Goal: Transaction & Acquisition: Purchase product/service

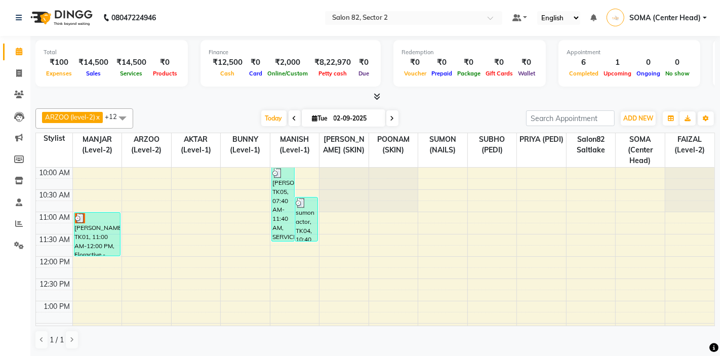
scroll to position [297, 0]
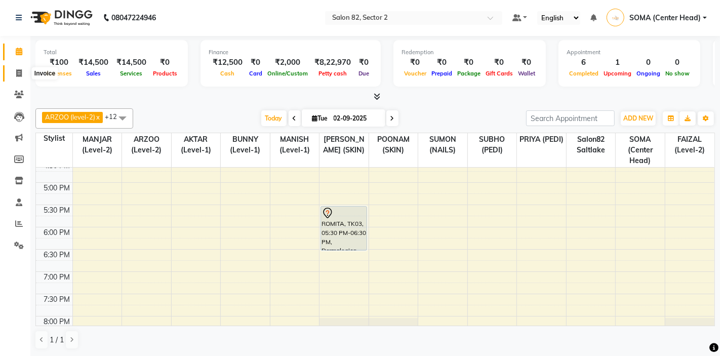
click at [22, 73] on span at bounding box center [19, 74] width 18 height 12
select select "service"
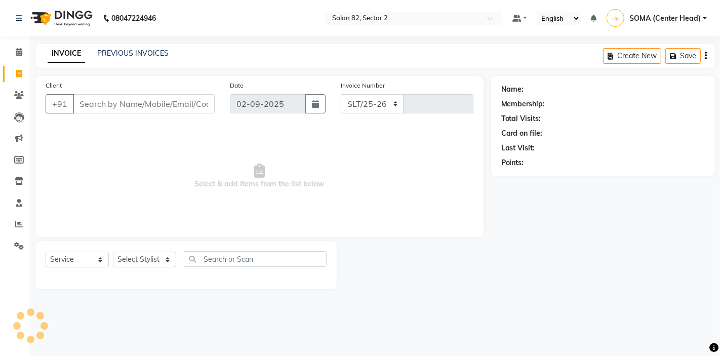
select select "8703"
type input "1686"
click at [132, 260] on select "Select Stylist" at bounding box center [144, 260] width 63 height 16
select select "74473"
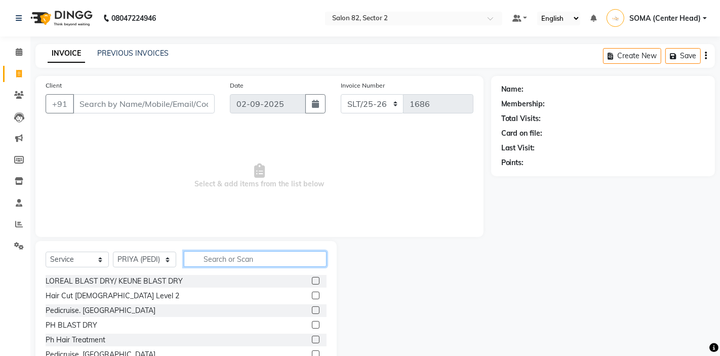
click at [218, 260] on input "text" at bounding box center [255, 259] width 143 height 16
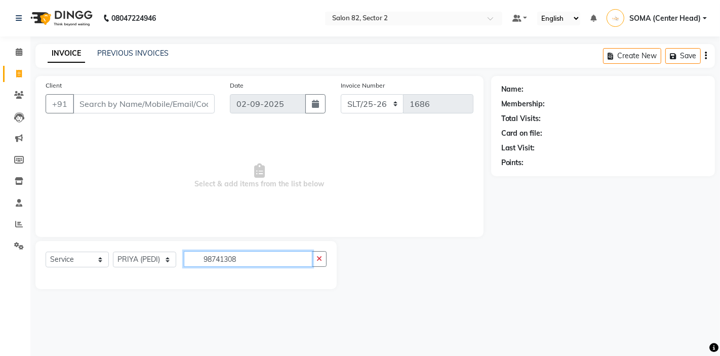
type input "98741308"
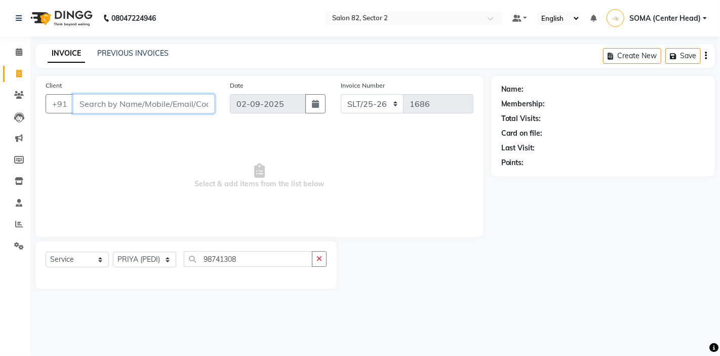
click at [133, 106] on input "Client" at bounding box center [144, 103] width 142 height 19
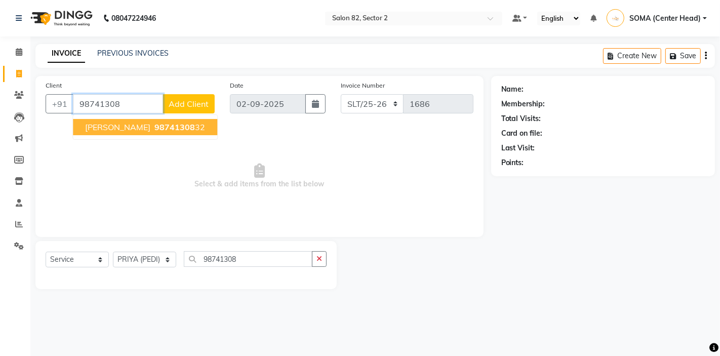
click at [155, 128] on span "98741308" at bounding box center [175, 127] width 41 height 10
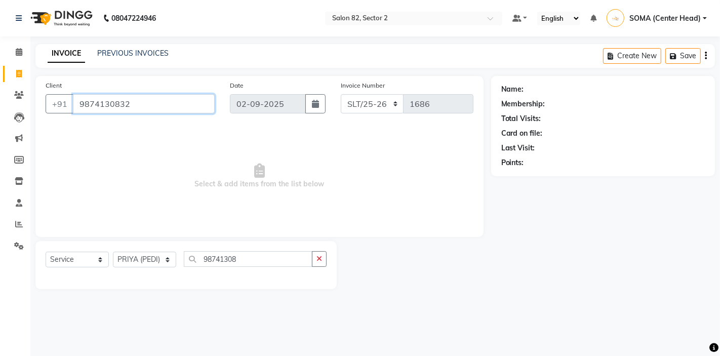
type input "9874130832"
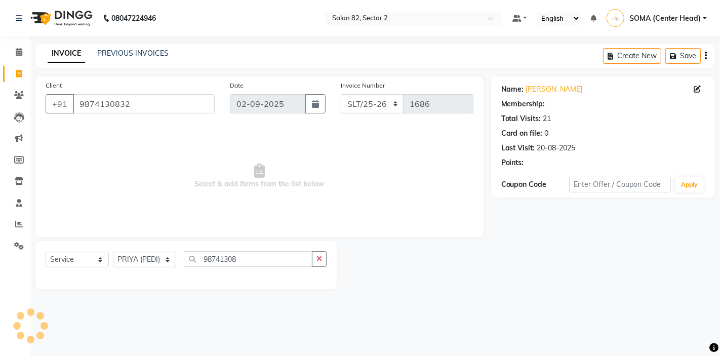
select select "1: Object"
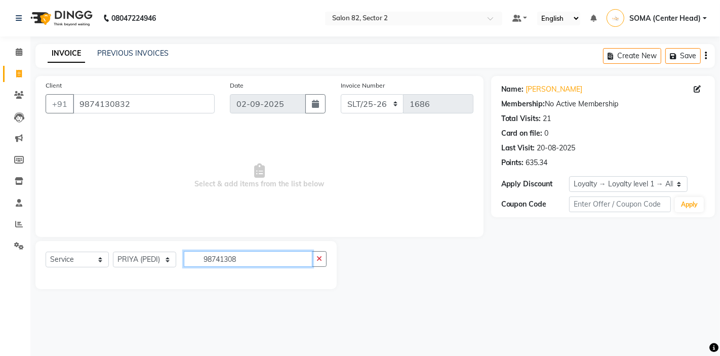
click at [251, 256] on input "98741308" at bounding box center [248, 259] width 129 height 16
type input "9"
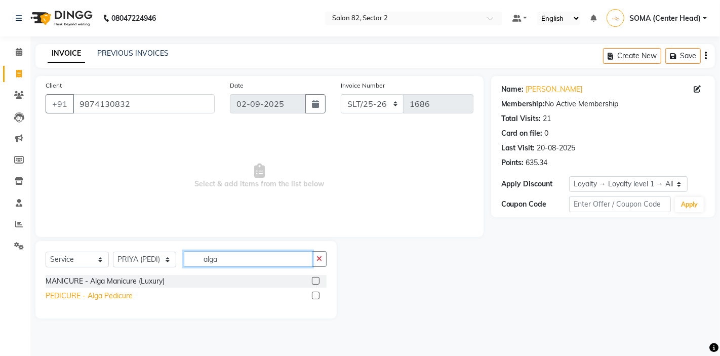
type input "alga"
click at [73, 295] on div "PEDICURE - Alga Pedicure" at bounding box center [89, 296] width 87 height 11
checkbox input "false"
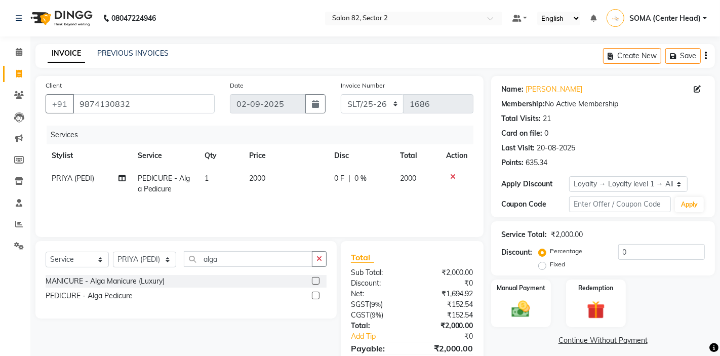
scroll to position [49, 0]
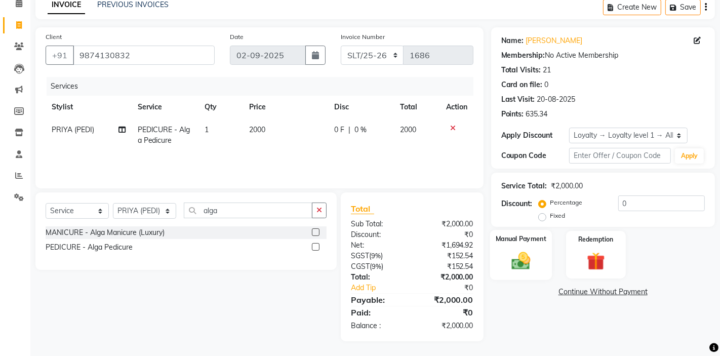
click at [522, 254] on img at bounding box center [521, 261] width 31 height 22
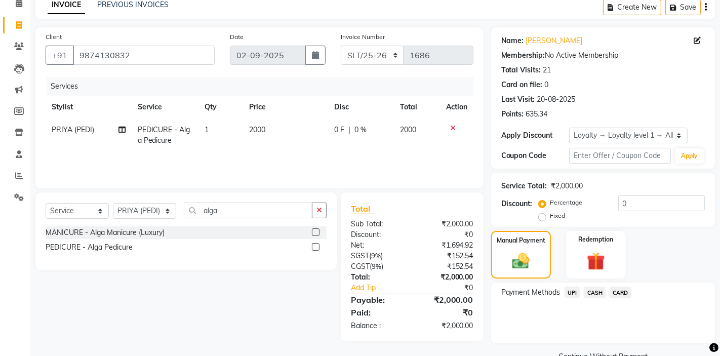
scroll to position [72, 0]
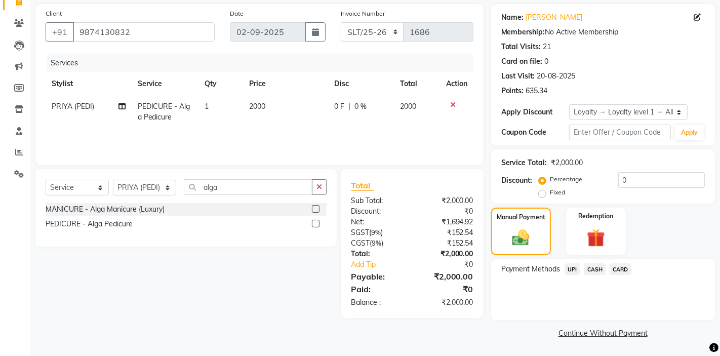
click at [593, 266] on span "CASH" at bounding box center [595, 269] width 22 height 12
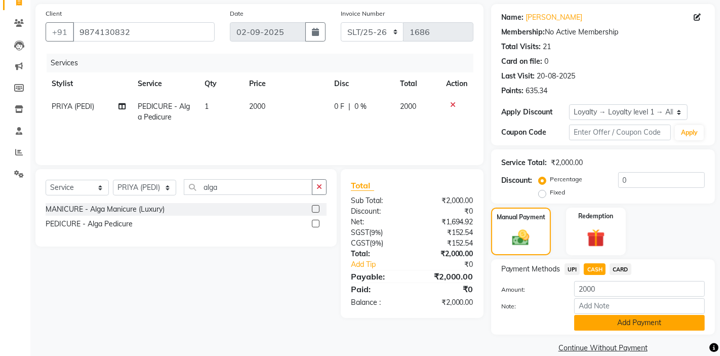
click at [612, 323] on button "Add Payment" at bounding box center [640, 323] width 131 height 16
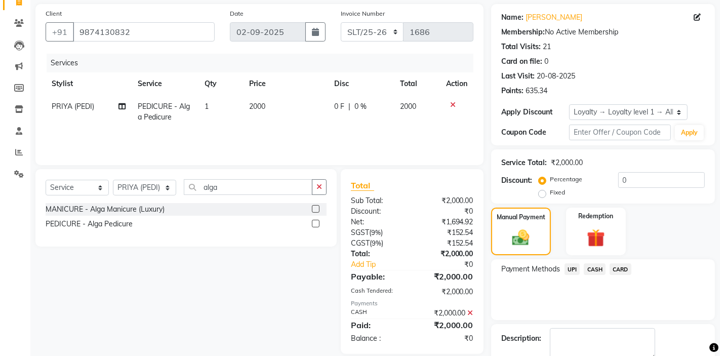
scroll to position [145, 0]
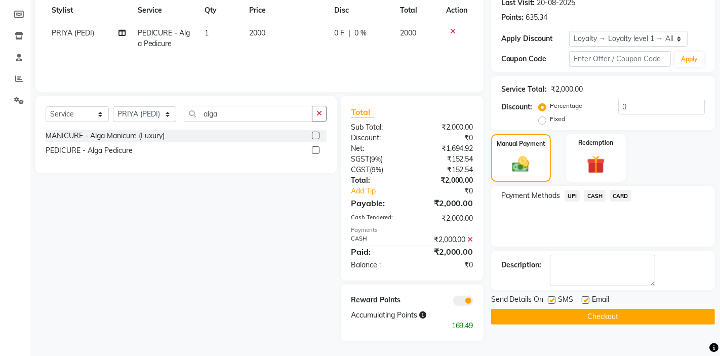
click at [615, 315] on button "Checkout" at bounding box center [603, 317] width 224 height 16
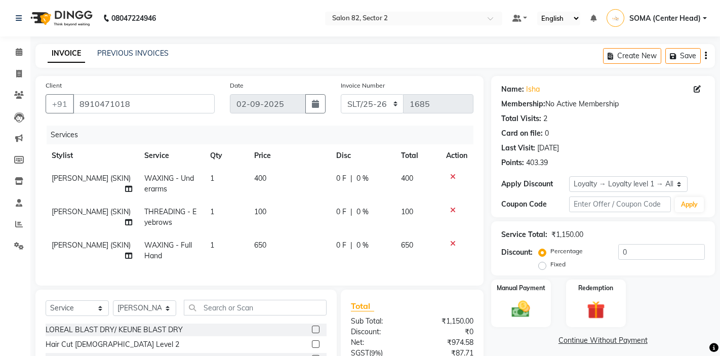
select select "service"
select select "83819"
select select "1: Object"
click at [274, 249] on td "650" at bounding box center [289, 250] width 83 height 33
select select "83819"
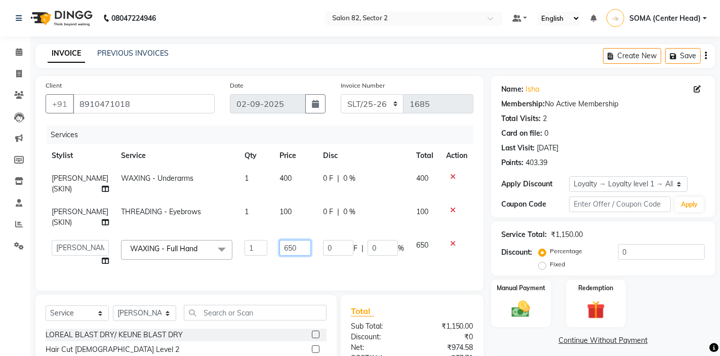
click at [287, 245] on input "650" at bounding box center [295, 248] width 31 height 16
type input "6"
type input "800"
click at [290, 213] on td "100" at bounding box center [296, 217] width 44 height 33
select select "83819"
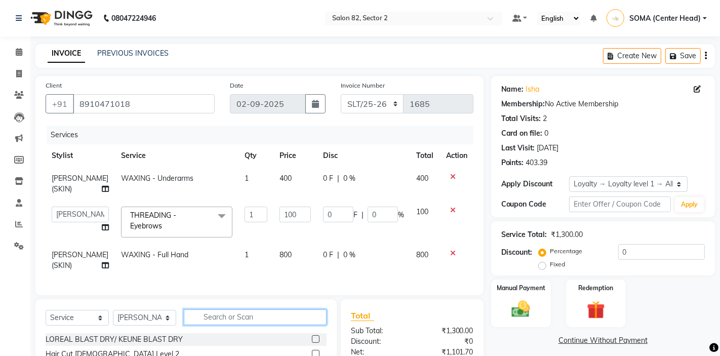
click at [234, 320] on input "text" at bounding box center [255, 318] width 143 height 16
type input "c"
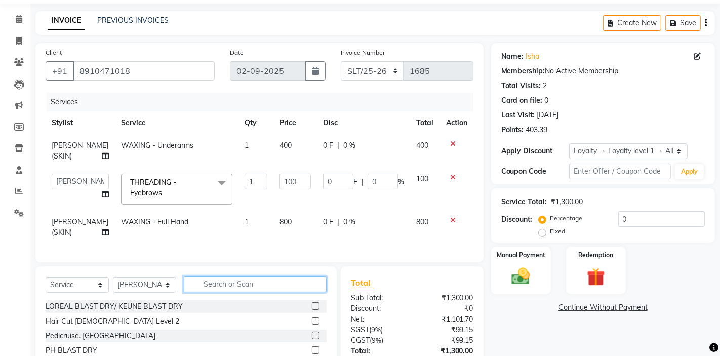
scroll to position [43, 0]
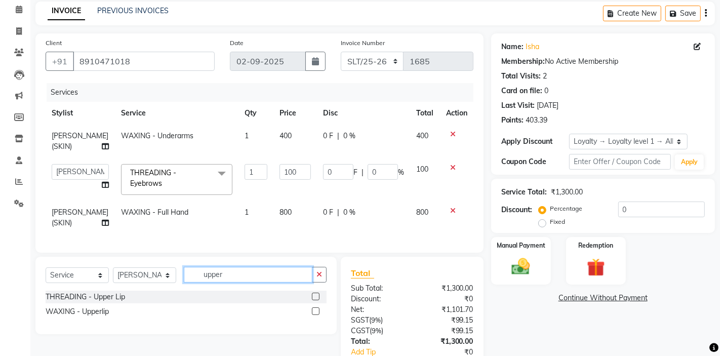
type input "upper"
click at [316, 311] on label at bounding box center [316, 312] width 8 height 8
click at [316, 311] on input "checkbox" at bounding box center [315, 312] width 7 height 7
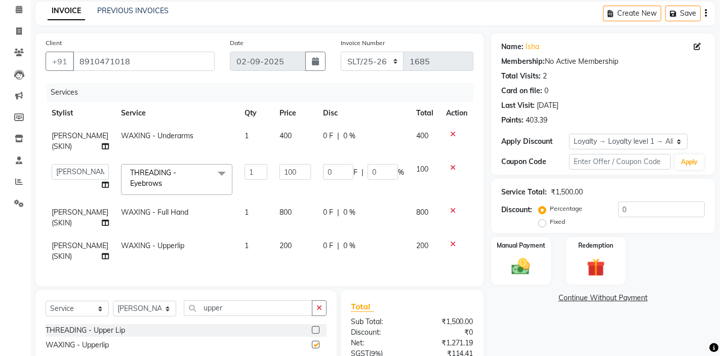
checkbox input "false"
click at [320, 309] on icon "button" at bounding box center [320, 307] width 6 height 7
type input "fore"
click at [317, 327] on label at bounding box center [316, 330] width 8 height 8
click at [317, 327] on input "checkbox" at bounding box center [315, 330] width 7 height 7
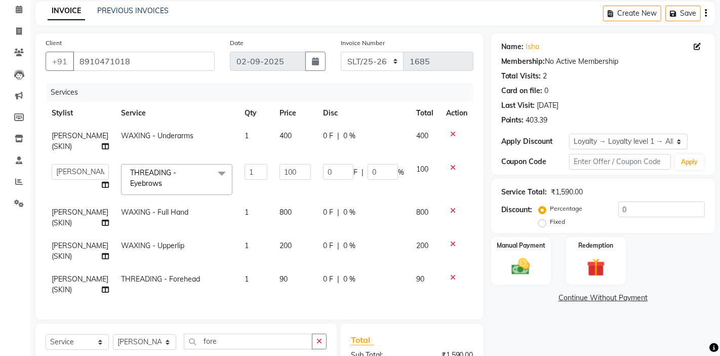
checkbox input "false"
click at [319, 342] on icon "button" at bounding box center [320, 341] width 6 height 7
click at [262, 342] on input "text" at bounding box center [255, 342] width 143 height 16
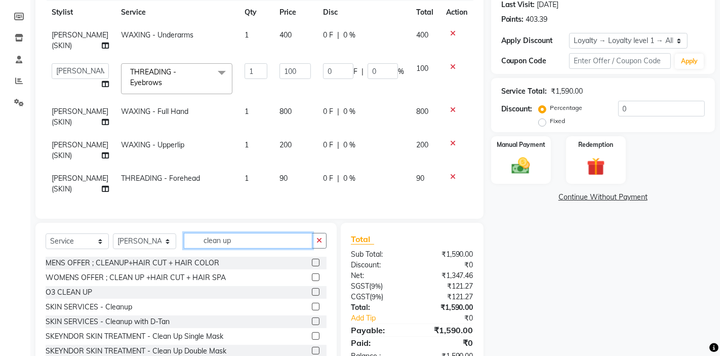
click at [275, 242] on input "clean up" at bounding box center [248, 241] width 129 height 16
click at [195, 240] on input "clean up" at bounding box center [248, 241] width 129 height 16
click at [241, 240] on input "clean up" at bounding box center [248, 241] width 129 height 16
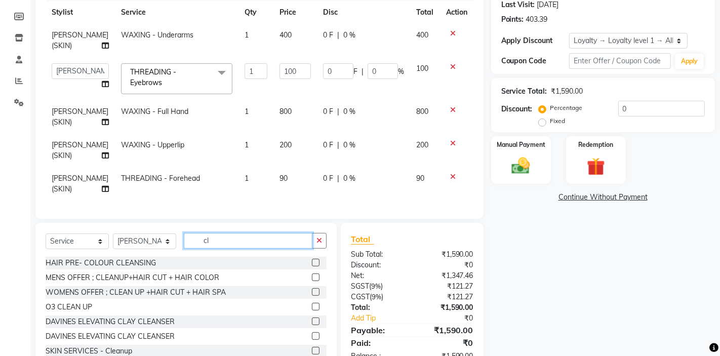
type input "c"
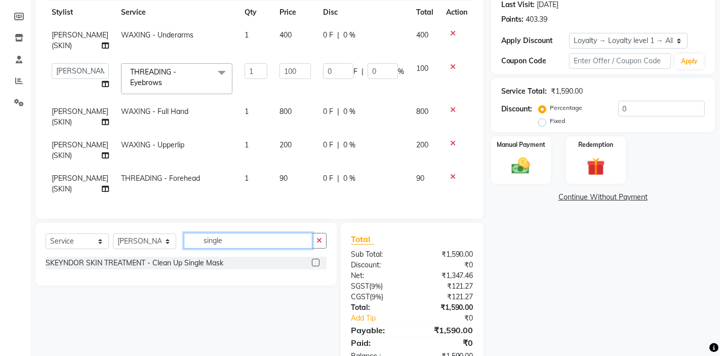
type input "single"
click at [317, 262] on label at bounding box center [316, 263] width 8 height 8
click at [317, 262] on input "checkbox" at bounding box center [315, 263] width 7 height 7
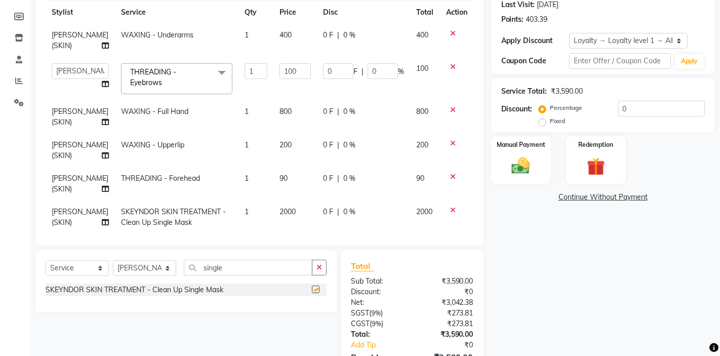
checkbox input "false"
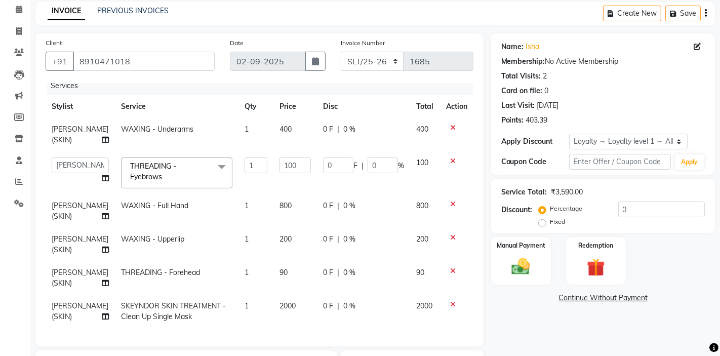
scroll to position [175, 0]
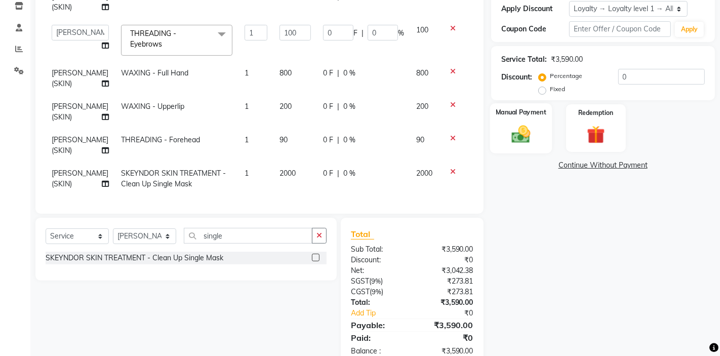
click at [530, 132] on img at bounding box center [521, 134] width 31 height 22
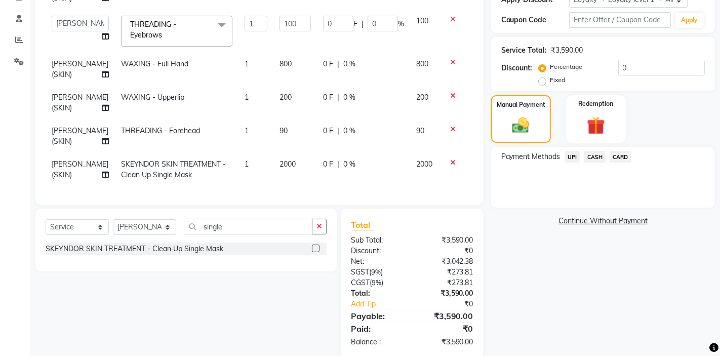
scroll to position [198, 0]
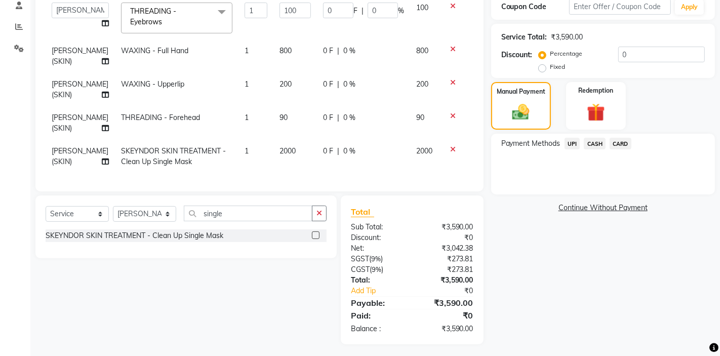
click at [591, 141] on span "CASH" at bounding box center [595, 144] width 22 height 12
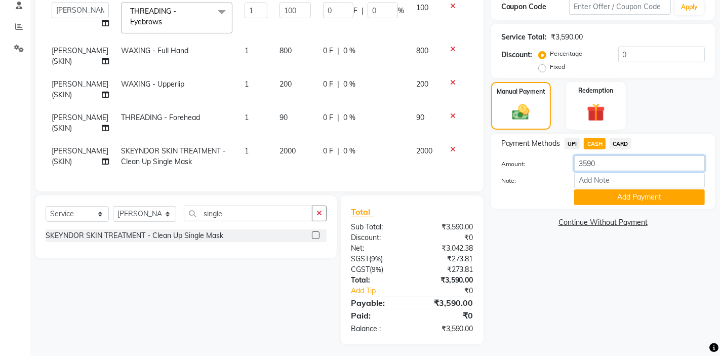
click at [608, 166] on input "3590" at bounding box center [640, 164] width 131 height 16
type input "3"
type input "2000"
click at [657, 201] on button "Add Payment" at bounding box center [640, 197] width 131 height 16
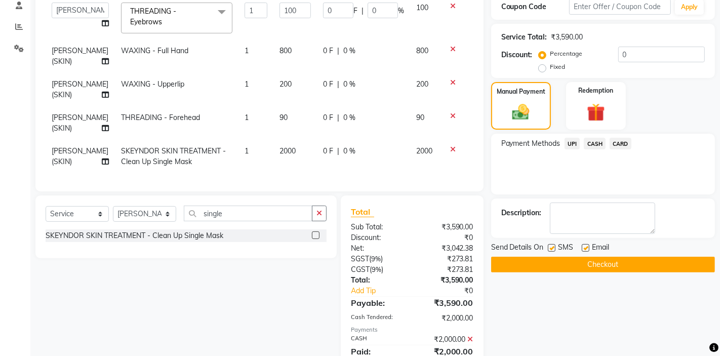
click at [574, 143] on span "UPI" at bounding box center [573, 144] width 16 height 12
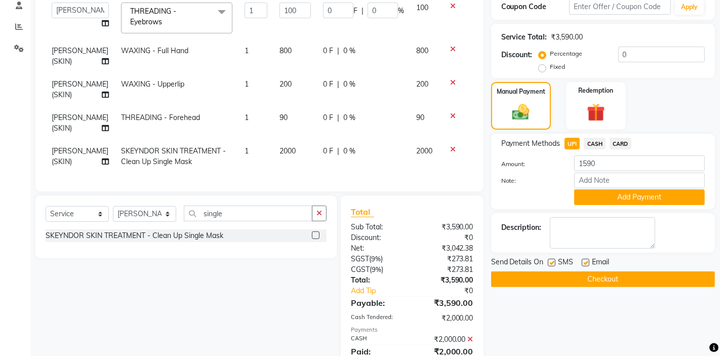
scroll to position [280, 0]
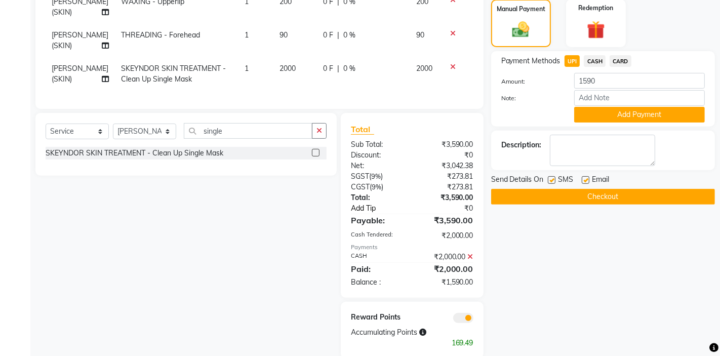
click at [362, 211] on link "Add Tip" at bounding box center [383, 208] width 81 height 11
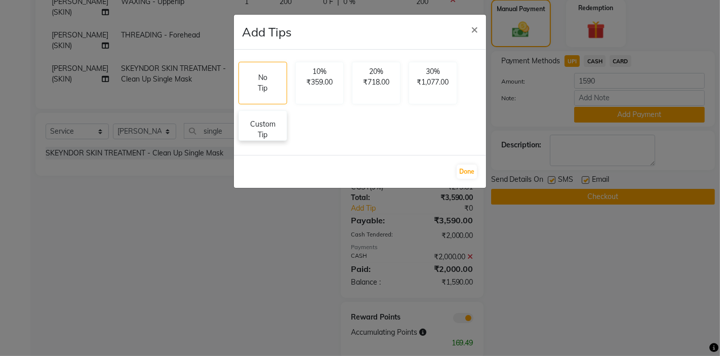
click at [265, 123] on p "Custom Tip" at bounding box center [262, 129] width 35 height 21
select select "83819"
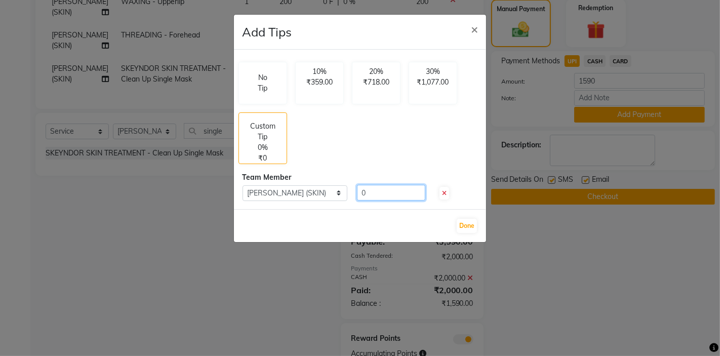
click at [387, 193] on input "0" at bounding box center [391, 193] width 68 height 16
type input "200"
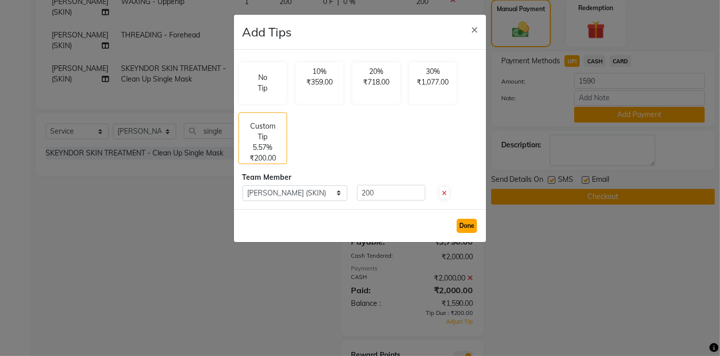
click at [466, 226] on button "Done" at bounding box center [467, 226] width 20 height 14
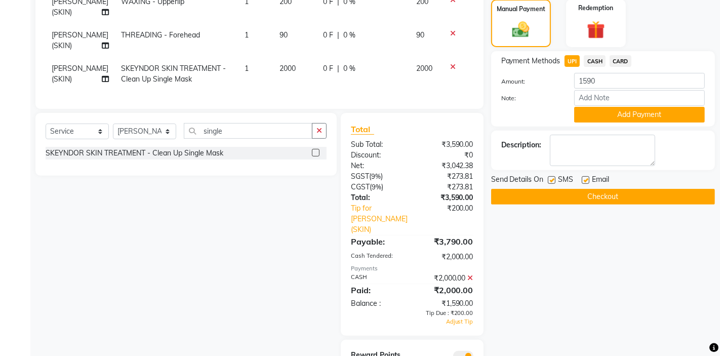
scroll to position [321, 0]
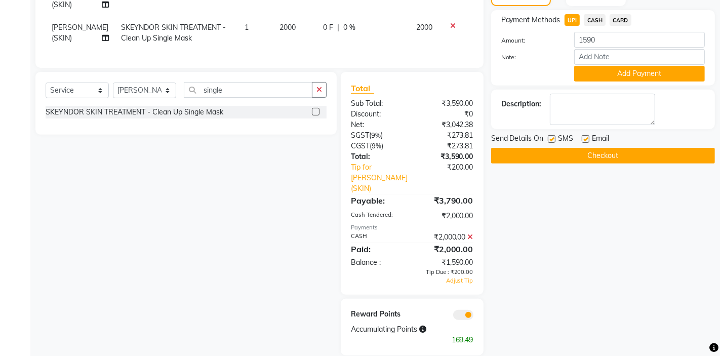
click at [599, 20] on span "CASH" at bounding box center [595, 20] width 22 height 12
type input "1790"
click at [571, 20] on span "UPI" at bounding box center [573, 20] width 16 height 12
click at [594, 73] on button "Add Payment" at bounding box center [640, 74] width 131 height 16
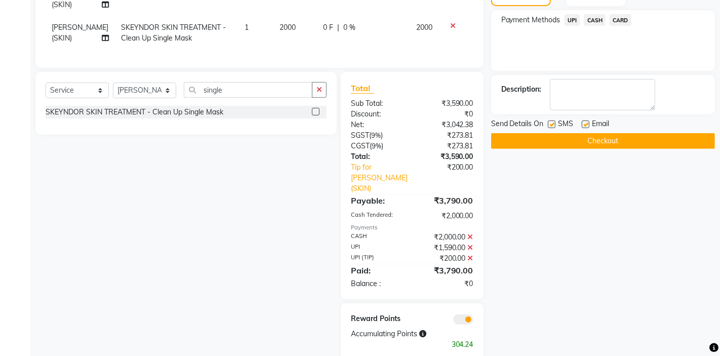
click at [552, 137] on button "Checkout" at bounding box center [603, 141] width 224 height 16
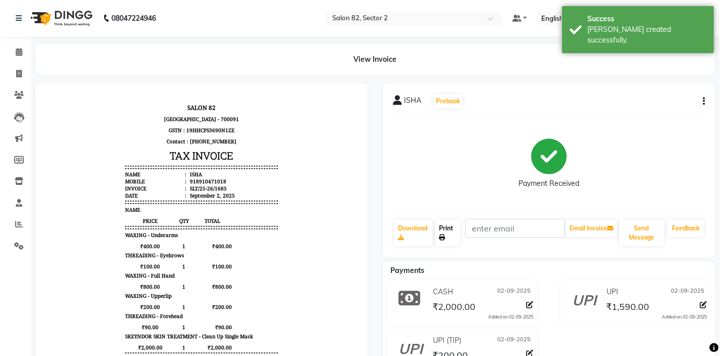
click at [447, 234] on link "Print" at bounding box center [447, 233] width 25 height 26
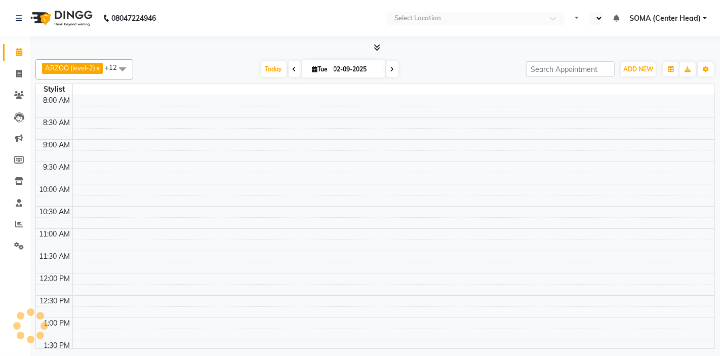
select select "en"
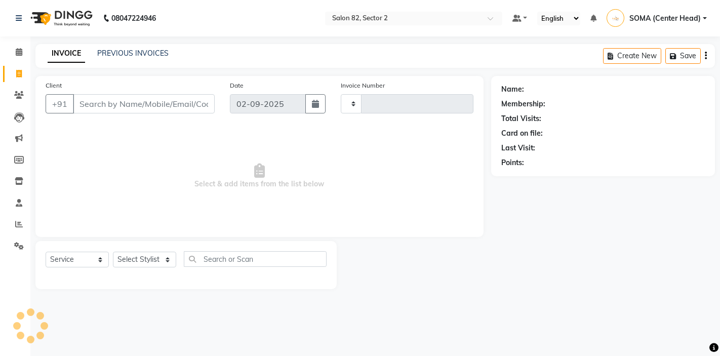
select select "service"
type input "1686"
select select "8703"
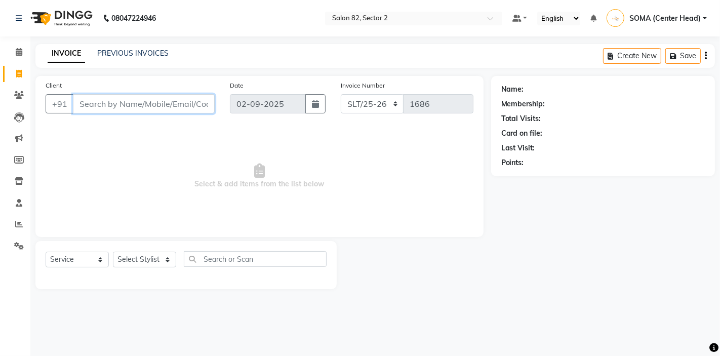
click at [193, 113] on input "Client" at bounding box center [144, 103] width 142 height 19
click at [186, 109] on input "Client" at bounding box center [144, 103] width 142 height 19
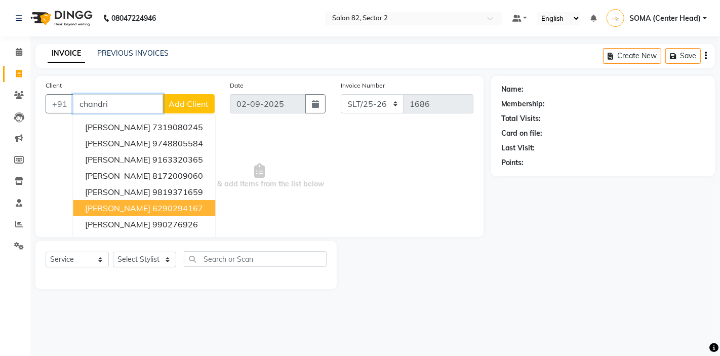
click at [148, 214] on button "Chandrima sarkar 6290294167" at bounding box center [144, 208] width 142 height 16
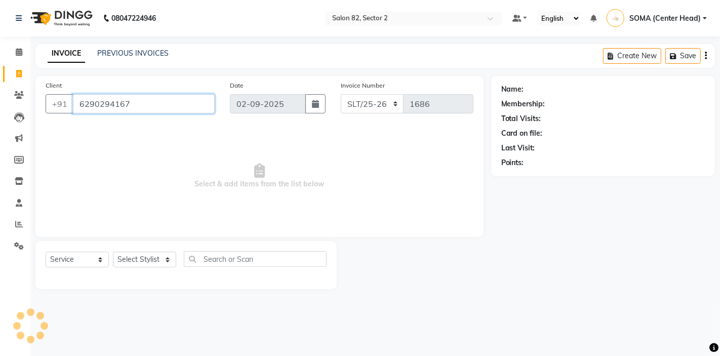
type input "6290294167"
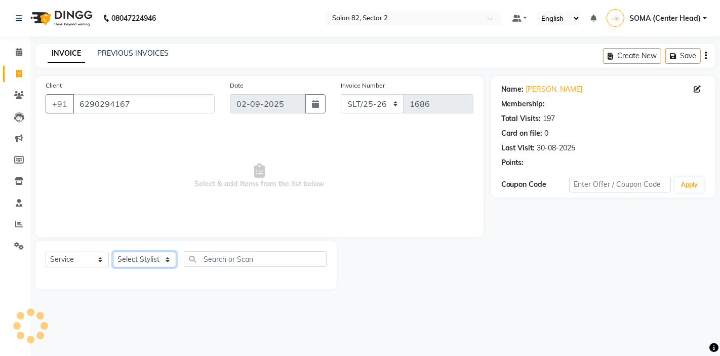
click at [130, 254] on select "Select Stylist AKTAR (level-1) ARZOO (level-2) BUNNY (level-1) FAIZAL (level-2)…" at bounding box center [144, 260] width 63 height 16
select select "1: Object"
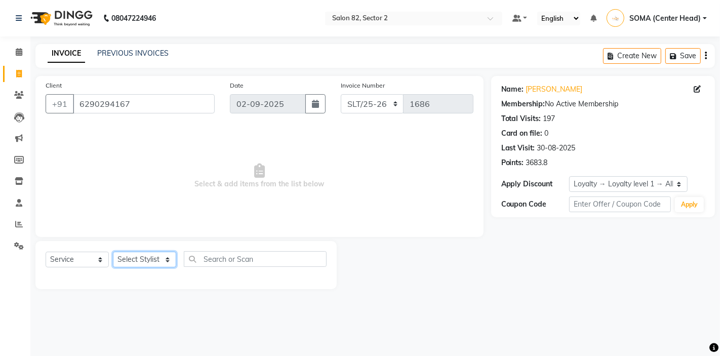
select select "83819"
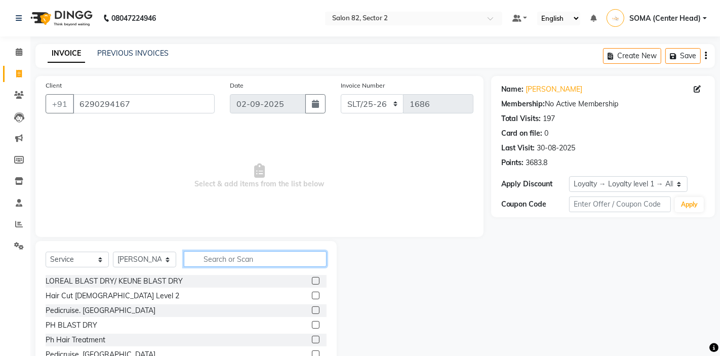
click at [210, 256] on input "text" at bounding box center [255, 259] width 143 height 16
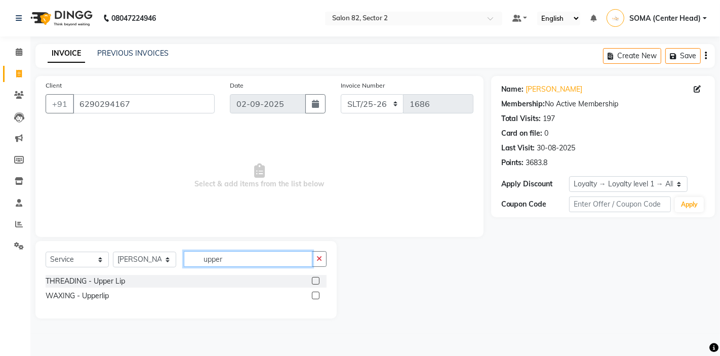
type input "upper"
click at [316, 281] on label at bounding box center [316, 281] width 8 height 8
click at [316, 281] on input "checkbox" at bounding box center [315, 281] width 7 height 7
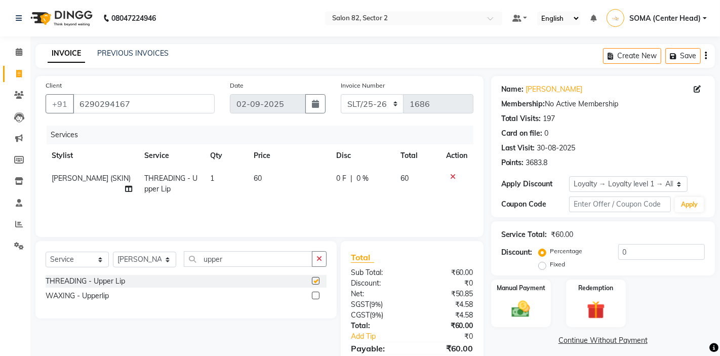
checkbox input "false"
click at [323, 254] on button "button" at bounding box center [319, 259] width 15 height 16
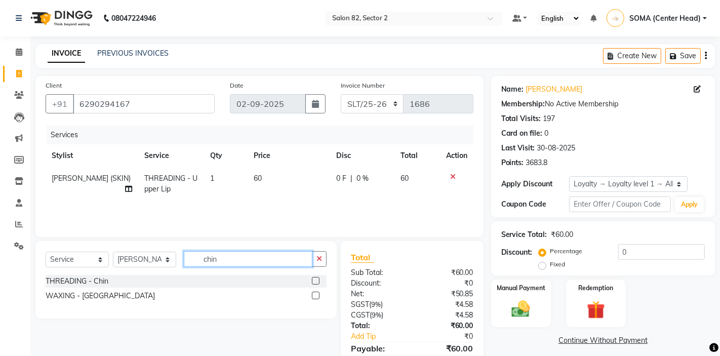
type input "chin"
click at [317, 277] on div at bounding box center [315, 282] width 7 height 11
click at [315, 279] on label at bounding box center [316, 281] width 8 height 8
click at [315, 279] on input "checkbox" at bounding box center [315, 281] width 7 height 7
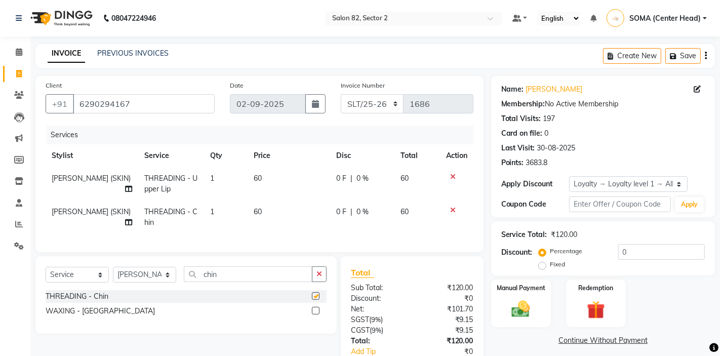
checkbox input "false"
click at [319, 265] on div "Select Service Product Membership Package Voucher Prepaid Gift Card Select Styl…" at bounding box center [185, 295] width 301 height 78
click at [320, 269] on button "button" at bounding box center [319, 274] width 15 height 16
type input "side"
click at [315, 294] on label at bounding box center [316, 296] width 8 height 8
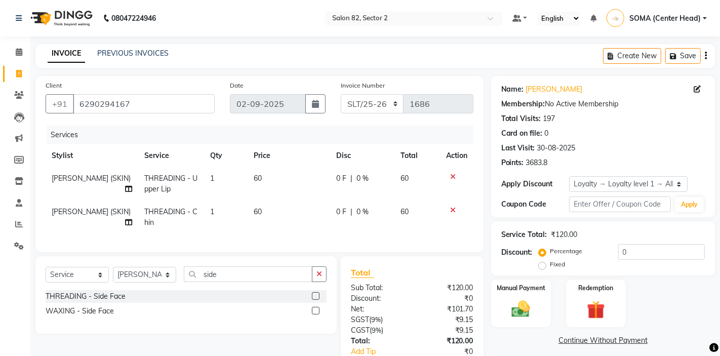
click at [315, 294] on input "checkbox" at bounding box center [315, 296] width 7 height 7
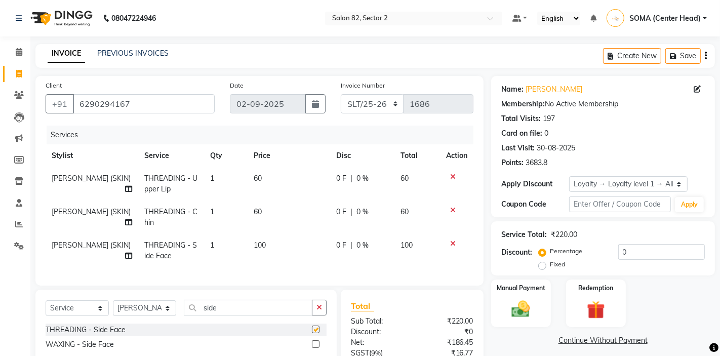
checkbox input "false"
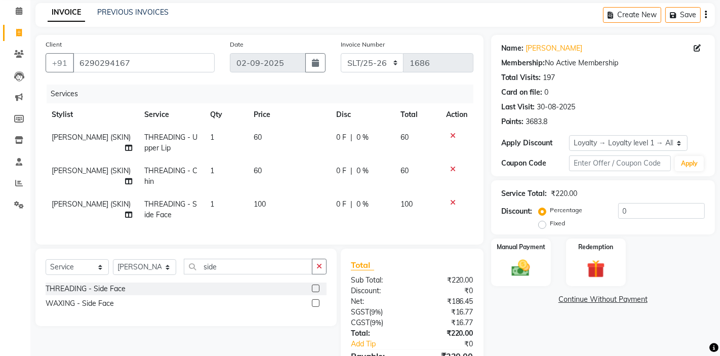
scroll to position [44, 0]
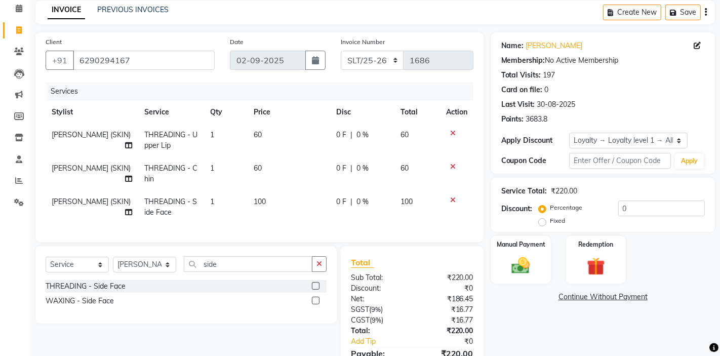
click at [450, 199] on icon at bounding box center [453, 200] width 6 height 7
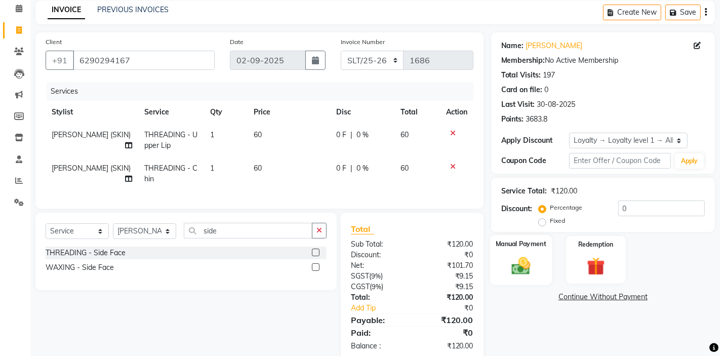
click at [521, 272] on img at bounding box center [521, 266] width 31 height 22
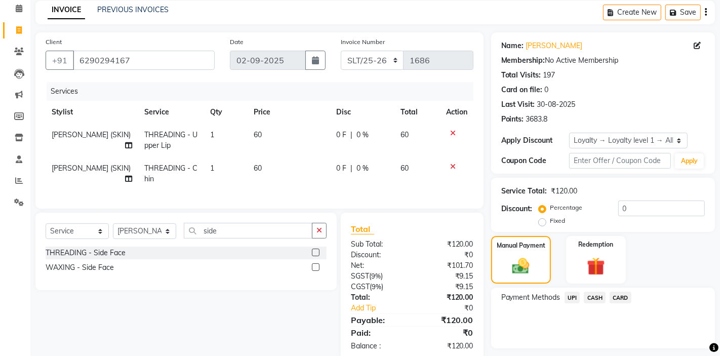
click at [572, 298] on span "UPI" at bounding box center [573, 298] width 16 height 12
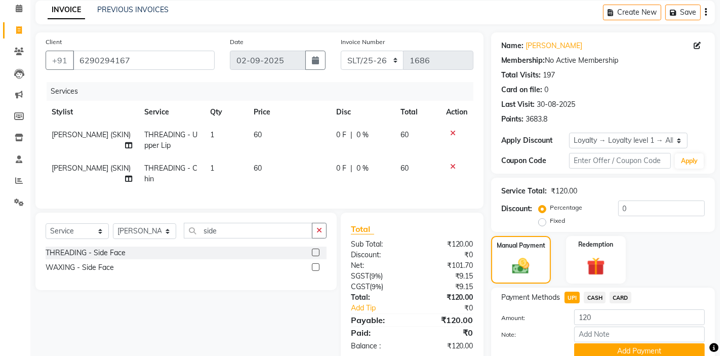
scroll to position [87, 0]
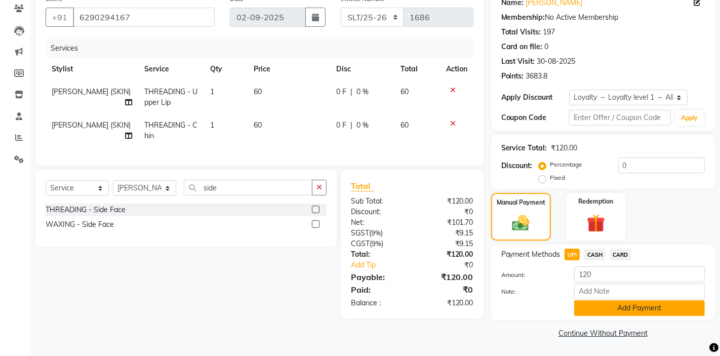
click at [591, 311] on button "Add Payment" at bounding box center [640, 308] width 131 height 16
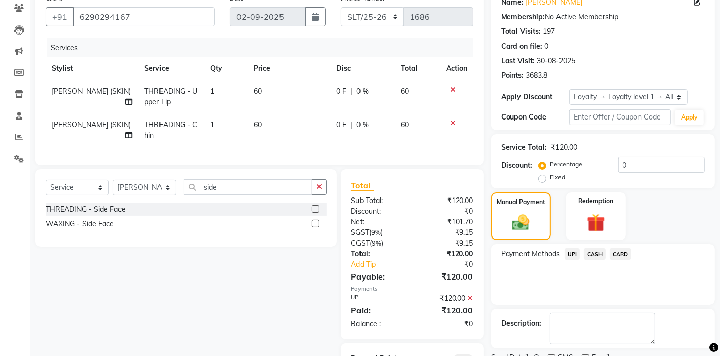
scroll to position [135, 0]
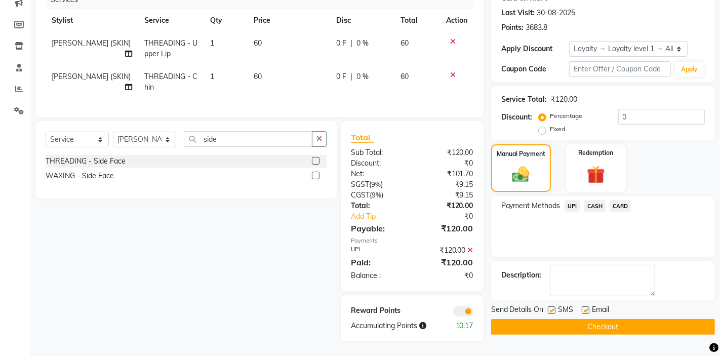
click at [601, 327] on button "Checkout" at bounding box center [603, 327] width 224 height 16
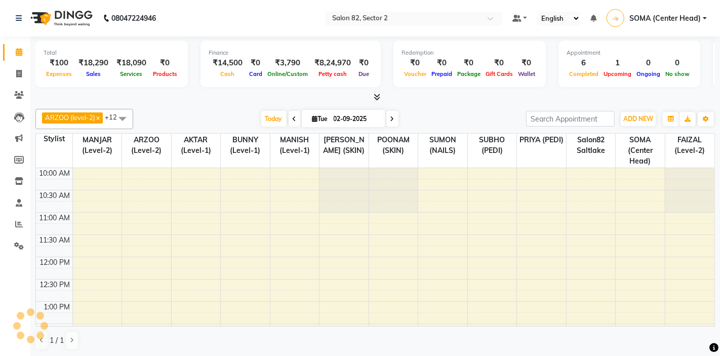
select select "en"
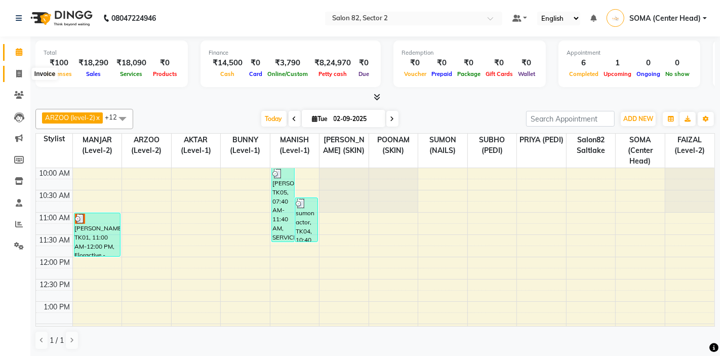
click at [18, 74] on icon at bounding box center [19, 74] width 6 height 8
select select "service"
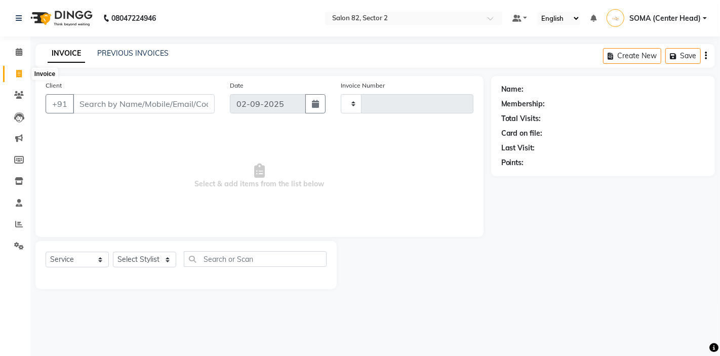
type input "1686"
select select "8703"
click at [127, 264] on select "Select Stylist AKTAR (level-1) ARZOO (level-2) BUNNY (level-1) FAIZAL (level-2)…" at bounding box center [144, 260] width 63 height 16
select select "63445"
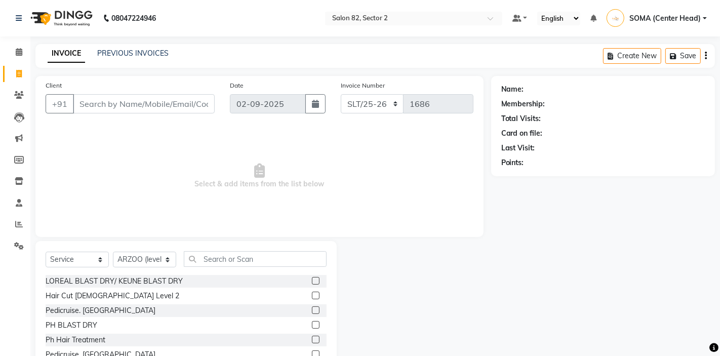
click at [216, 267] on div "Select Service Product Membership Package Voucher Prepaid Gift Card Select Styl…" at bounding box center [186, 263] width 281 height 24
click at [216, 259] on input "text" at bounding box center [255, 259] width 143 height 16
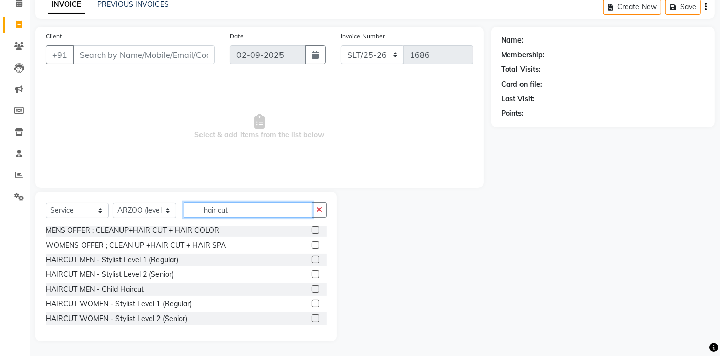
scroll to position [46, 0]
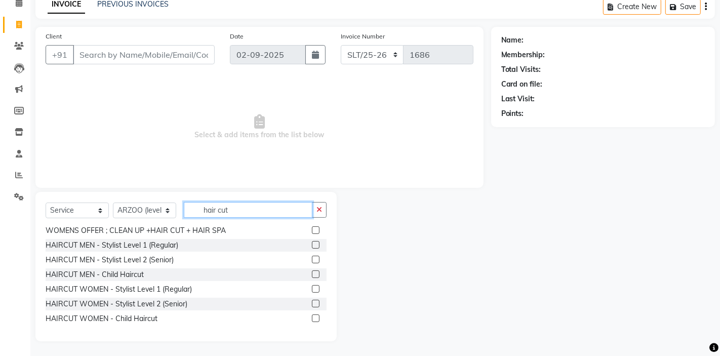
type input "hair cut"
click at [319, 303] on label at bounding box center [316, 304] width 8 height 8
click at [319, 303] on input "checkbox" at bounding box center [315, 304] width 7 height 7
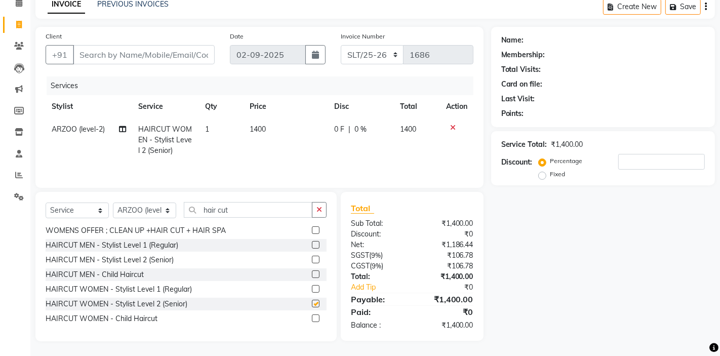
checkbox input "false"
click at [173, 56] on input "Client" at bounding box center [144, 54] width 142 height 19
click at [167, 50] on input "Client" at bounding box center [144, 54] width 142 height 19
type input "9"
type input "0"
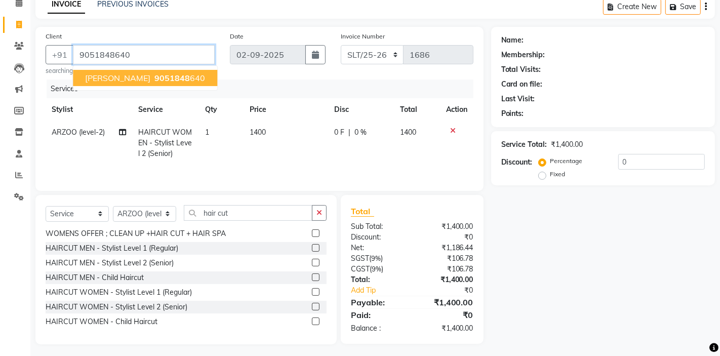
type input "9051848640"
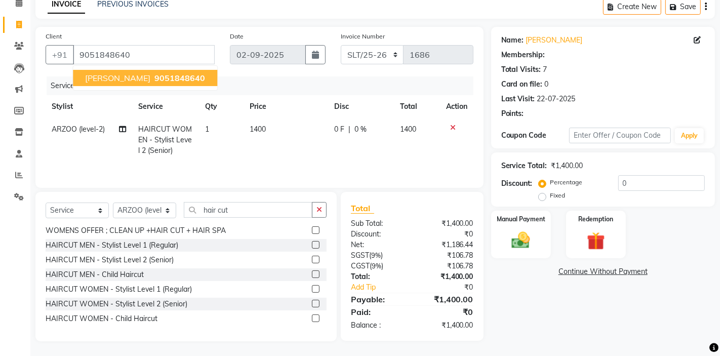
select select "1: Object"
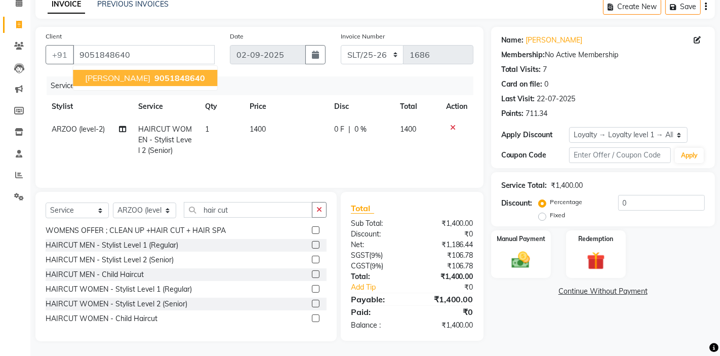
click at [155, 75] on span "9051848640" at bounding box center [180, 78] width 51 height 10
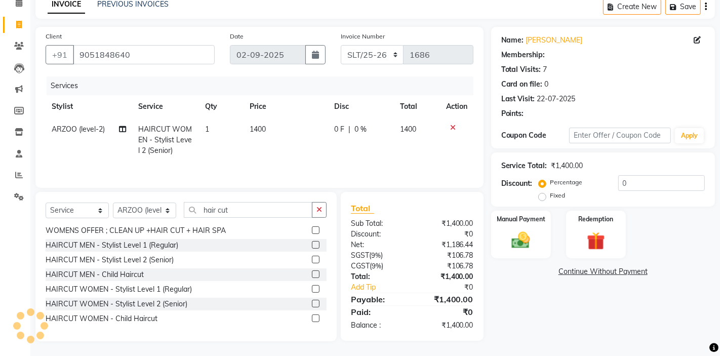
select select "1: Object"
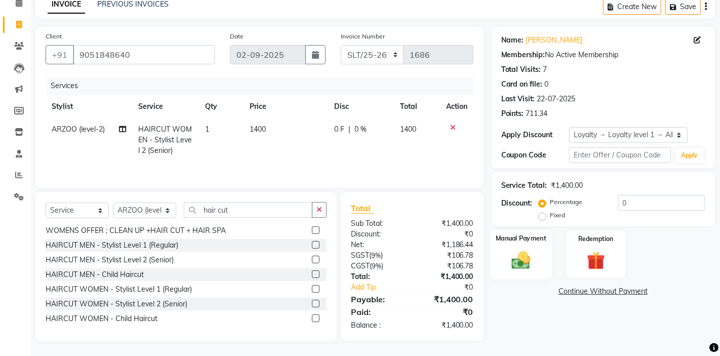
click at [524, 249] on img at bounding box center [521, 260] width 31 height 22
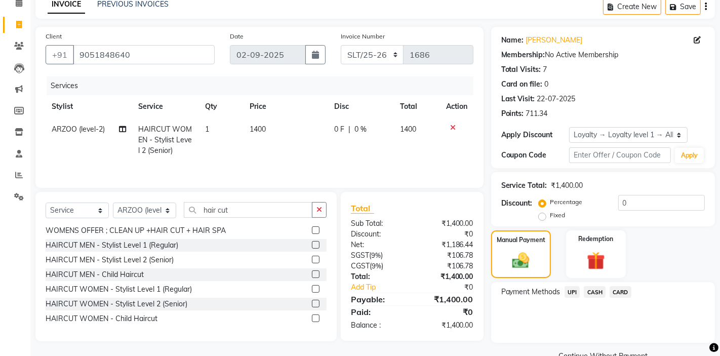
click at [597, 290] on span "CASH" at bounding box center [595, 292] width 22 height 12
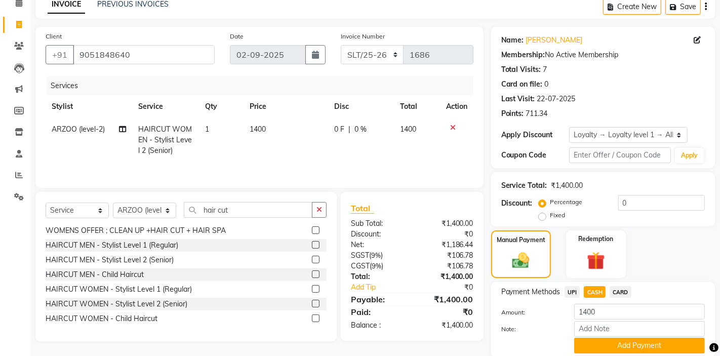
scroll to position [87, 0]
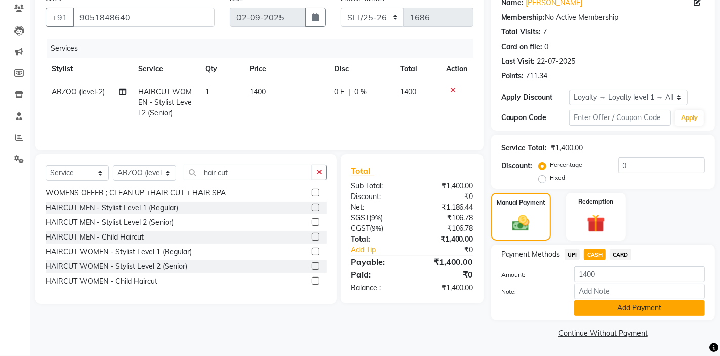
click at [618, 309] on button "Add Payment" at bounding box center [640, 308] width 131 height 16
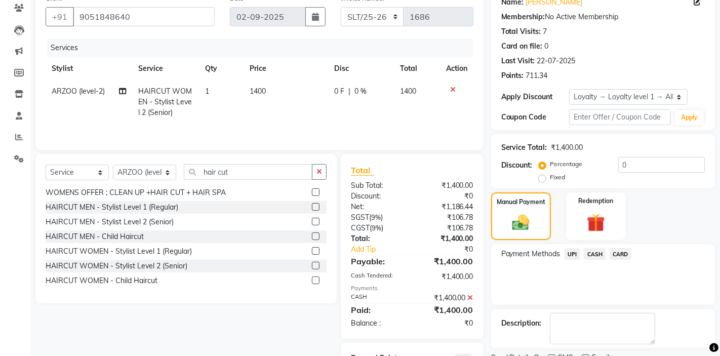
scroll to position [145, 0]
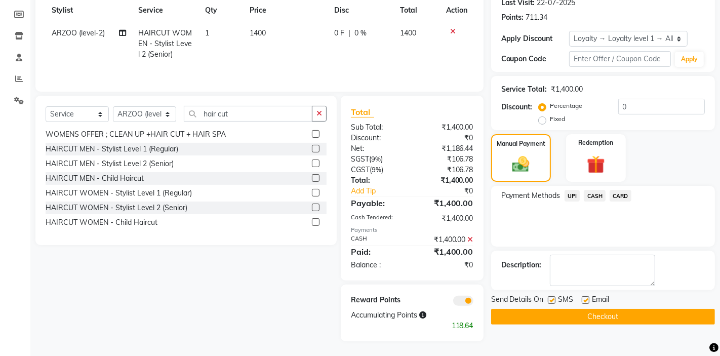
click at [599, 313] on button "Checkout" at bounding box center [603, 317] width 224 height 16
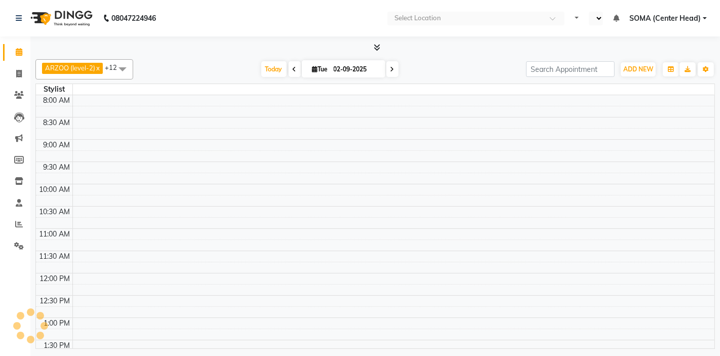
select select "en"
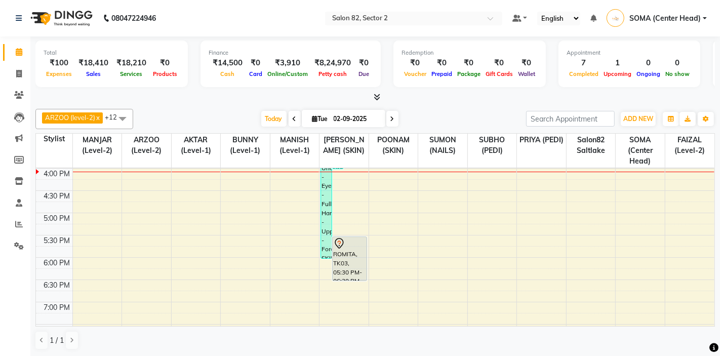
scroll to position [270, 0]
click at [19, 72] on icon at bounding box center [19, 74] width 6 height 8
select select "service"
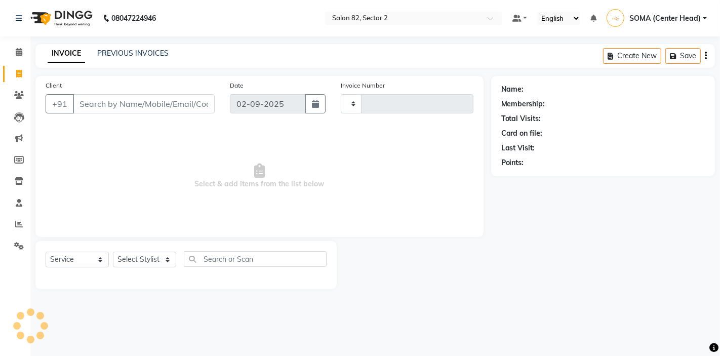
type input "1687"
select select "8703"
click at [159, 256] on select "Select Stylist AKTAR (level-1) ARZOO (level-2) BUNNY (level-1) FAIZAL (level-2)…" at bounding box center [144, 260] width 63 height 16
select select "63445"
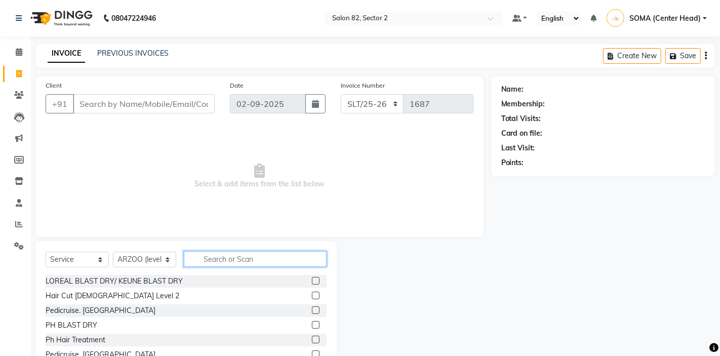
click at [228, 257] on input "text" at bounding box center [255, 259] width 143 height 16
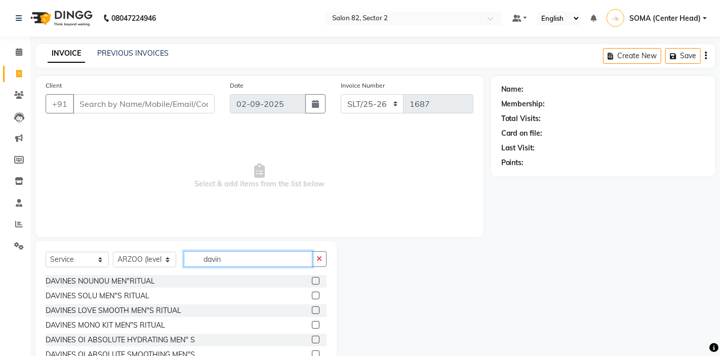
type input "davin"
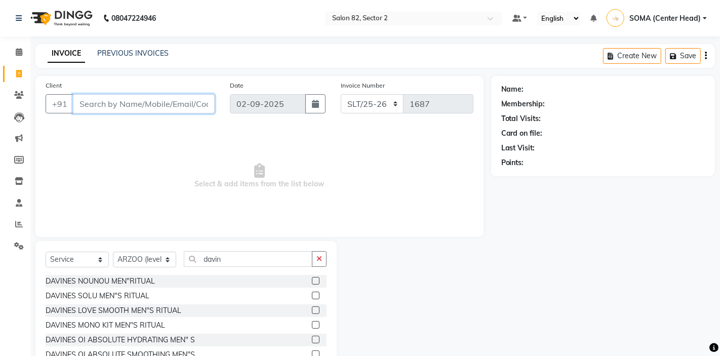
click at [113, 105] on input "Client" at bounding box center [144, 103] width 142 height 19
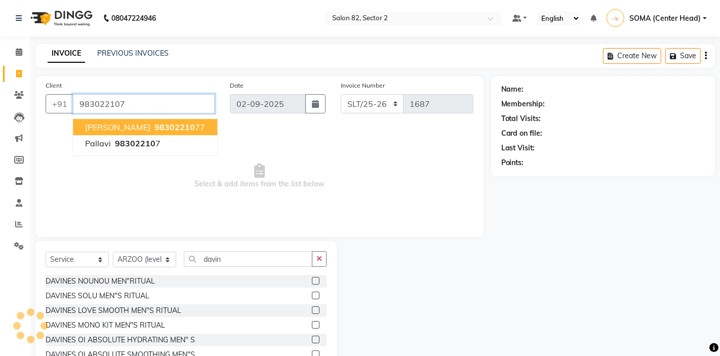
type input "983022107"
select select "1: Object"
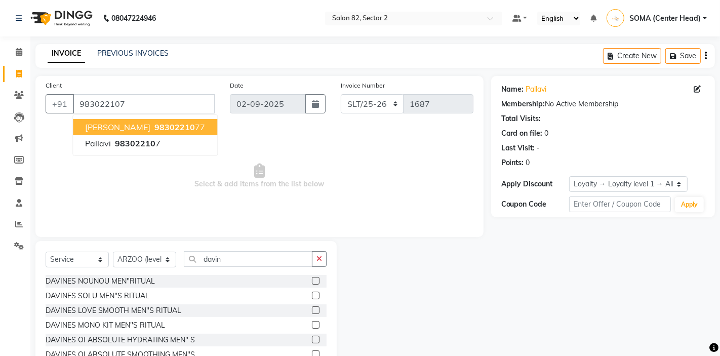
click at [100, 129] on span "[PERSON_NAME]" at bounding box center [117, 127] width 65 height 10
type input "9830221077"
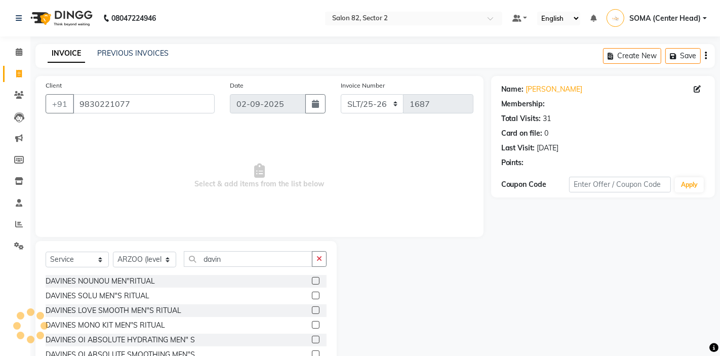
select select "1: Object"
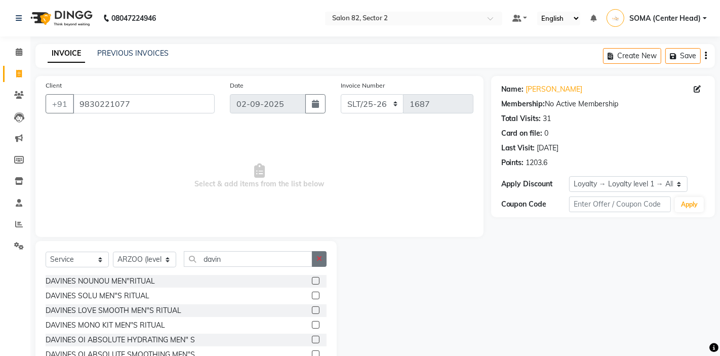
click at [322, 257] on icon "button" at bounding box center [320, 258] width 6 height 7
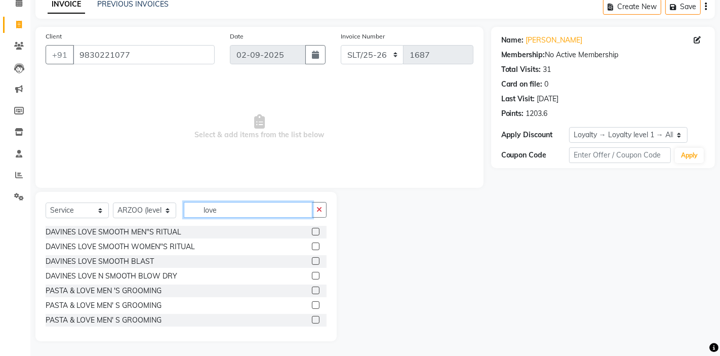
scroll to position [2, 0]
type input "love"
click at [321, 206] on icon "button" at bounding box center [320, 209] width 6 height 7
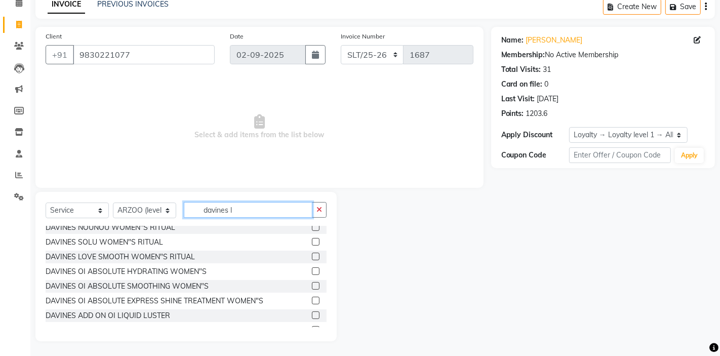
scroll to position [120, 0]
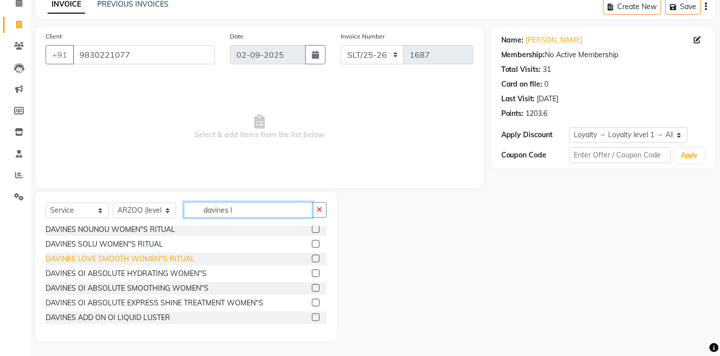
type input "davines l"
click at [131, 254] on div "DAVINES LOVE SMOOTH WOMEN"S RITUAL" at bounding box center [120, 259] width 149 height 11
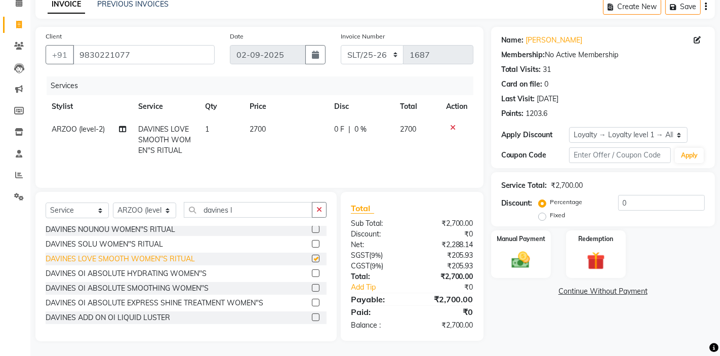
checkbox input "false"
click at [535, 251] on img at bounding box center [521, 260] width 31 height 22
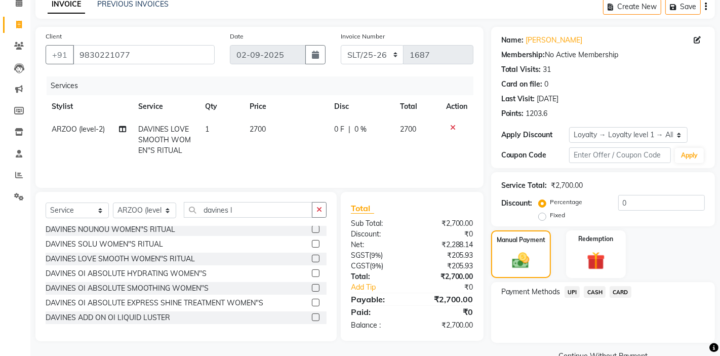
click at [596, 289] on span "CASH" at bounding box center [595, 292] width 22 height 12
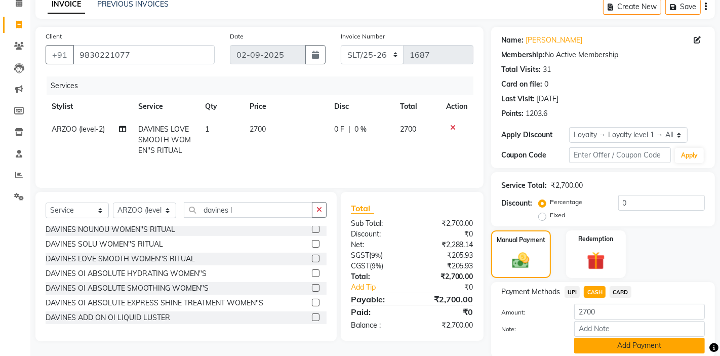
click at [606, 345] on button "Add Payment" at bounding box center [640, 346] width 131 height 16
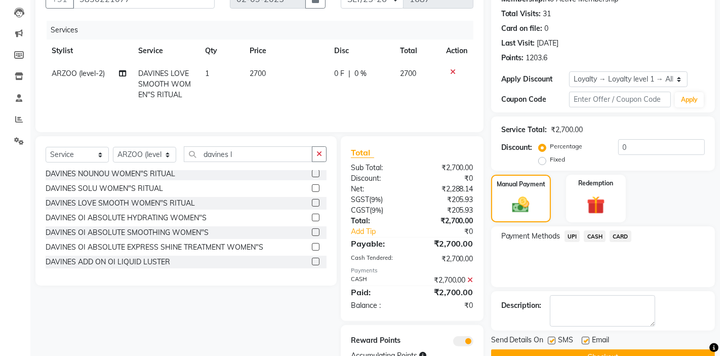
scroll to position [145, 0]
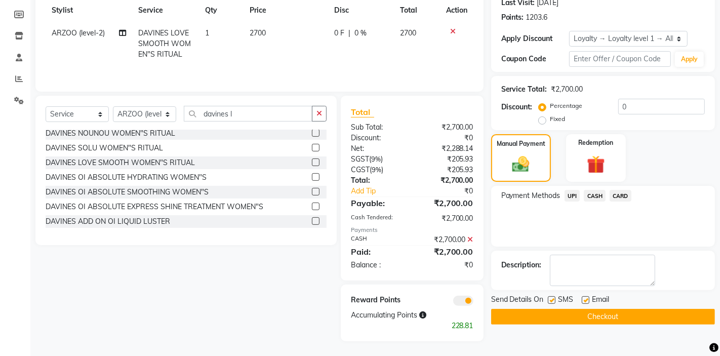
click at [587, 316] on button "Checkout" at bounding box center [603, 317] width 224 height 16
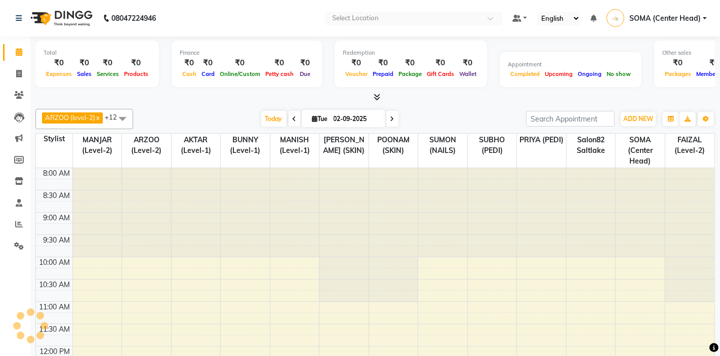
select select "en"
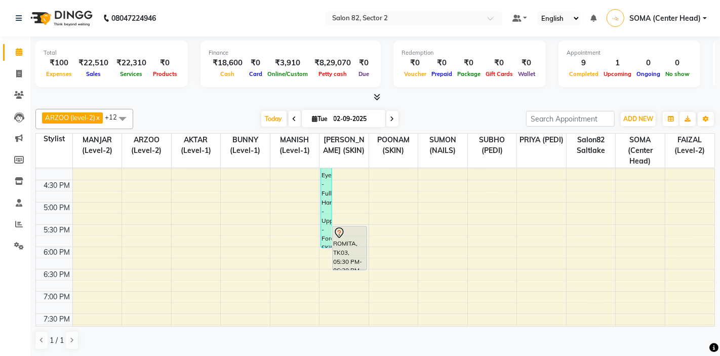
scroll to position [279, 0]
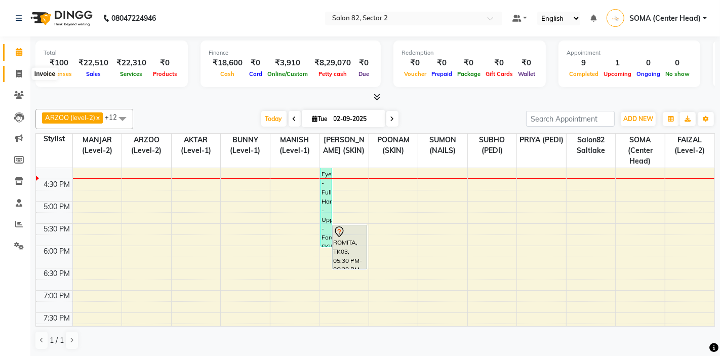
click at [17, 72] on icon at bounding box center [19, 74] width 6 height 8
select select "service"
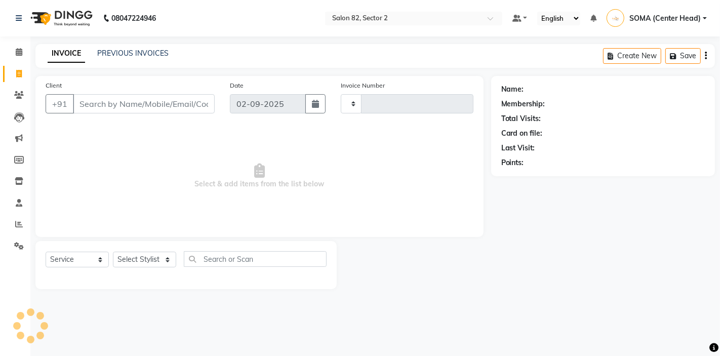
type input "1689"
select select "8703"
click at [142, 55] on link "PREVIOUS INVOICES" at bounding box center [132, 53] width 71 height 9
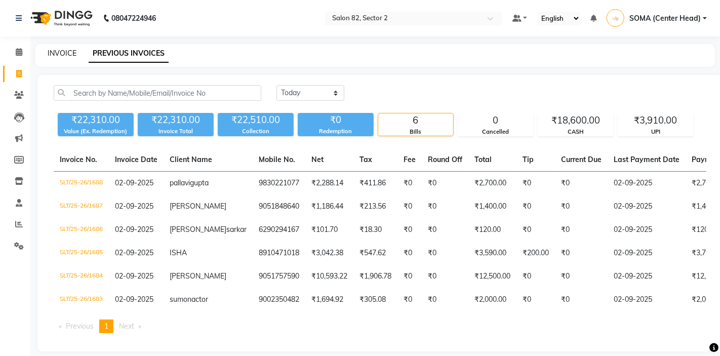
click at [68, 57] on link "INVOICE" at bounding box center [62, 53] width 29 height 9
select select "service"
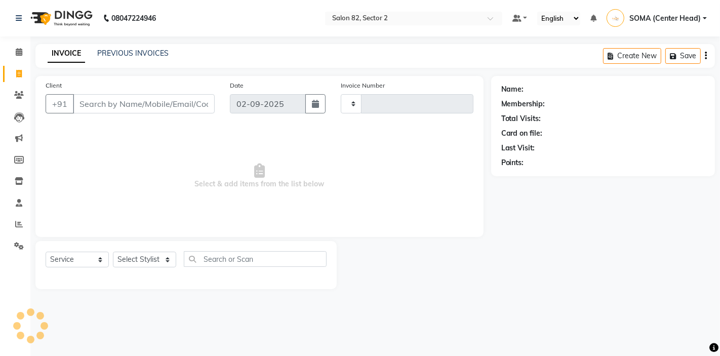
type input "1689"
select select "8703"
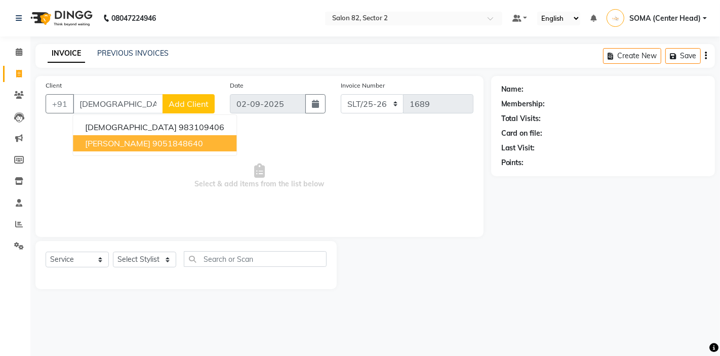
click at [152, 141] on ngb-highlight "9051848640" at bounding box center [177, 143] width 51 height 10
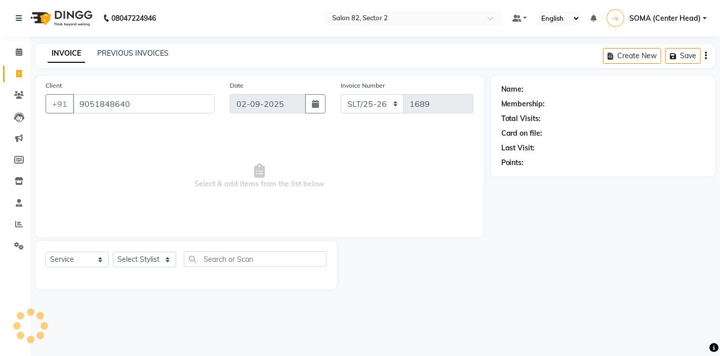
type input "9051848640"
select select "1: Object"
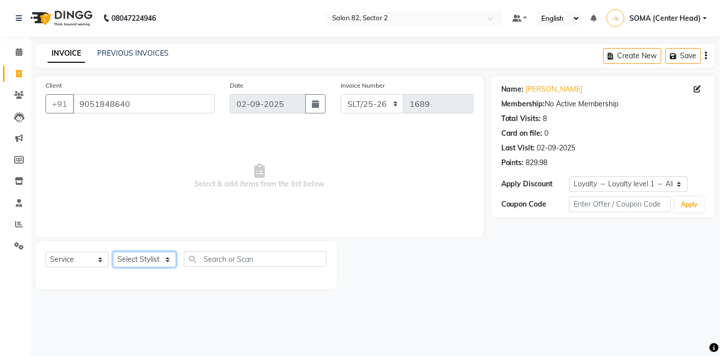
click at [145, 260] on select "Select Stylist AKTAR (level-1) ARZOO (level-2) BUNNY (level-1) FAIZAL (level-2)…" at bounding box center [144, 260] width 63 height 16
select select "33747"
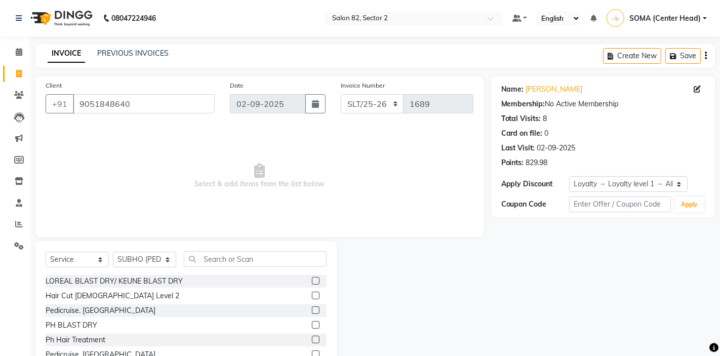
click at [231, 250] on div "Select Service Product Membership Package Voucher Prepaid Gift Card Select Styl…" at bounding box center [185, 315] width 301 height 149
click at [228, 264] on input "text" at bounding box center [255, 259] width 143 height 16
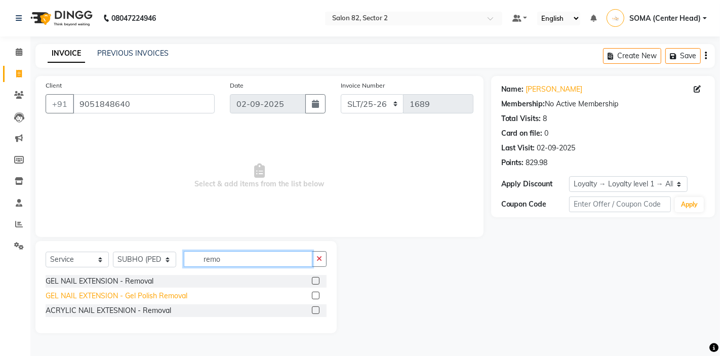
type input "remo"
click at [148, 294] on div "GEL NAIL EXTENSION - Gel Polish Removal" at bounding box center [117, 296] width 142 height 11
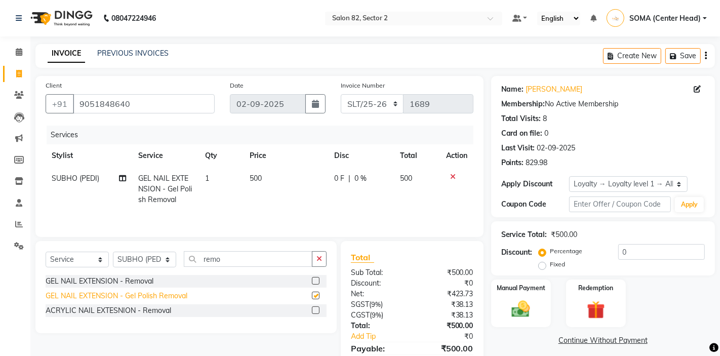
checkbox input "false"
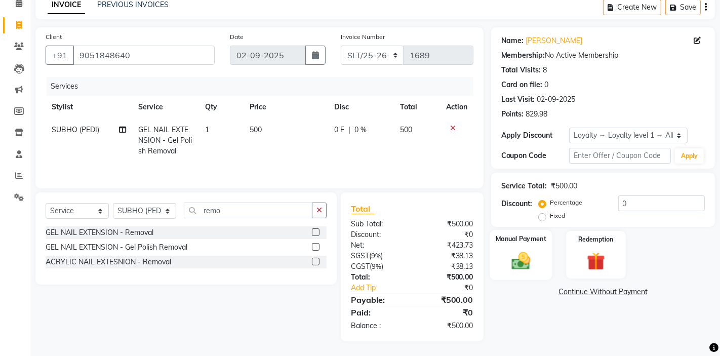
scroll to position [45, 0]
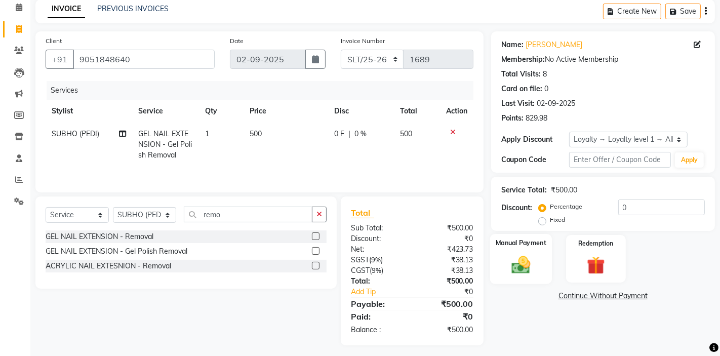
click at [525, 251] on div "Manual Payment" at bounding box center [521, 259] width 62 height 50
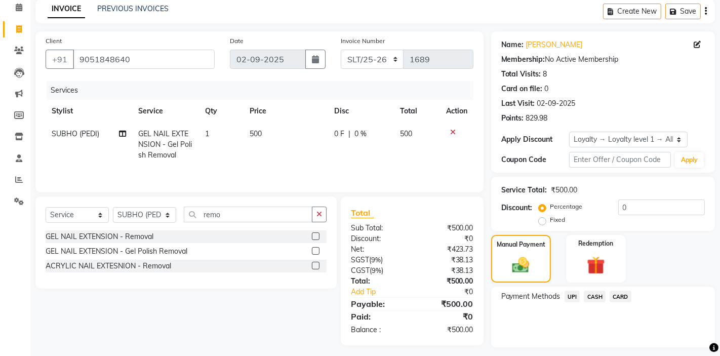
click at [594, 298] on span "CASH" at bounding box center [595, 297] width 22 height 12
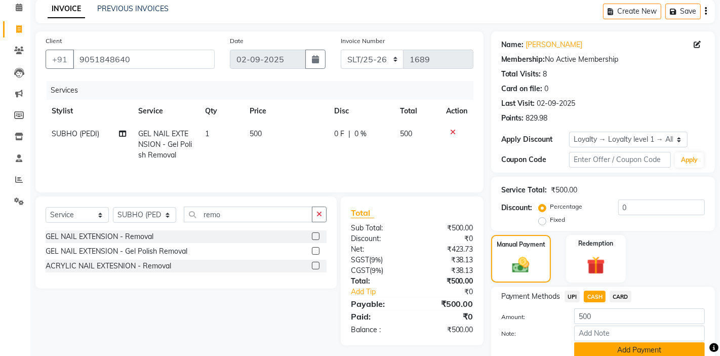
click at [601, 349] on button "Add Payment" at bounding box center [640, 350] width 131 height 16
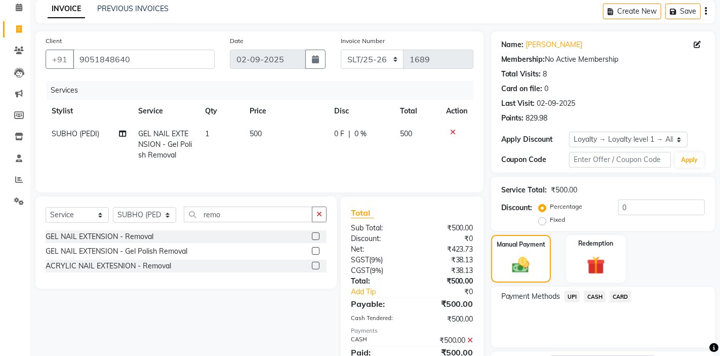
scroll to position [135, 0]
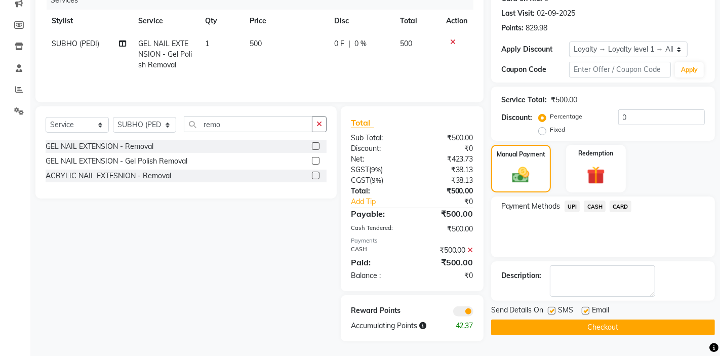
click at [598, 324] on button "Checkout" at bounding box center [603, 328] width 224 height 16
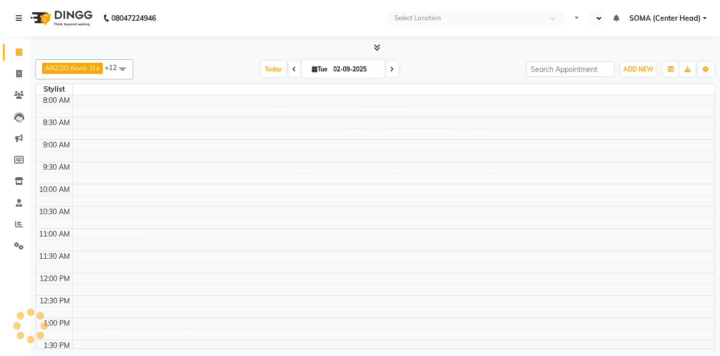
select select "en"
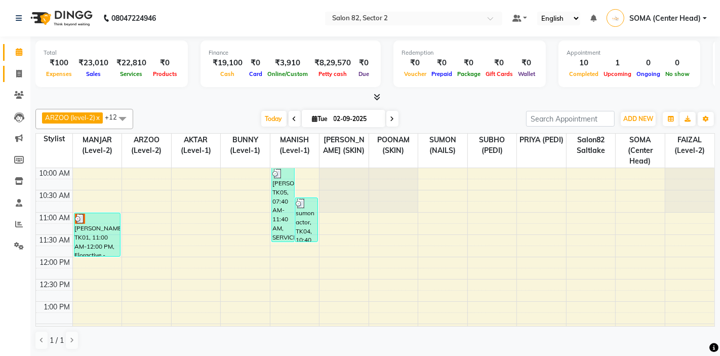
click at [22, 75] on span at bounding box center [19, 74] width 18 height 12
select select "service"
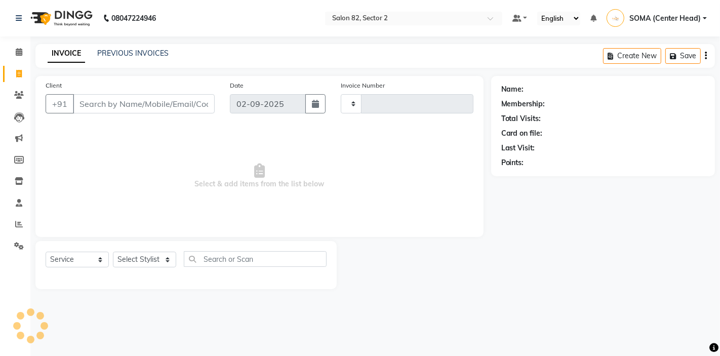
type input "1691"
select select "8703"
click at [110, 111] on input "Client" at bounding box center [144, 103] width 142 height 19
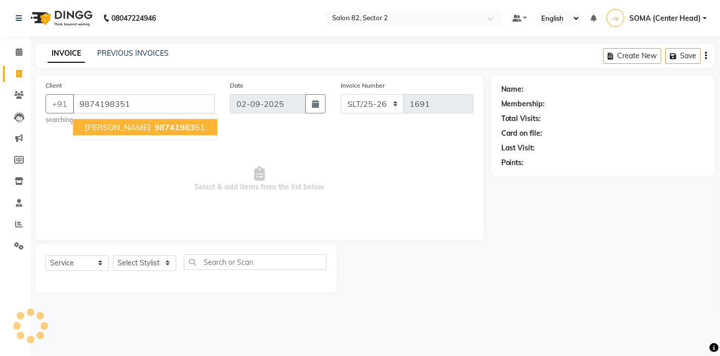
type input "9874198351"
click at [124, 134] on button "[PERSON_NAME] 9874198351" at bounding box center [145, 127] width 144 height 16
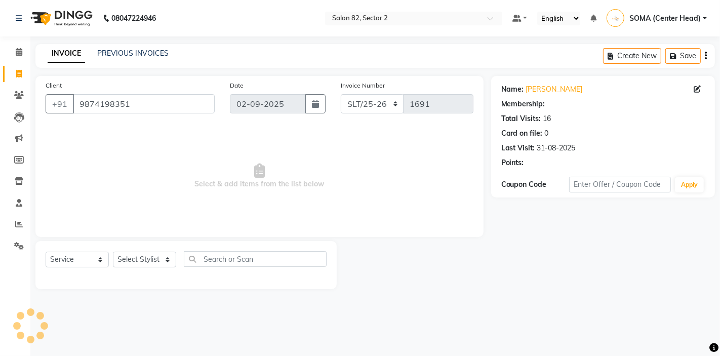
select select "1: Object"
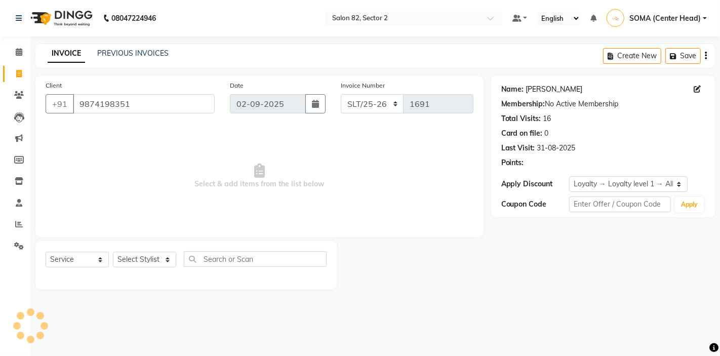
click at [552, 93] on link "[PERSON_NAME]" at bounding box center [554, 89] width 57 height 11
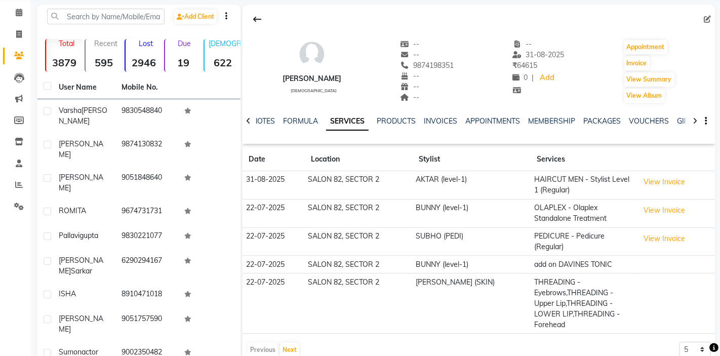
scroll to position [48, 0]
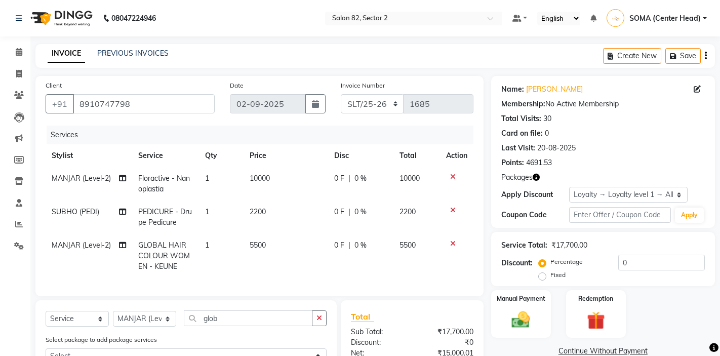
select select "service"
select select "33727"
select select "1: Object"
click at [586, 307] on div "Redemption" at bounding box center [596, 314] width 62 height 50
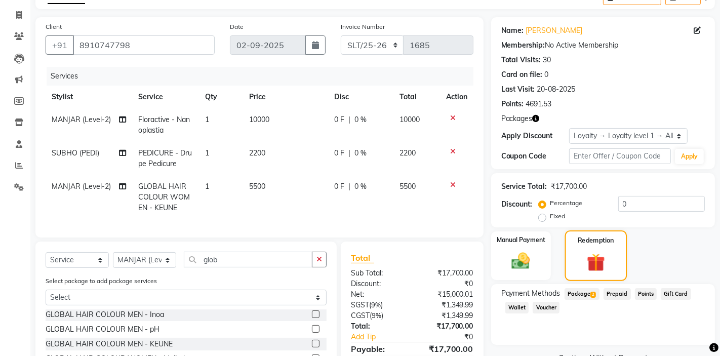
scroll to position [65, 0]
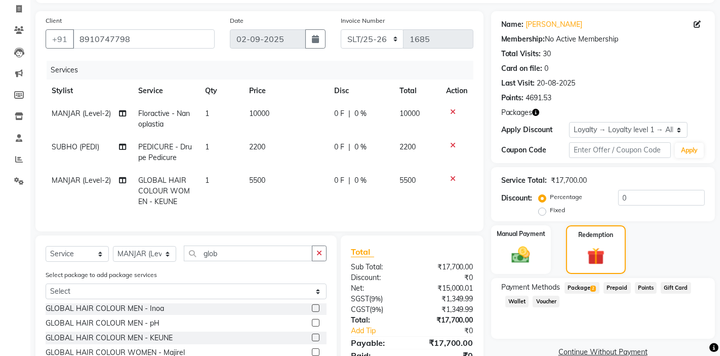
click at [645, 287] on span "Points" at bounding box center [646, 288] width 22 height 12
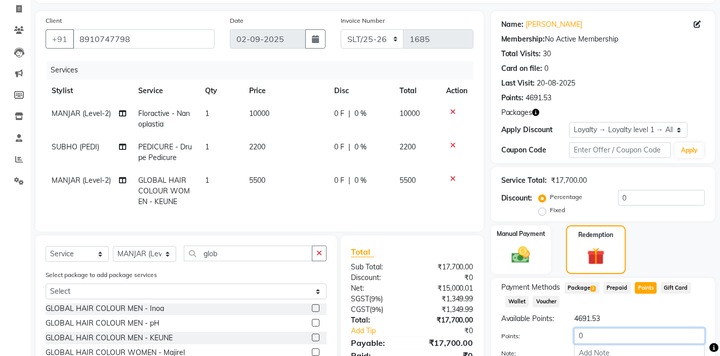
click at [592, 335] on input "0" at bounding box center [640, 336] width 131 height 16
type input "2500"
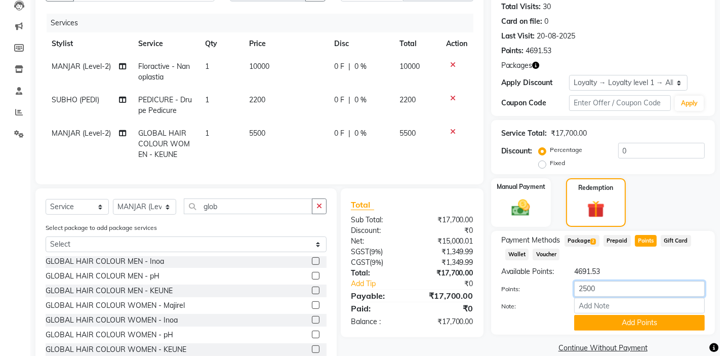
scroll to position [137, 0]
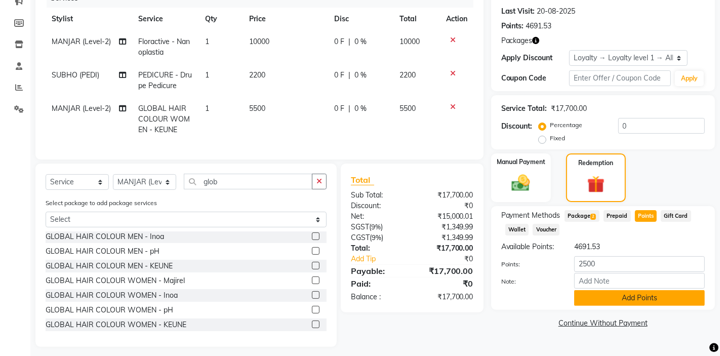
click at [616, 299] on button "Add Points" at bounding box center [640, 298] width 131 height 16
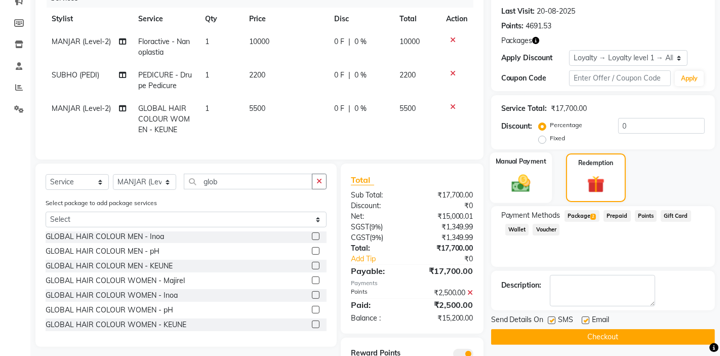
click at [519, 191] on img at bounding box center [521, 183] width 31 height 22
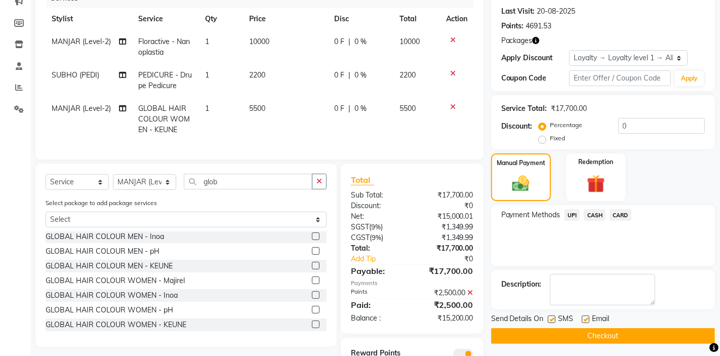
click at [591, 214] on span "CASH" at bounding box center [595, 215] width 22 height 12
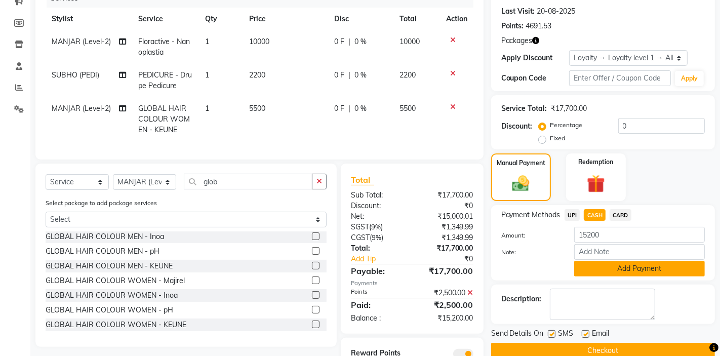
click at [597, 270] on button "Add Payment" at bounding box center [640, 269] width 131 height 16
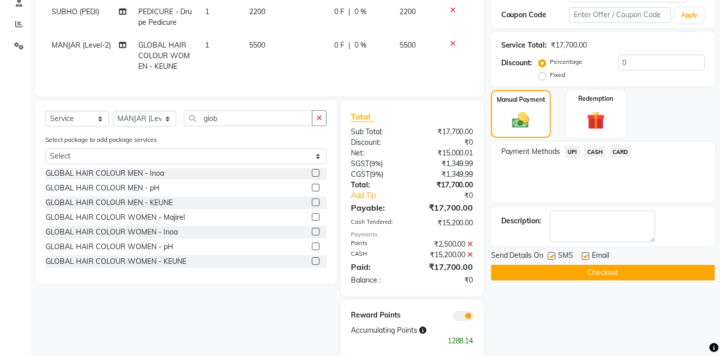
scroll to position [201, 0]
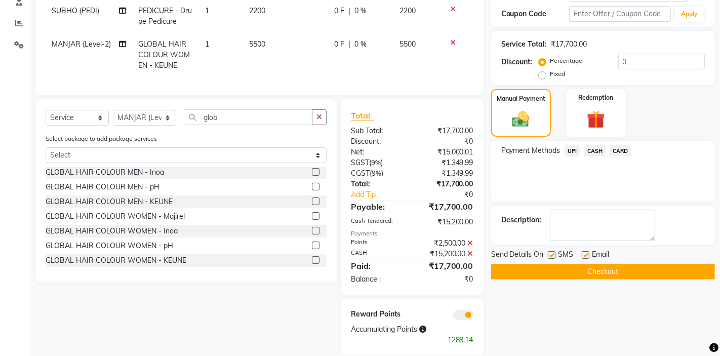
click at [471, 250] on icon at bounding box center [471, 253] width 6 height 7
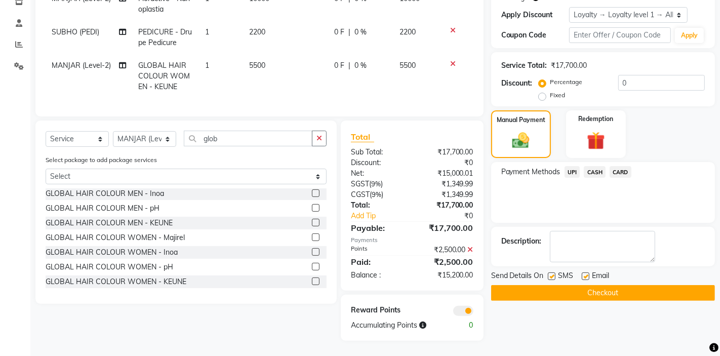
scroll to position [179, 0]
click at [596, 173] on span "CASH" at bounding box center [595, 173] width 22 height 12
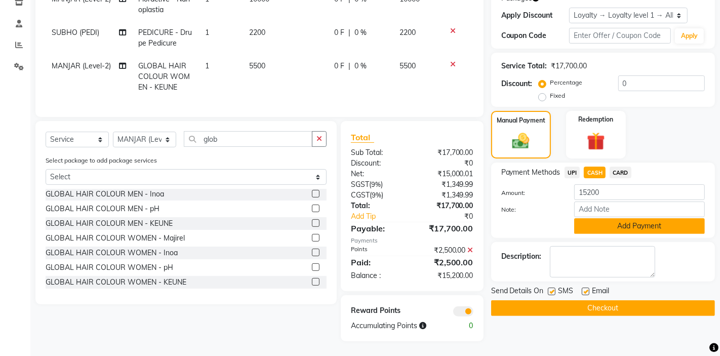
click at [589, 226] on button "Add Payment" at bounding box center [640, 226] width 131 height 16
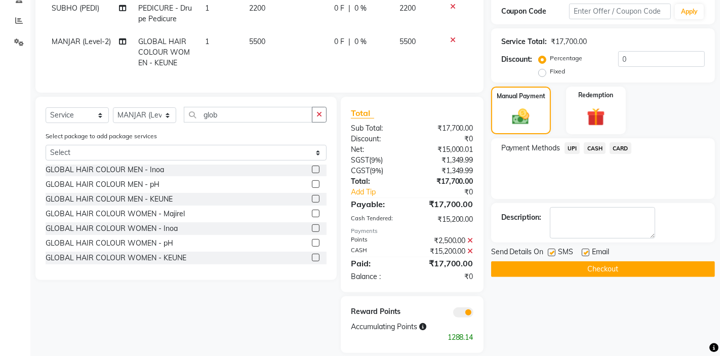
scroll to position [215, 0]
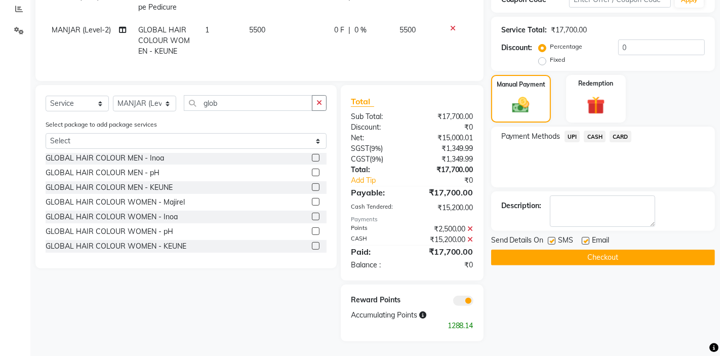
click at [562, 255] on button "Checkout" at bounding box center [603, 258] width 224 height 16
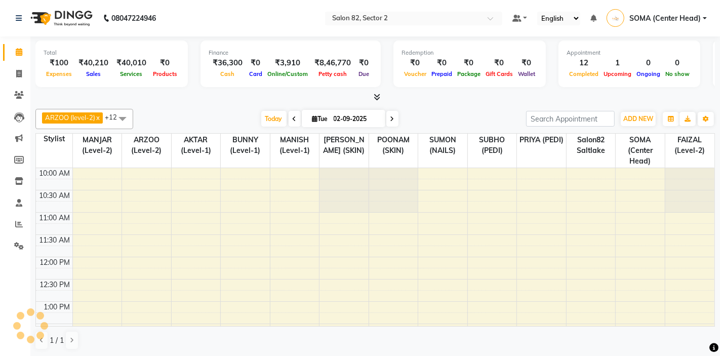
select select "en"
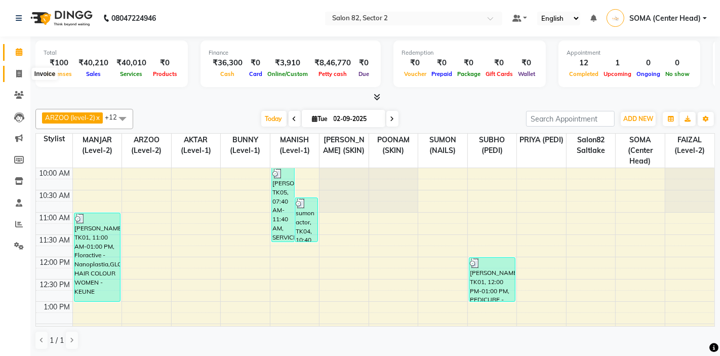
click at [20, 72] on icon at bounding box center [19, 74] width 6 height 8
select select "service"
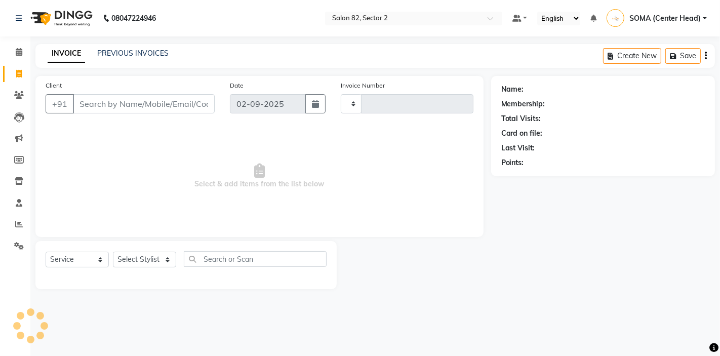
type input "1692"
select select "8703"
click at [106, 108] on input "Client" at bounding box center [144, 103] width 142 height 19
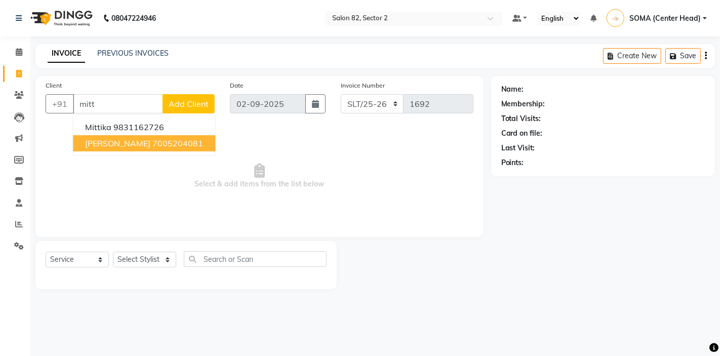
click at [152, 144] on ngb-highlight "7005204081" at bounding box center [177, 143] width 51 height 10
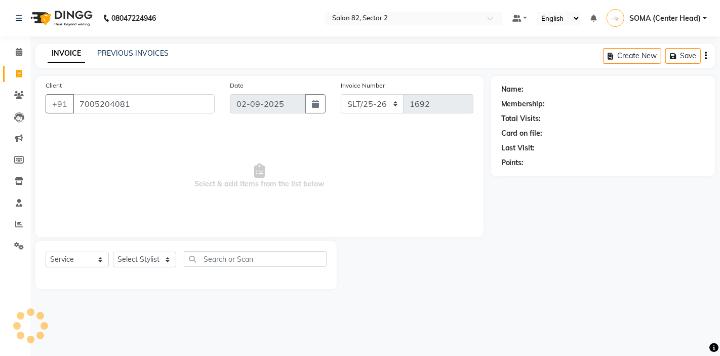
type input "7005204081"
select select "1: Object"
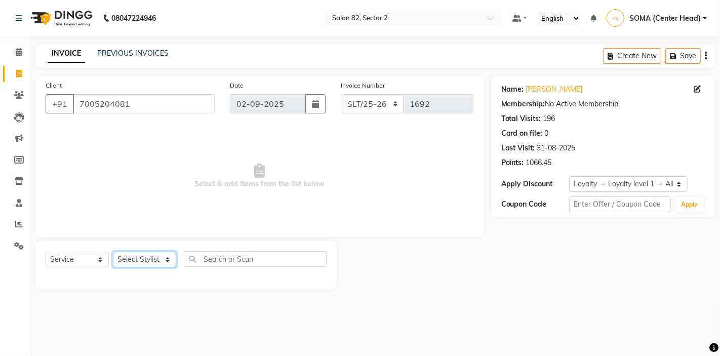
click at [143, 262] on select "Select Stylist AKTAR (level-1) ARZOO (level-2) BUNNY (level-1) FAIZAL (level-2)…" at bounding box center [144, 260] width 63 height 16
select select "33747"
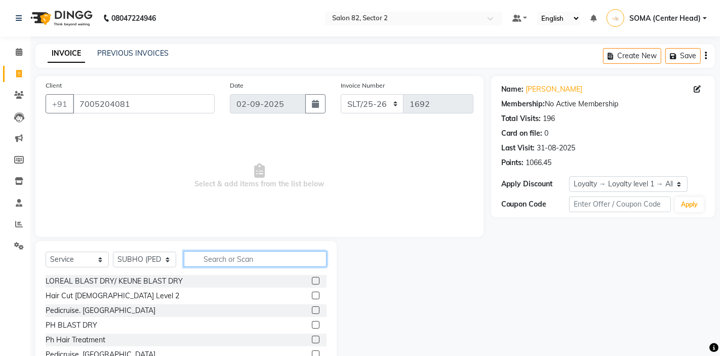
click at [221, 261] on input "text" at bounding box center [255, 259] width 143 height 16
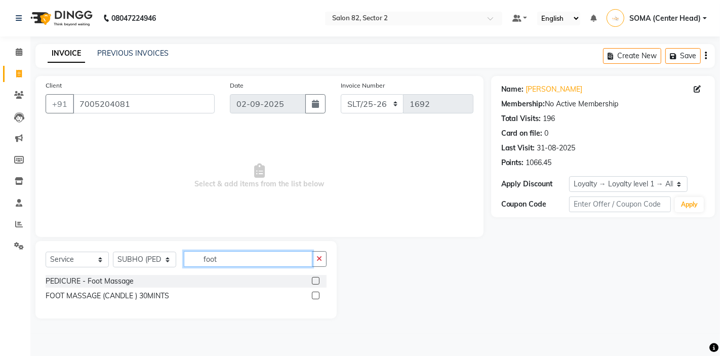
click at [221, 261] on input "foot" at bounding box center [248, 259] width 129 height 16
type input "foot"
click at [316, 281] on label at bounding box center [316, 281] width 8 height 8
click at [316, 281] on input "checkbox" at bounding box center [315, 281] width 7 height 7
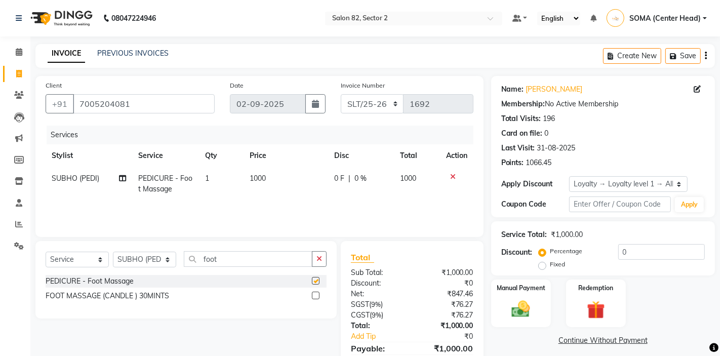
checkbox input "false"
click at [125, 262] on select "Select Stylist AKTAR (level-1) ARZOO (level-2) BUNNY (level-1) FAIZAL (level-2)…" at bounding box center [144, 260] width 63 height 16
select select "33727"
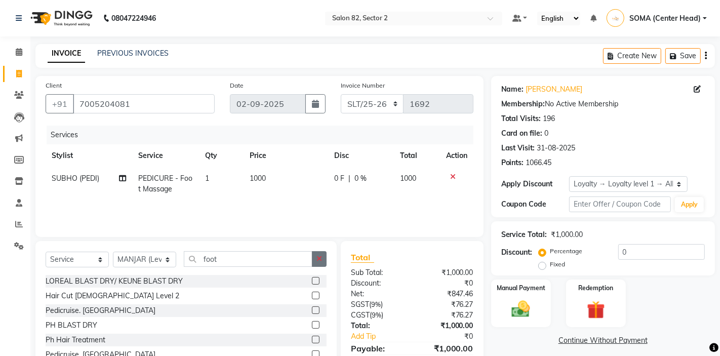
click at [319, 259] on icon "button" at bounding box center [320, 258] width 6 height 7
click at [550, 90] on link "Mitti Ghosh" at bounding box center [554, 89] width 57 height 11
click at [278, 256] on input "text" at bounding box center [255, 259] width 143 height 16
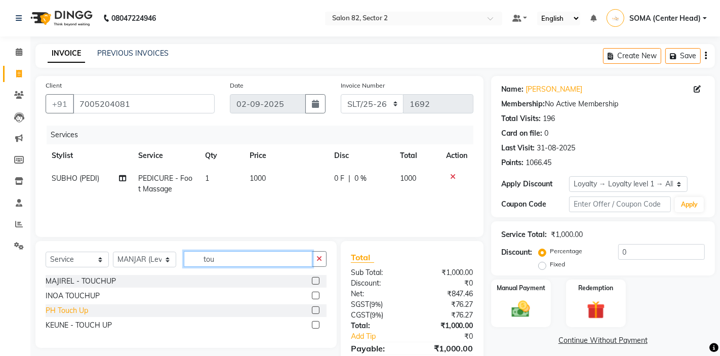
type input "tou"
click at [68, 312] on div "PH Touch Up" at bounding box center [67, 310] width 43 height 11
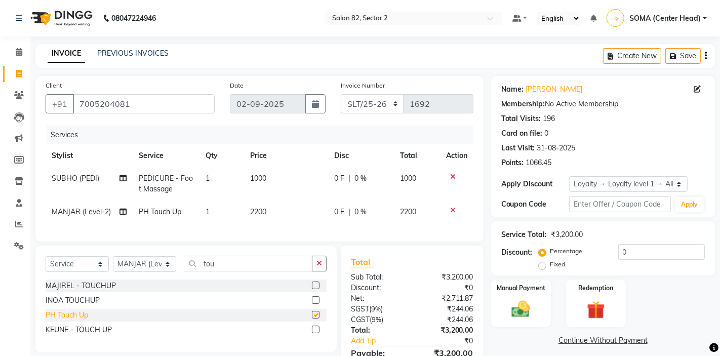
checkbox input "false"
click at [158, 267] on select "Select Stylist AKTAR (level-1) ARZOO (level-2) BUNNY (level-1) FAIZAL (level-2)…" at bounding box center [144, 264] width 63 height 16
select select "74473"
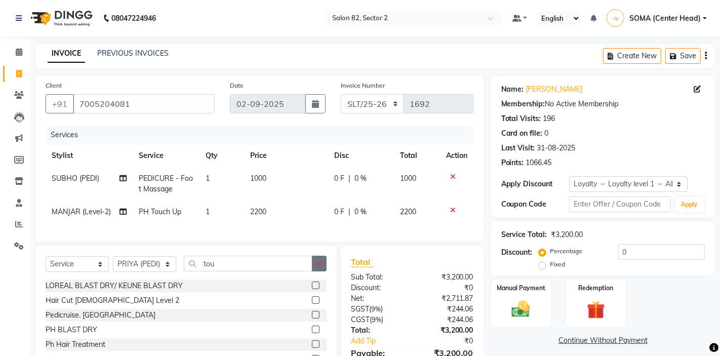
click at [317, 264] on icon "button" at bounding box center [320, 263] width 6 height 7
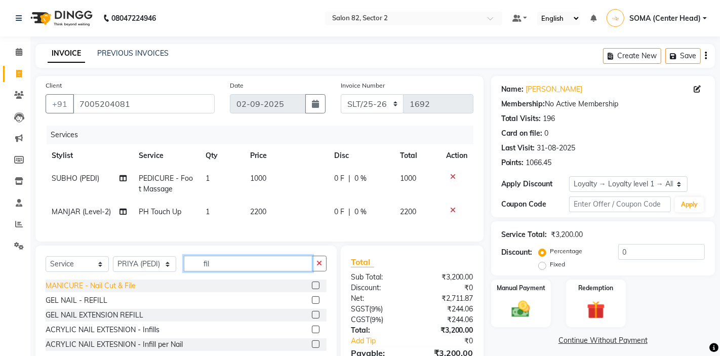
type input "fil"
click at [114, 290] on div "MANICURE - Nail Cut & File" at bounding box center [91, 286] width 90 height 11
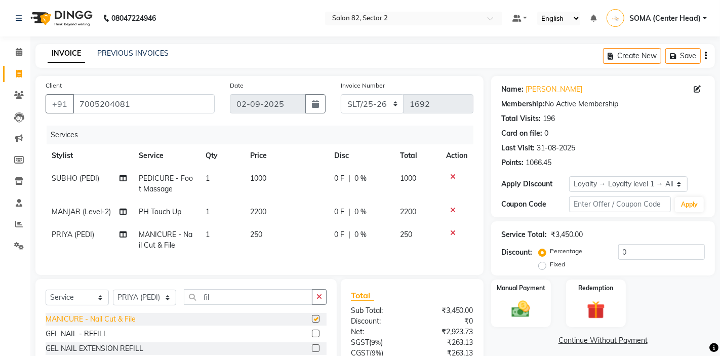
checkbox input "false"
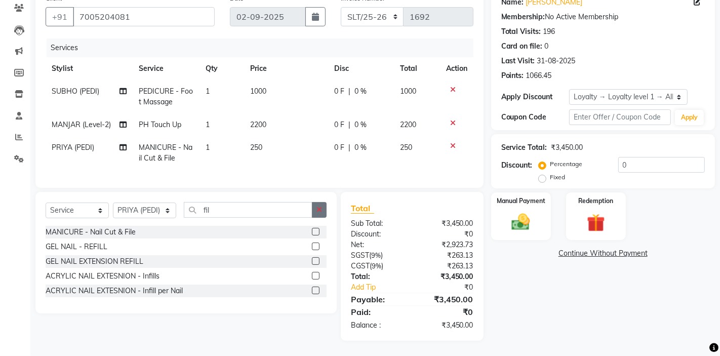
click at [319, 210] on icon "button" at bounding box center [320, 209] width 6 height 7
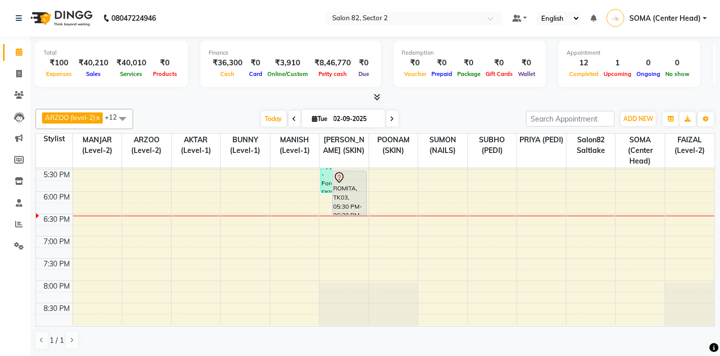
scroll to position [333, 0]
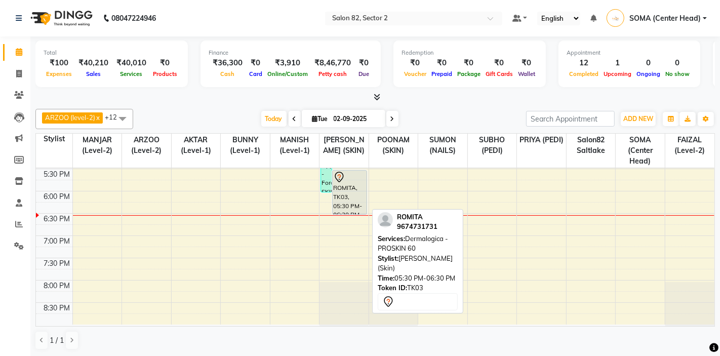
click at [351, 197] on div "ROMITA, TK03, 05:30 PM-06:30 PM, Dermalogica - PROSKIN 60" at bounding box center [350, 193] width 34 height 44
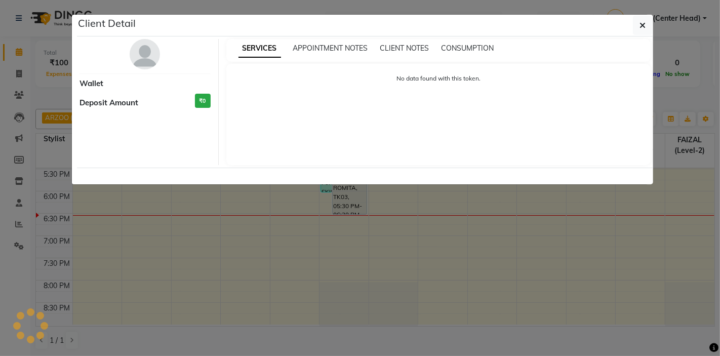
select select "7"
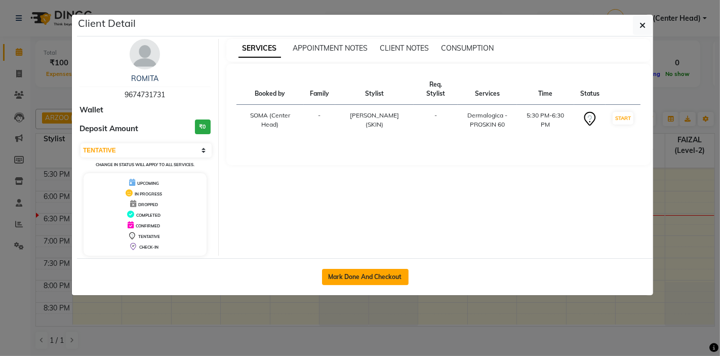
click at [358, 273] on button "Mark Done And Checkout" at bounding box center [365, 277] width 87 height 16
select select "service"
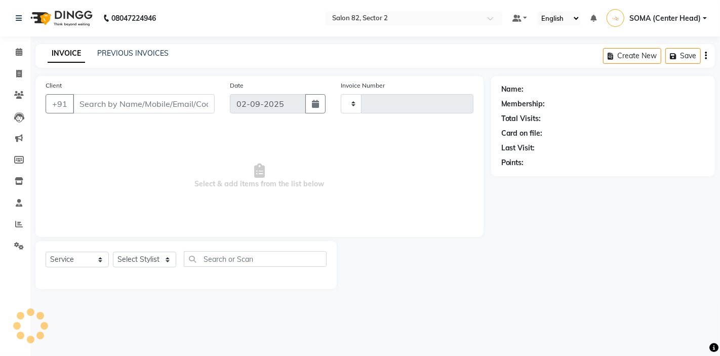
type input "1692"
select select "8703"
type input "9674731731"
select select "83819"
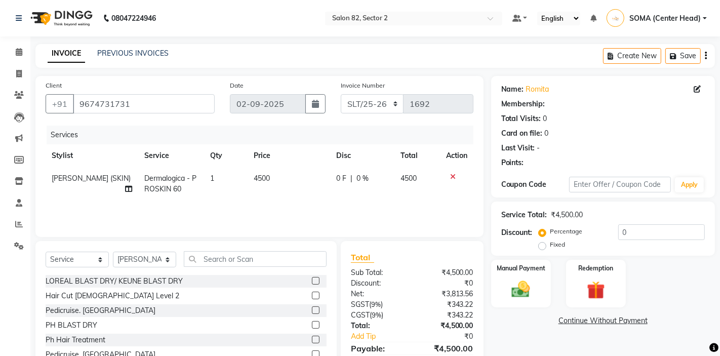
select select "1: Object"
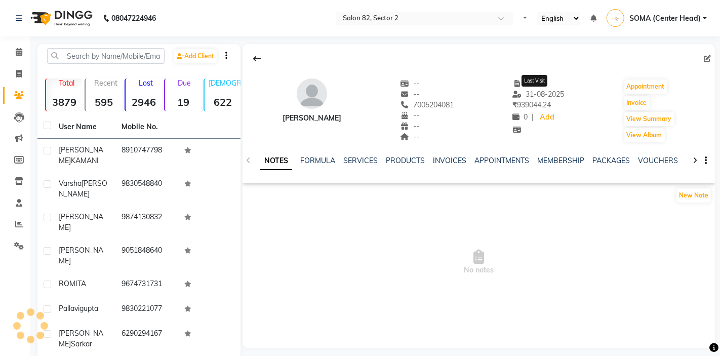
select select "en"
click at [368, 160] on link "SERVICES" at bounding box center [360, 160] width 34 height 9
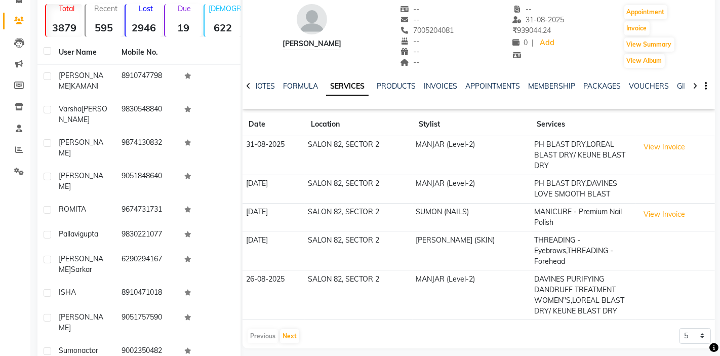
scroll to position [75, 0]
click at [289, 329] on button "Next" at bounding box center [289, 336] width 19 height 14
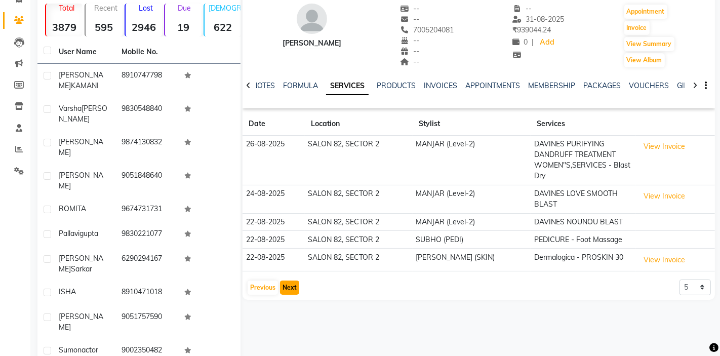
click at [289, 282] on button "Next" at bounding box center [289, 288] width 19 height 14
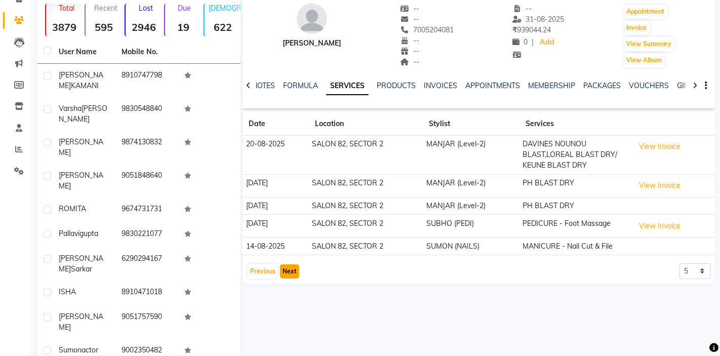
click at [291, 269] on button "Next" at bounding box center [289, 271] width 19 height 14
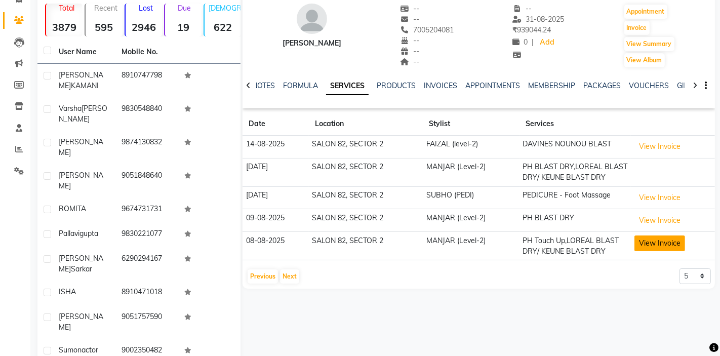
click at [650, 242] on button "View Invoice" at bounding box center [660, 244] width 51 height 16
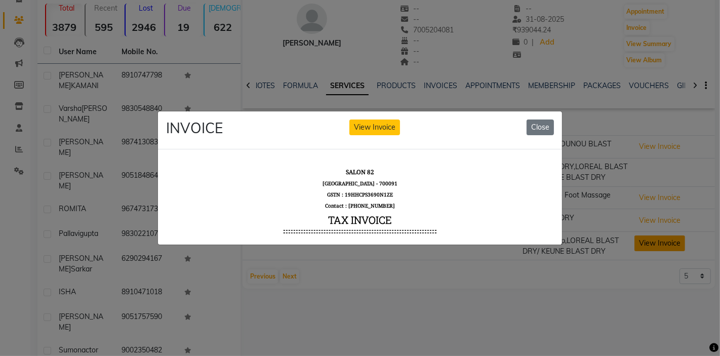
scroll to position [0, 0]
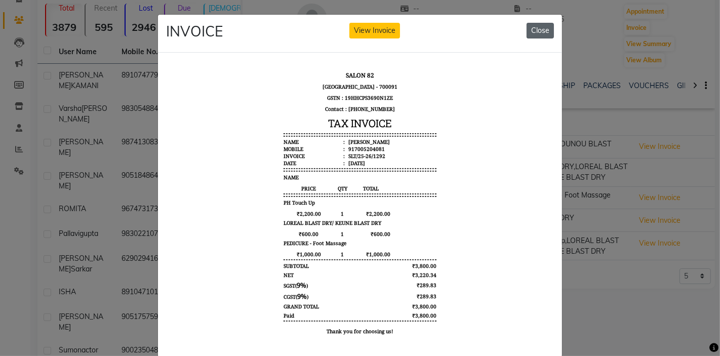
click at [542, 29] on button "Close" at bounding box center [540, 31] width 27 height 16
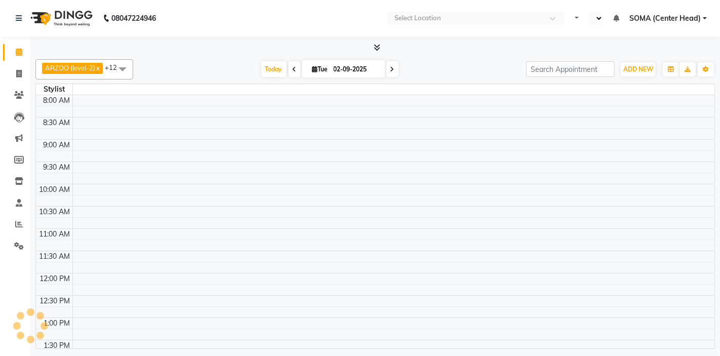
select select "en"
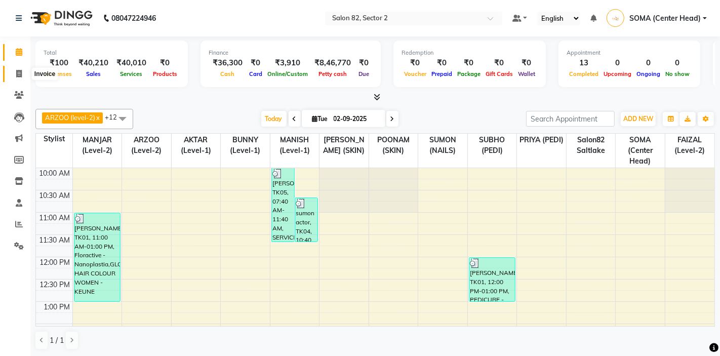
click at [20, 73] on icon at bounding box center [19, 74] width 6 height 8
select select "service"
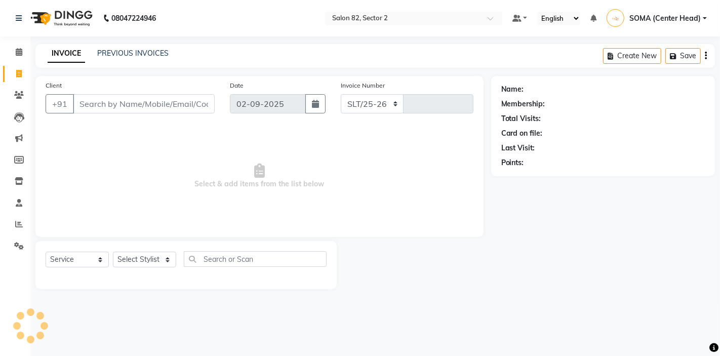
select select "8703"
type input "1693"
click at [148, 264] on select "Select Stylist" at bounding box center [144, 260] width 63 height 16
select select "63445"
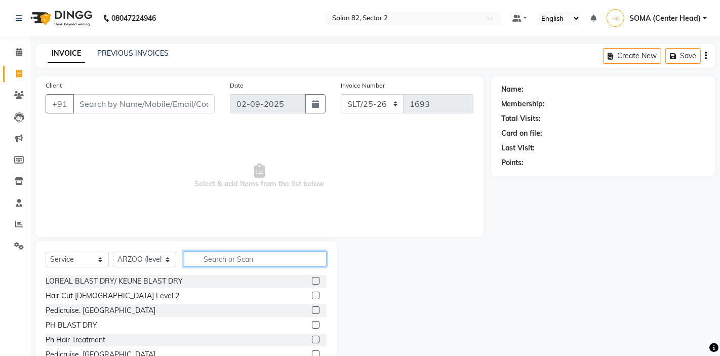
click at [266, 252] on input "text" at bounding box center [255, 259] width 143 height 16
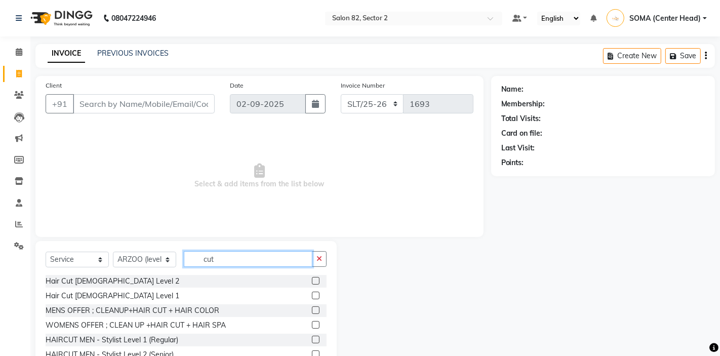
scroll to position [34, 0]
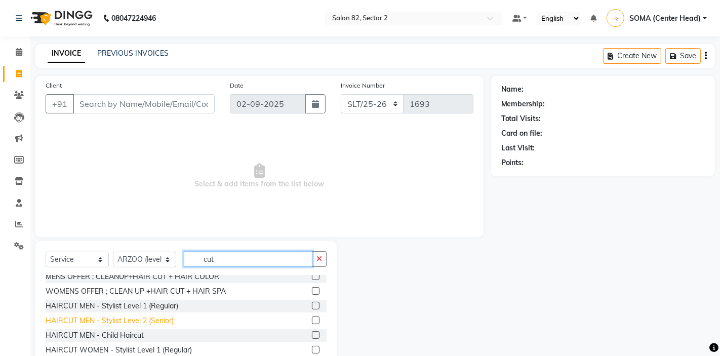
type input "cut"
click at [157, 320] on div "HAIRCUT MEN - Stylist Level 2 (Senior)" at bounding box center [110, 321] width 128 height 11
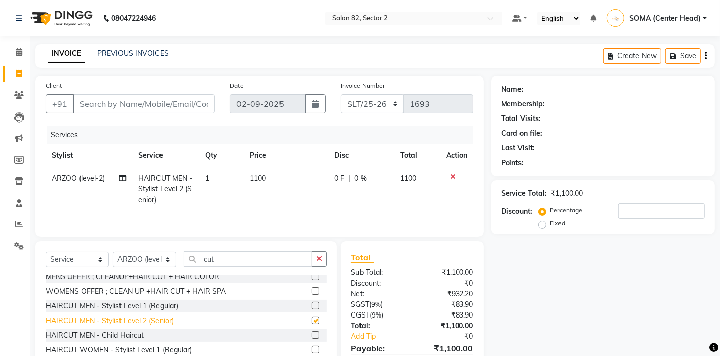
checkbox input "false"
click at [323, 258] on button "button" at bounding box center [319, 259] width 15 height 16
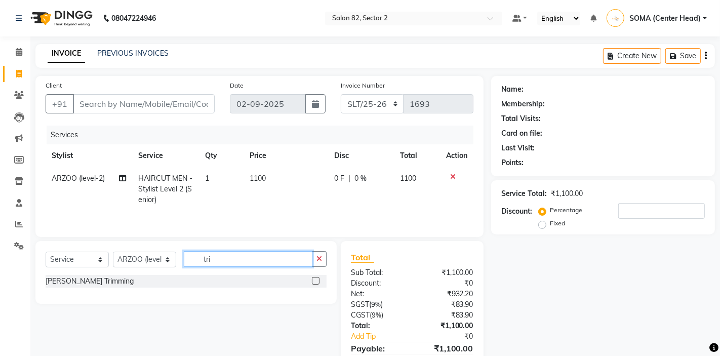
scroll to position [0, 0]
type input "trim"
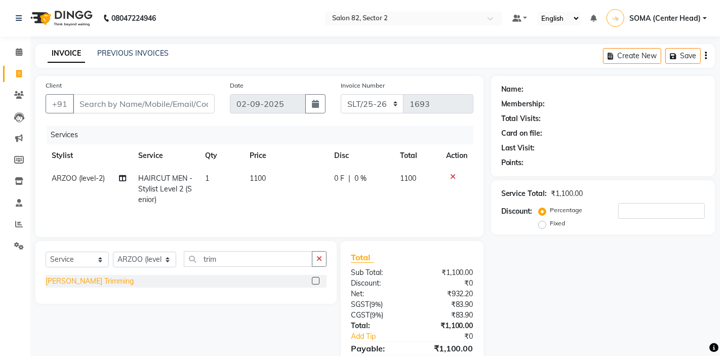
click at [94, 283] on div "[PERSON_NAME] Trimming" at bounding box center [90, 281] width 88 height 11
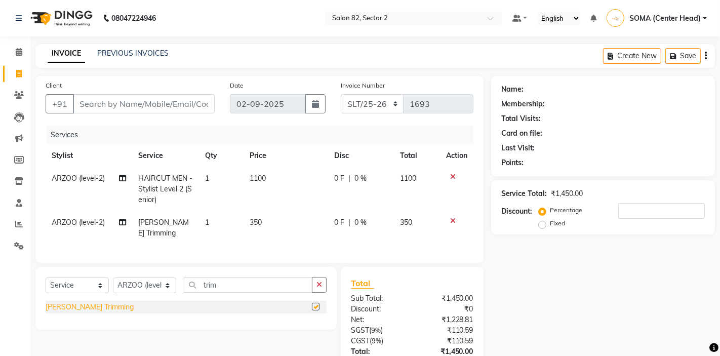
checkbox input "false"
click at [129, 105] on input "Client" at bounding box center [144, 103] width 142 height 19
type input "9"
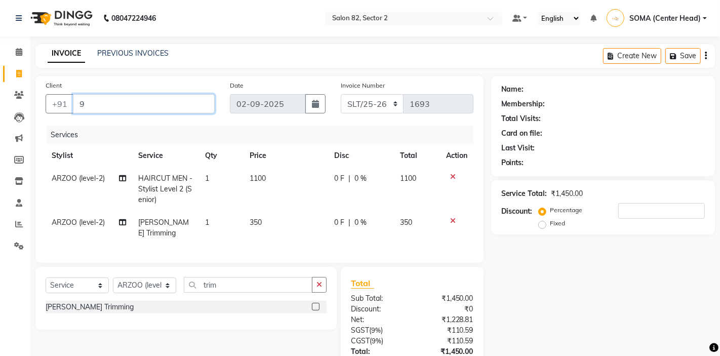
type input "0"
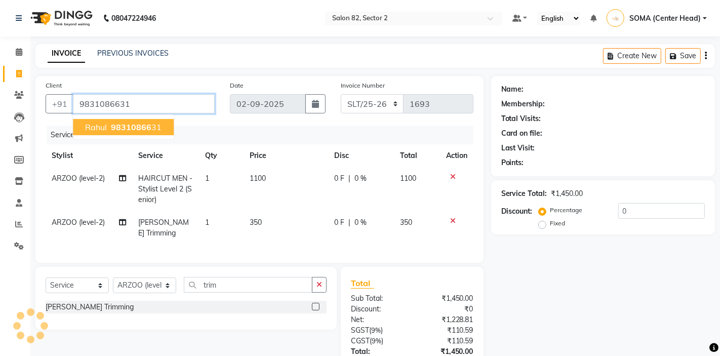
type input "9831086631"
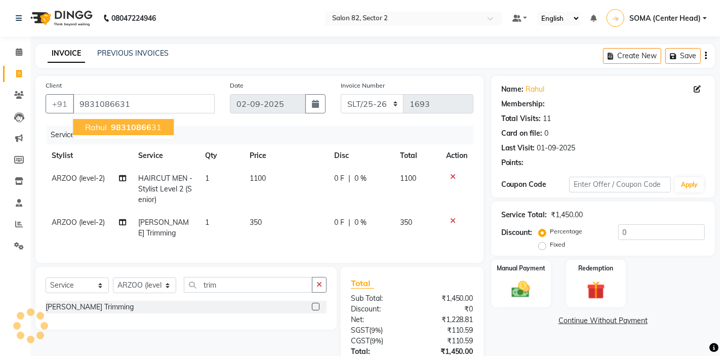
select select "1: Object"
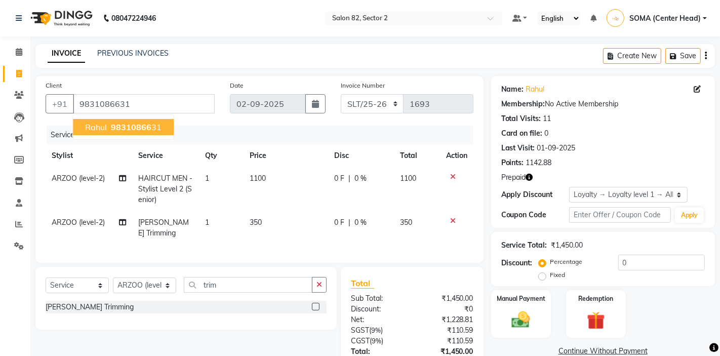
click at [113, 129] on span "98310866" at bounding box center [131, 127] width 41 height 10
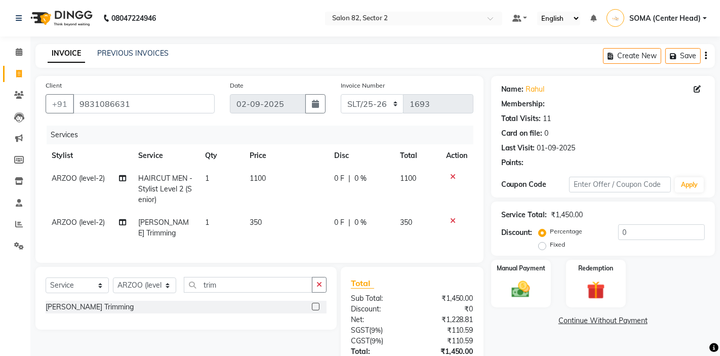
select select "1: Object"
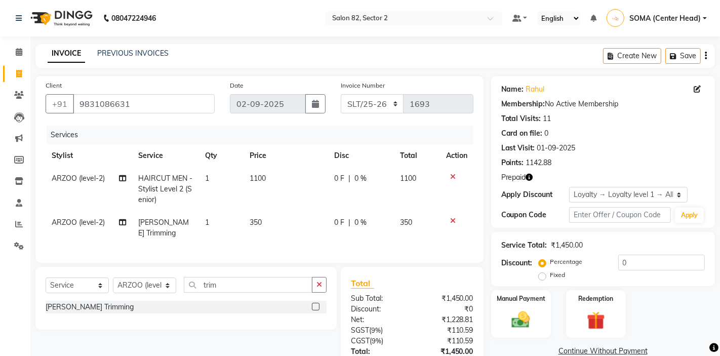
scroll to position [74, 0]
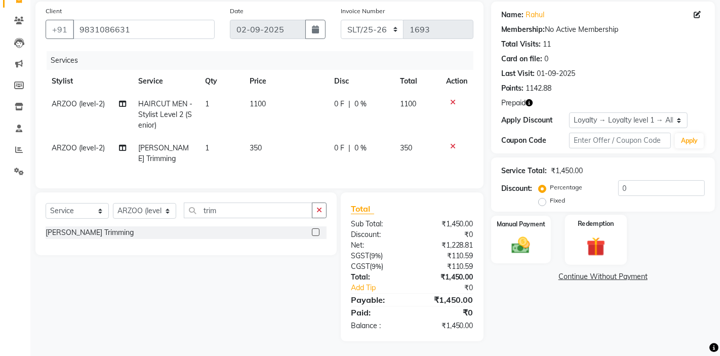
click at [594, 238] on img at bounding box center [596, 247] width 31 height 24
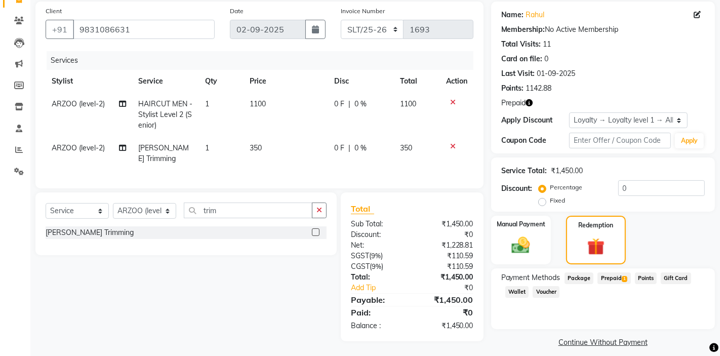
click at [615, 277] on span "Prepaid 1" at bounding box center [614, 279] width 33 height 12
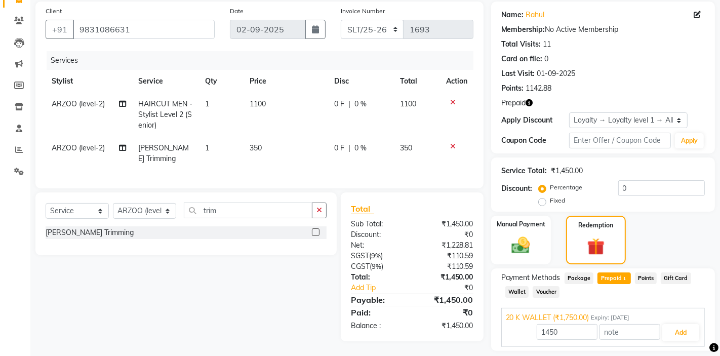
scroll to position [105, 0]
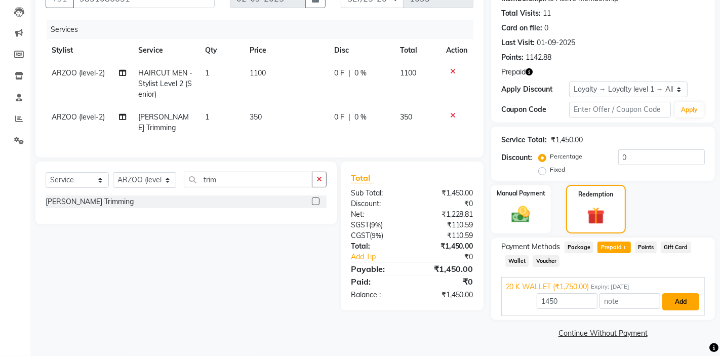
click at [681, 301] on button "Add" at bounding box center [681, 301] width 37 height 17
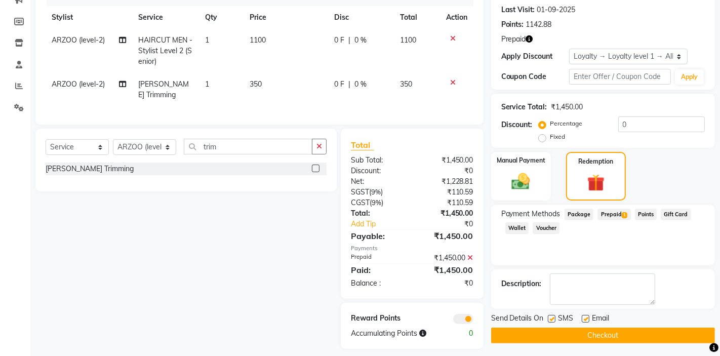
scroll to position [146, 0]
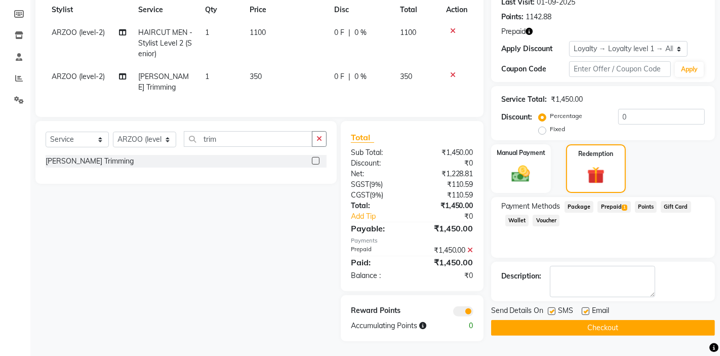
click at [606, 326] on button "Checkout" at bounding box center [603, 328] width 224 height 16
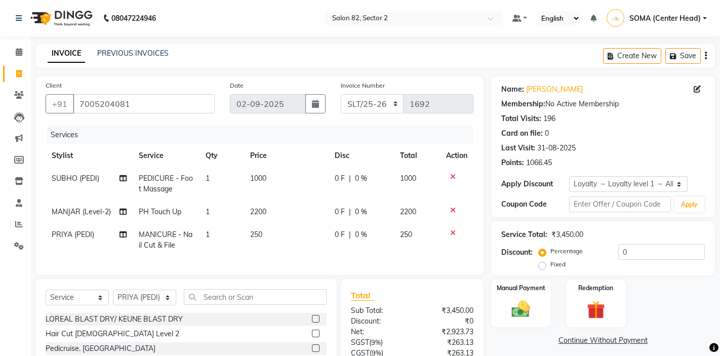
select select "service"
select select "74473"
select select "1: Object"
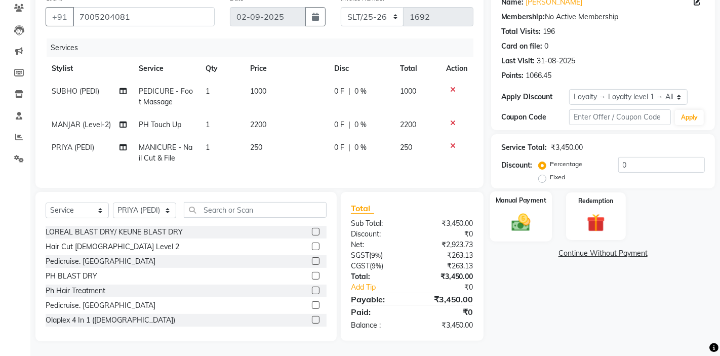
click at [525, 212] on img at bounding box center [521, 222] width 31 height 22
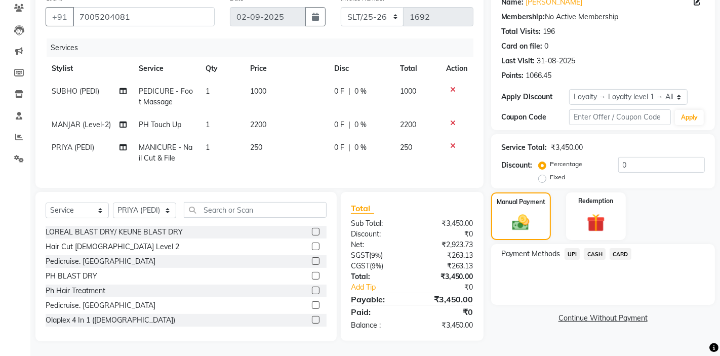
click at [619, 253] on span "CARD" at bounding box center [621, 254] width 22 height 12
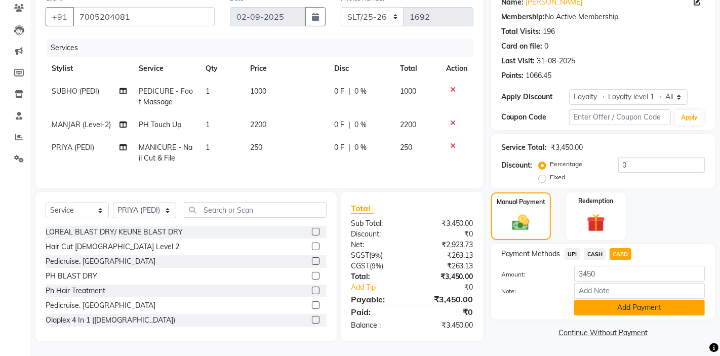
click at [605, 312] on button "Add Payment" at bounding box center [640, 308] width 131 height 16
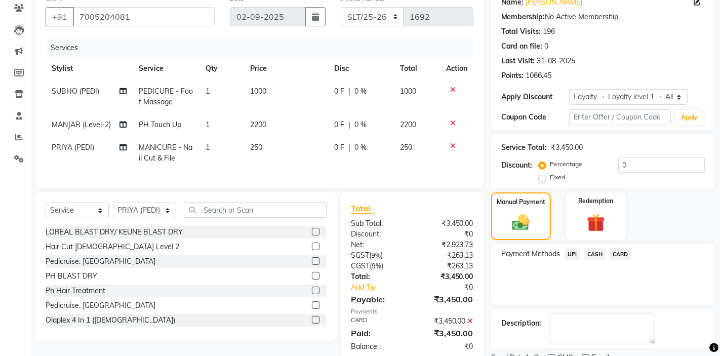
scroll to position [169, 0]
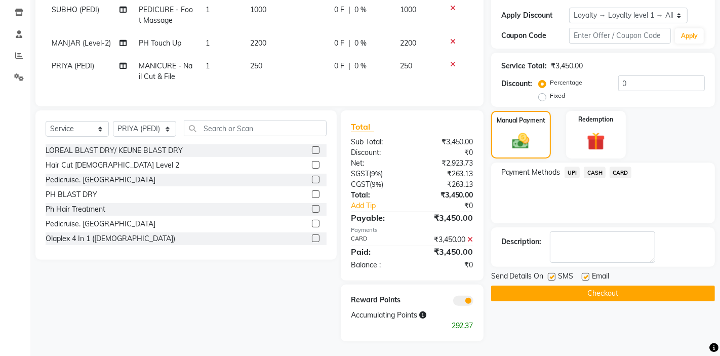
click at [591, 292] on button "Checkout" at bounding box center [603, 294] width 224 height 16
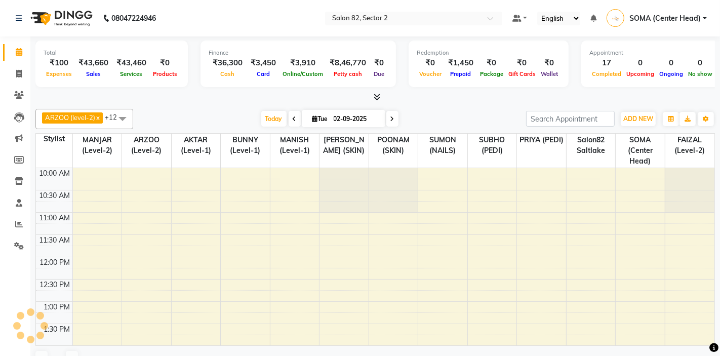
select select "en"
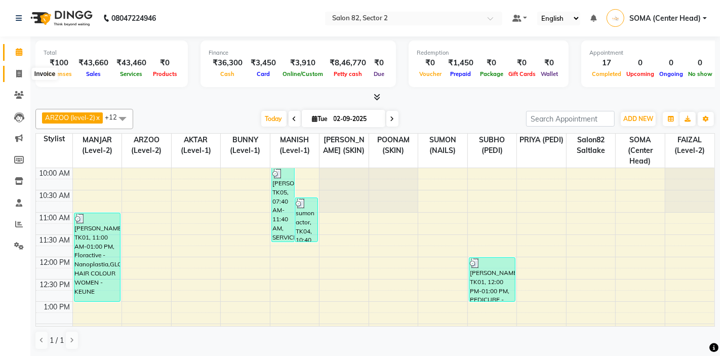
click at [18, 71] on icon at bounding box center [19, 74] width 6 height 8
select select "service"
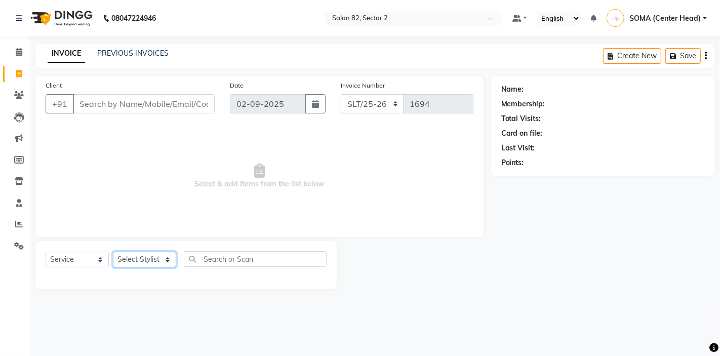
click at [142, 256] on select "Select Stylist AKTAR (level-1) ARZOO (level-2) BUNNY (level-1) FAIZAL (level-2)…" at bounding box center [144, 260] width 63 height 16
select select "83820"
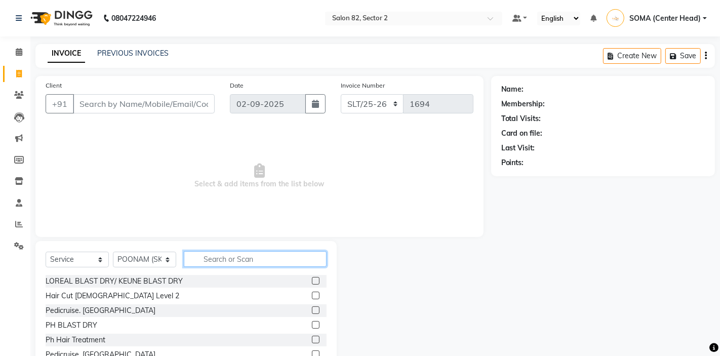
click at [222, 264] on input "text" at bounding box center [255, 259] width 143 height 16
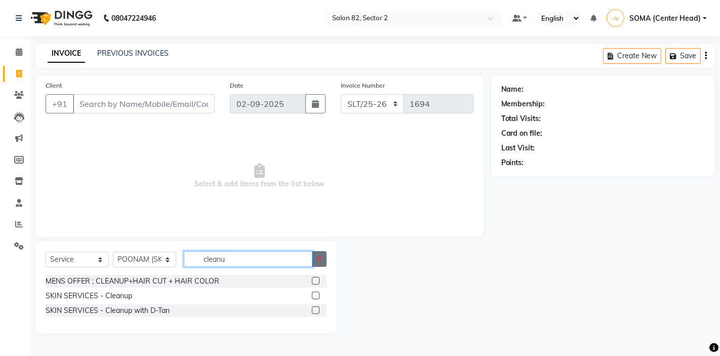
type input "cleanu"
click at [319, 258] on icon "button" at bounding box center [320, 258] width 6 height 7
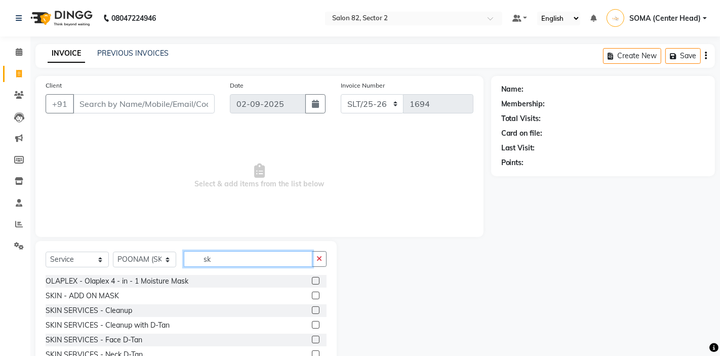
type input "s"
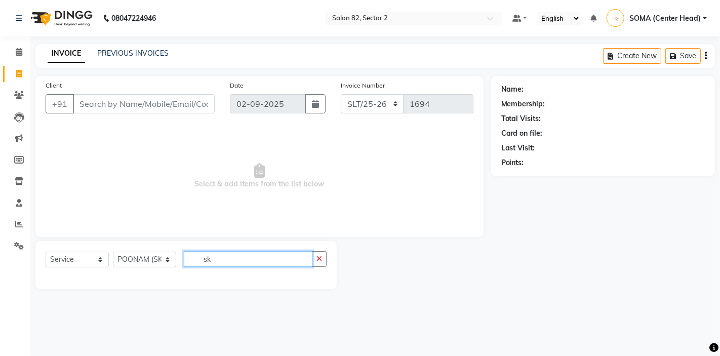
type input "s"
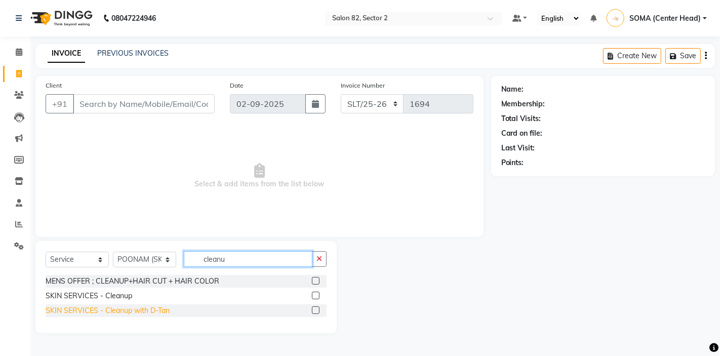
type input "cleanu"
click at [136, 310] on div "SKIN SERVICES - Cleanup with D-Tan" at bounding box center [108, 310] width 124 height 11
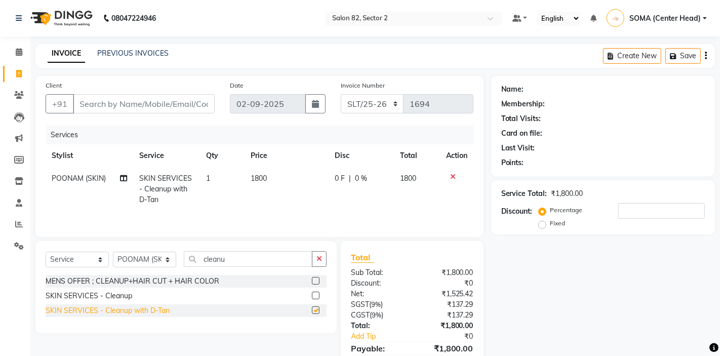
checkbox input "false"
click at [262, 181] on span "1800" at bounding box center [259, 178] width 16 height 9
select select "83820"
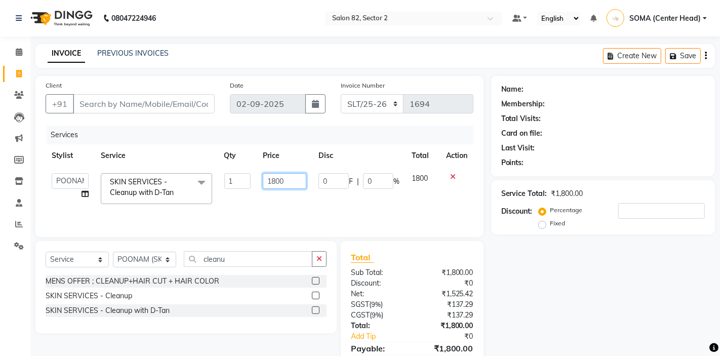
click at [285, 182] on input "1800" at bounding box center [285, 181] width 44 height 16
type input "1"
type input "3000"
click at [292, 206] on td "3000" at bounding box center [285, 188] width 56 height 43
select select "83820"
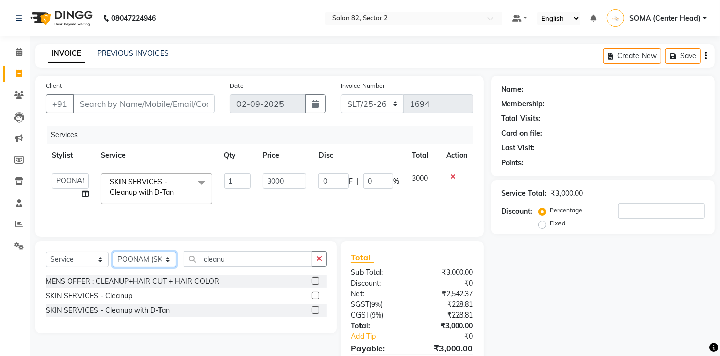
click at [164, 258] on select "Select Stylist AKTAR (level-1) ARZOO (level-2) BUNNY (level-1) FAIZAL (level-2)…" at bounding box center [144, 260] width 63 height 16
select select "86868"
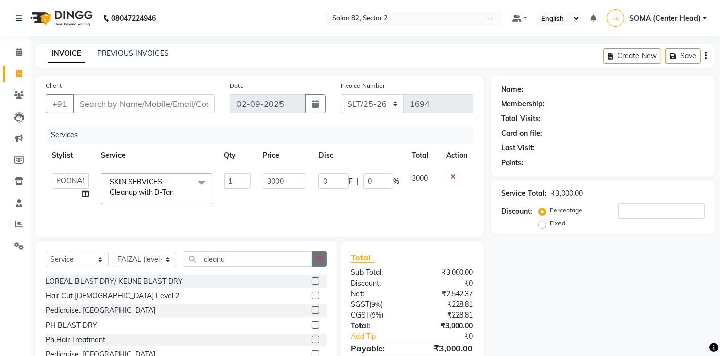
click at [320, 257] on icon "button" at bounding box center [320, 258] width 6 height 7
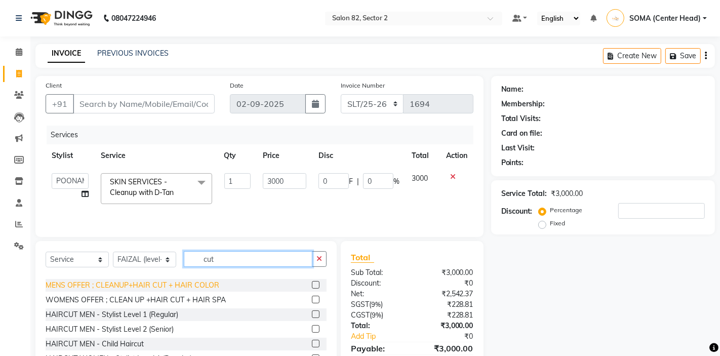
scroll to position [29, 0]
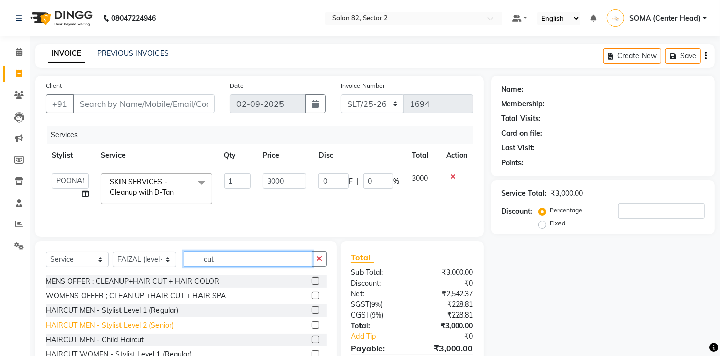
type input "cut"
click at [132, 325] on div "HAIRCUT MEN - Stylist Level 2 (Senior)" at bounding box center [110, 325] width 128 height 11
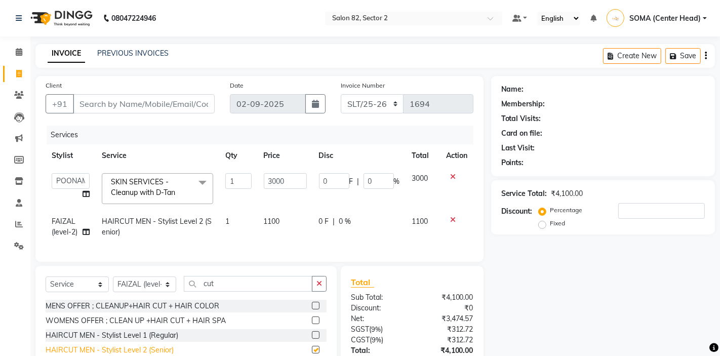
checkbox input "false"
click at [198, 224] on span "HAIRCUT MEN - Stylist Level 2 (Senior)" at bounding box center [157, 227] width 110 height 20
select select "86868"
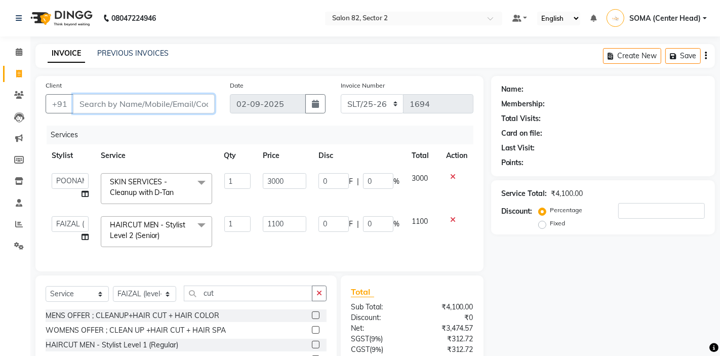
click at [170, 98] on input "Client" at bounding box center [144, 103] width 142 height 19
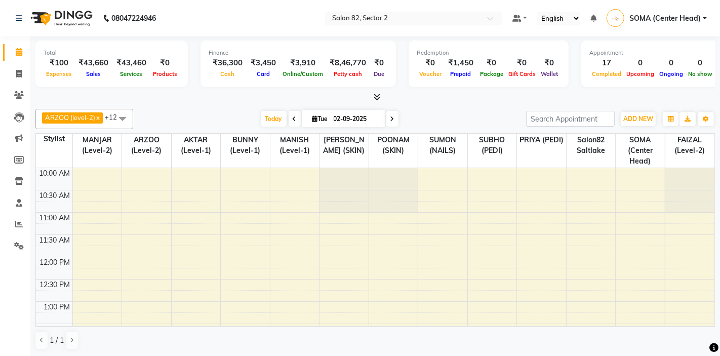
select select "en"
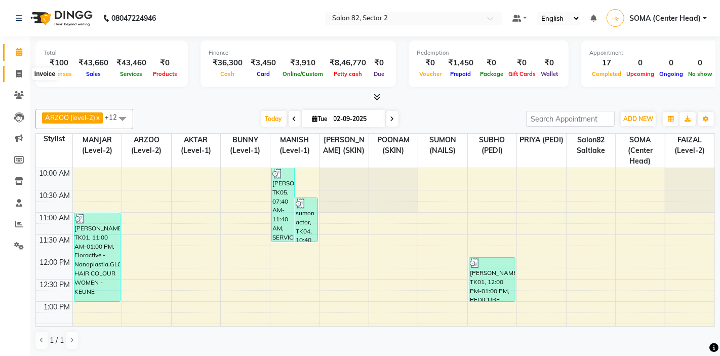
click at [20, 73] on icon at bounding box center [19, 74] width 6 height 8
select select "service"
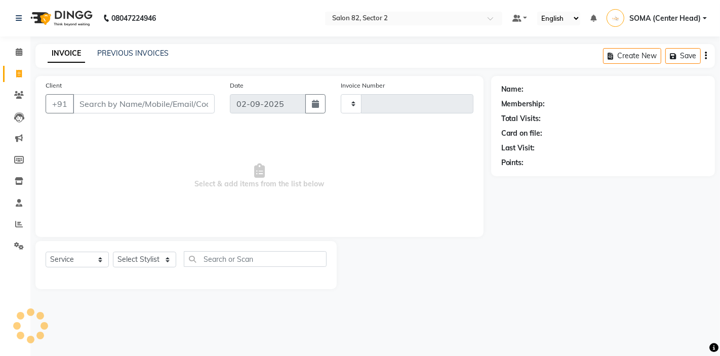
type input "1694"
select select "8703"
click at [142, 261] on select "Select Stylist AKTAR (level-1) ARZOO (level-2) BUNNY (level-1) FAIZAL (level-2)…" at bounding box center [144, 260] width 63 height 16
select select "67954"
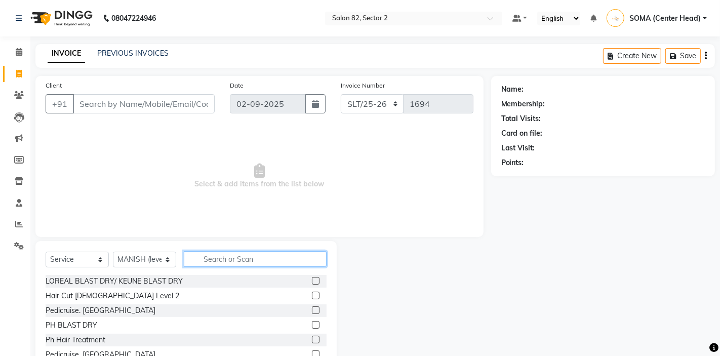
click at [234, 252] on input "text" at bounding box center [255, 259] width 143 height 16
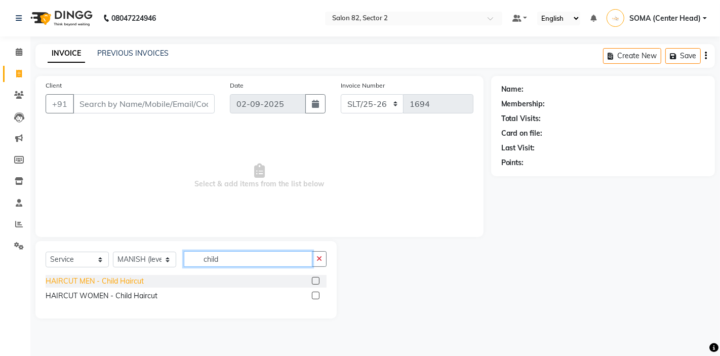
type input "child"
click at [132, 286] on div "HAIRCUT MEN - Child Haircut" at bounding box center [95, 281] width 98 height 11
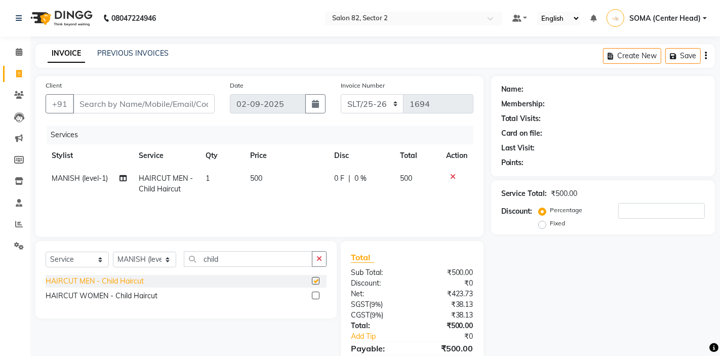
checkbox input "false"
click at [155, 104] on input "Client" at bounding box center [144, 103] width 142 height 19
click at [139, 103] on input "Client" at bounding box center [144, 103] width 142 height 19
click at [170, 102] on input "Client" at bounding box center [144, 103] width 142 height 19
type input "9"
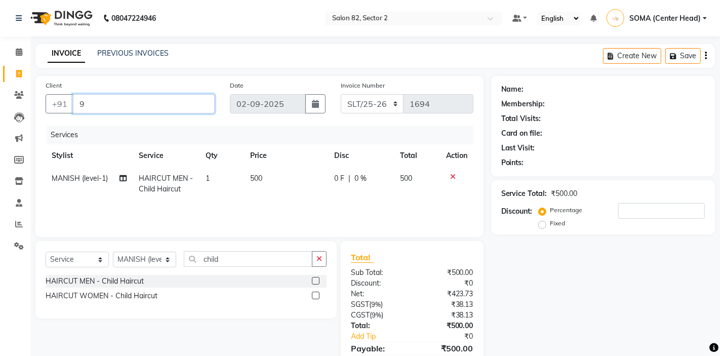
type input "0"
type input "9432108022"
click at [195, 101] on span "Add Client" at bounding box center [189, 104] width 40 height 10
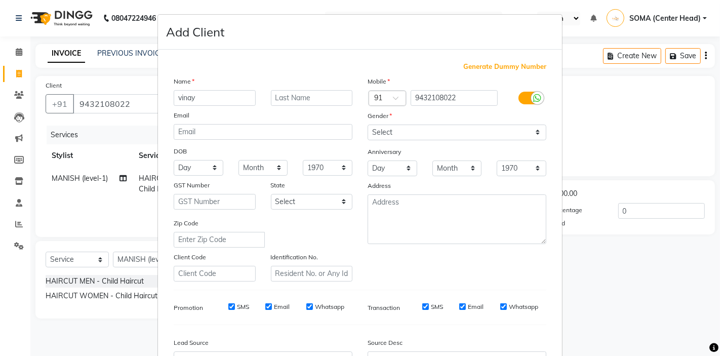
type input "vinay"
click at [382, 130] on select "Select Male Female Other Prefer Not To Say" at bounding box center [457, 133] width 179 height 16
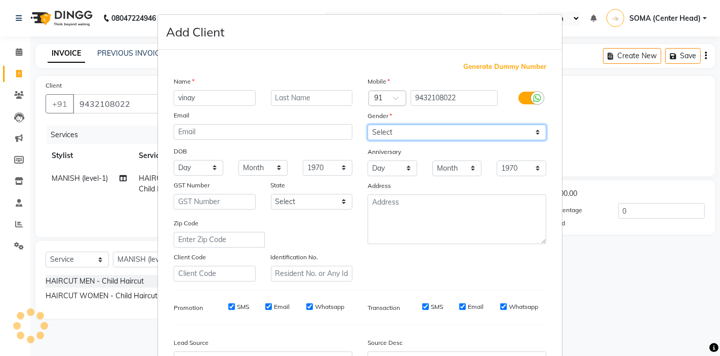
select select "male"
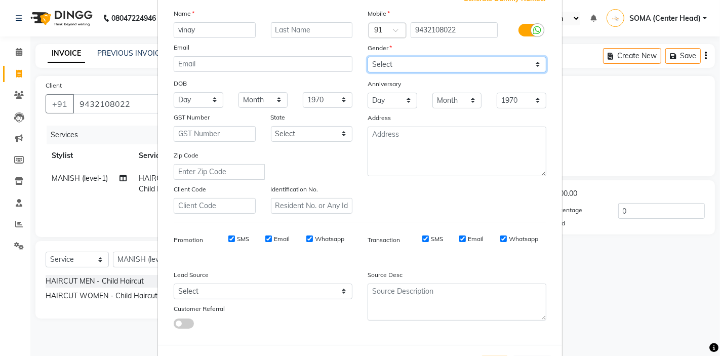
scroll to position [112, 0]
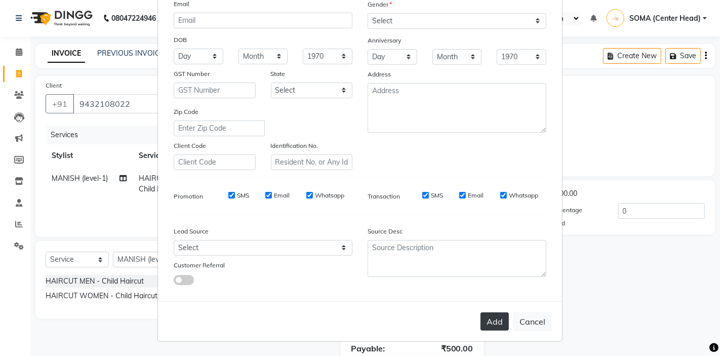
click at [497, 321] on button "Add" at bounding box center [495, 322] width 28 height 18
select select
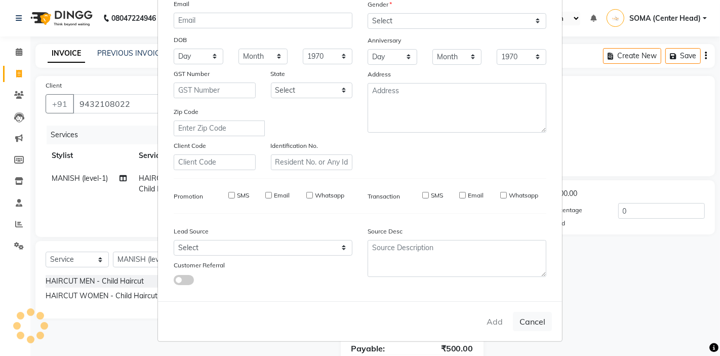
select select
checkbox input "false"
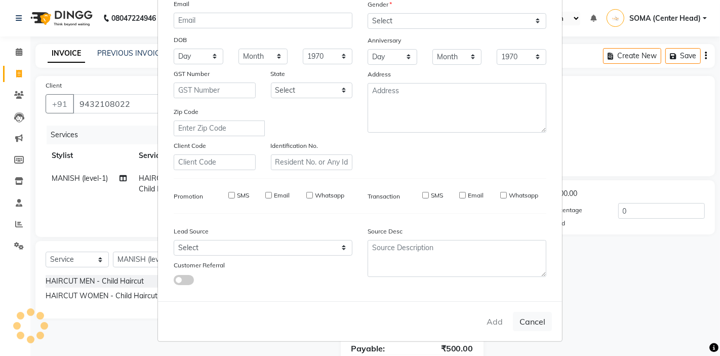
checkbox input "false"
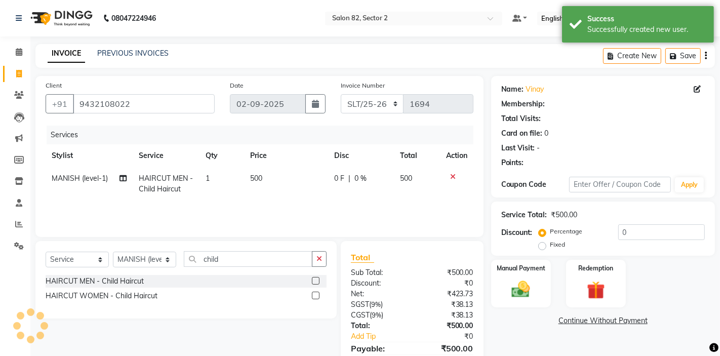
select select "1: Object"
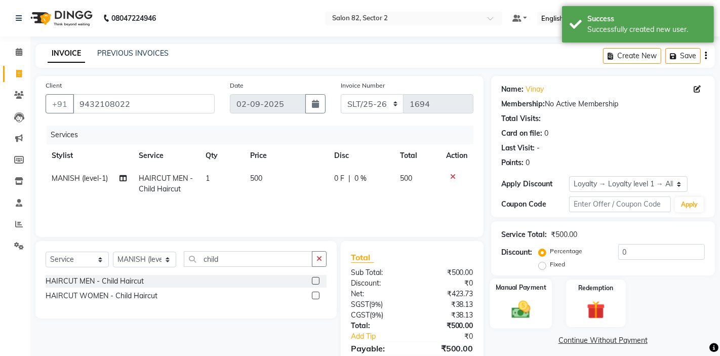
scroll to position [49, 0]
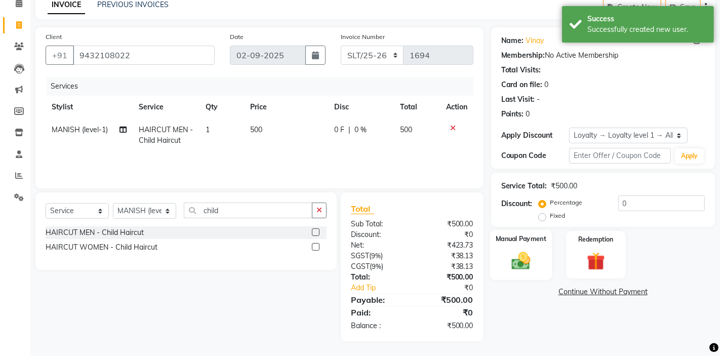
click at [523, 250] on img at bounding box center [521, 261] width 31 height 22
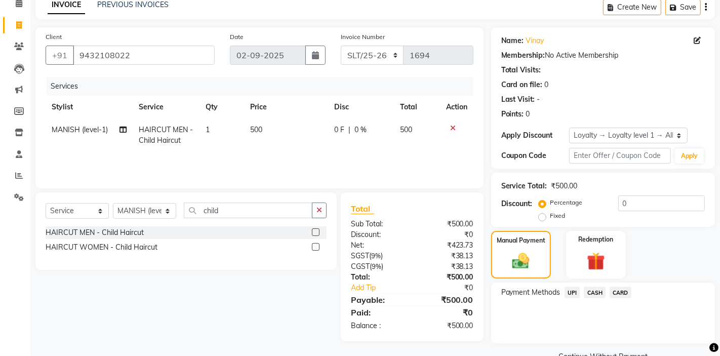
scroll to position [72, 0]
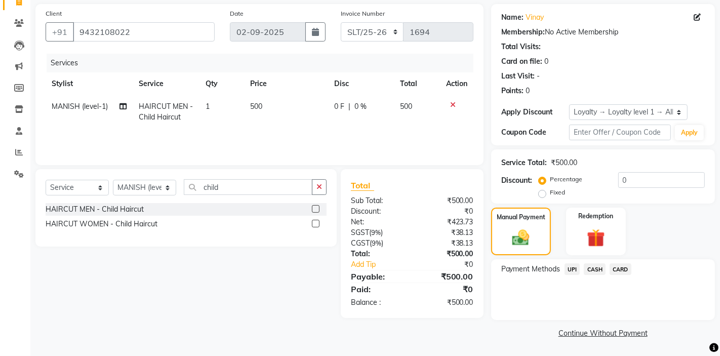
click at [596, 271] on span "CASH" at bounding box center [595, 269] width 22 height 12
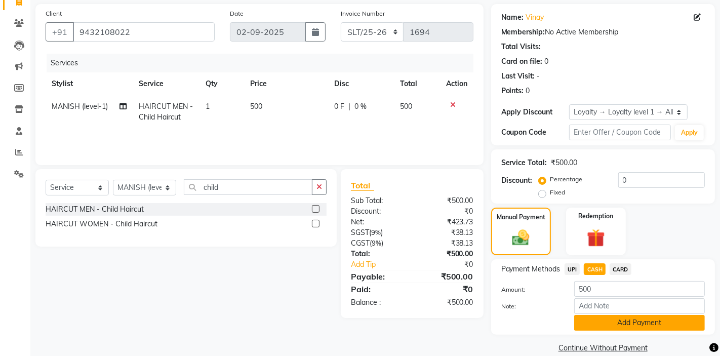
click at [624, 325] on button "Add Payment" at bounding box center [640, 323] width 131 height 16
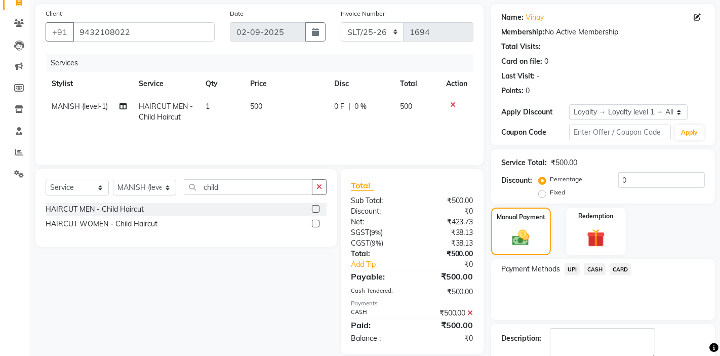
scroll to position [135, 0]
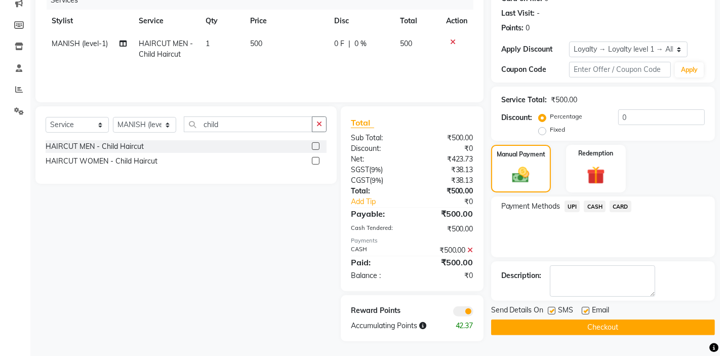
click at [609, 327] on button "Checkout" at bounding box center [603, 328] width 224 height 16
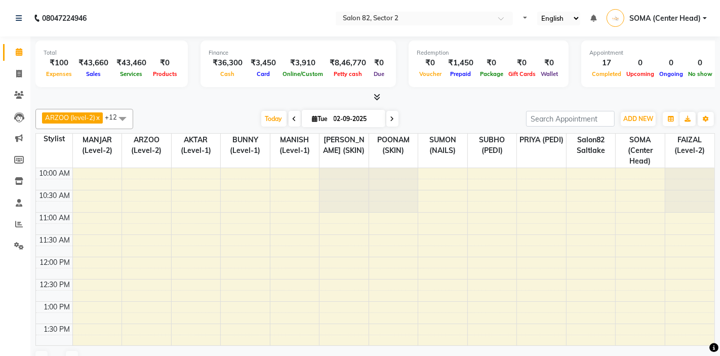
select select "en"
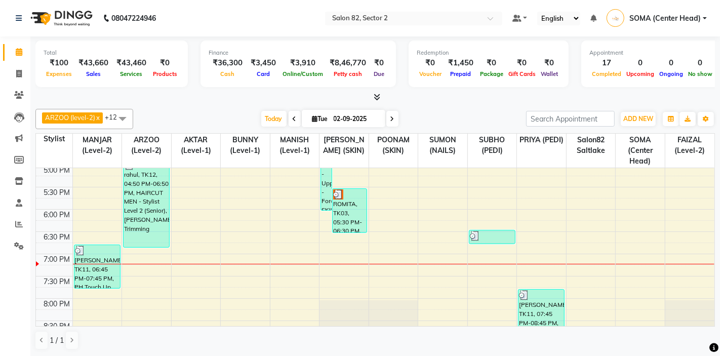
scroll to position [333, 0]
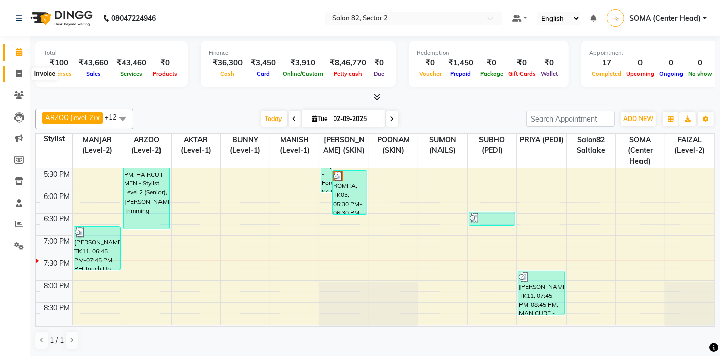
click at [19, 75] on icon at bounding box center [19, 74] width 6 height 8
select select "service"
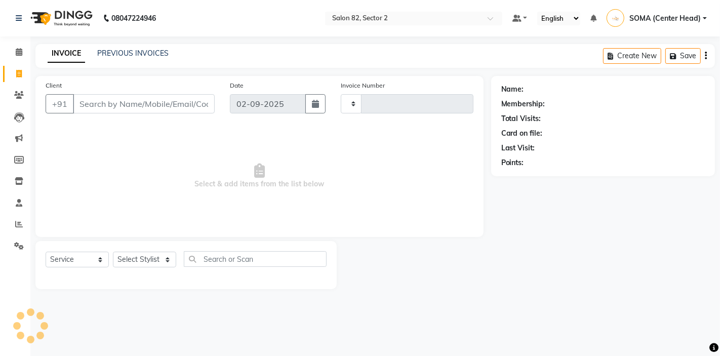
type input "1695"
select select "8703"
click at [137, 254] on select "Select Stylist AKTAR (level-1) ARZOO (level-2) BUNNY (level-1) FAIZAL (level-2)…" at bounding box center [144, 260] width 63 height 16
select select "67954"
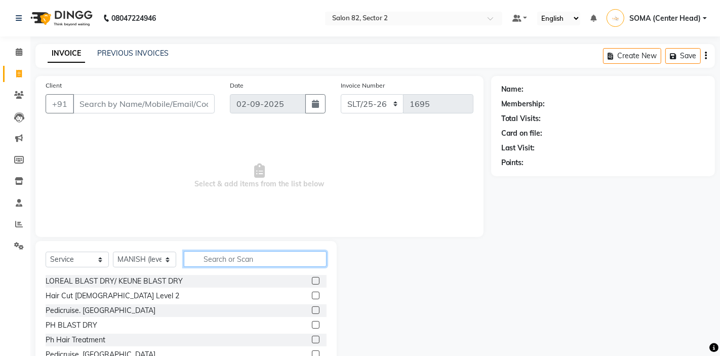
click at [208, 261] on input "text" at bounding box center [255, 259] width 143 height 16
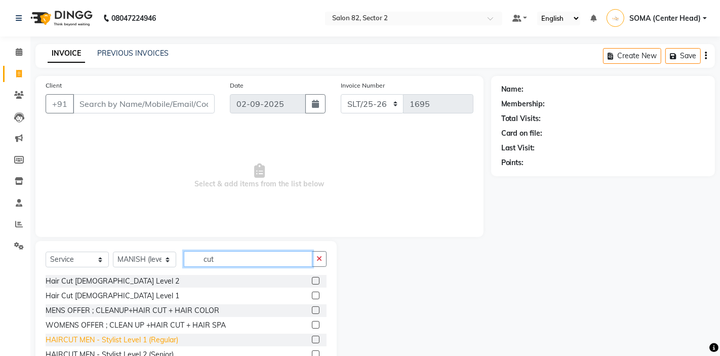
type input "cut"
click at [123, 342] on div "HAIRCUT MEN - Stylist Level 1 (Regular)" at bounding box center [112, 340] width 133 height 11
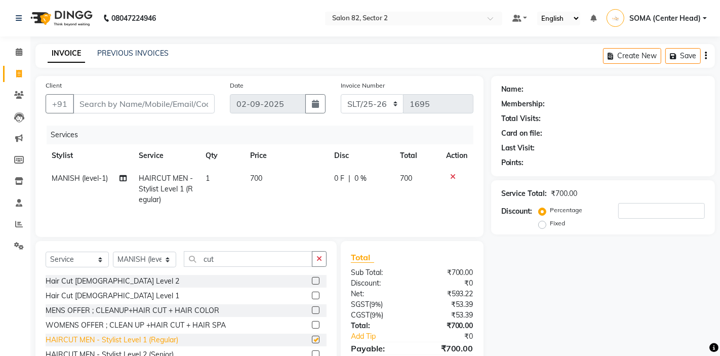
checkbox input "false"
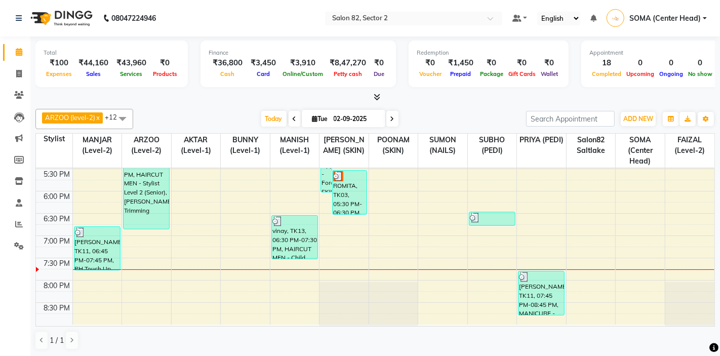
scroll to position [1, 0]
click at [18, 75] on icon at bounding box center [19, 73] width 6 height 8
select select "service"
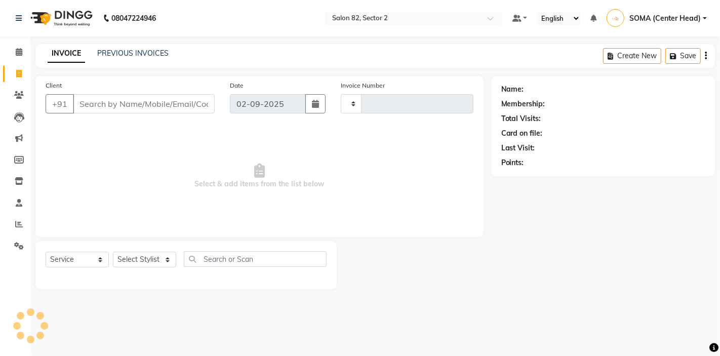
type input "1695"
select select "8703"
click at [81, 255] on select "Select Service Product Membership Package Voucher Prepaid Gift Card" at bounding box center [77, 260] width 63 height 16
select select "product"
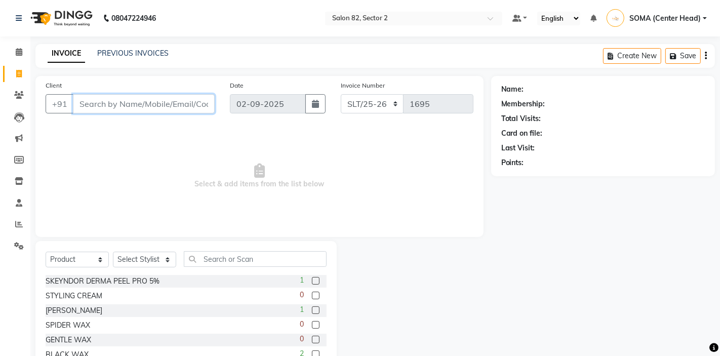
click at [152, 100] on input "Client" at bounding box center [144, 103] width 142 height 19
type input "7044196722"
click at [195, 105] on span "Add Client" at bounding box center [189, 104] width 40 height 10
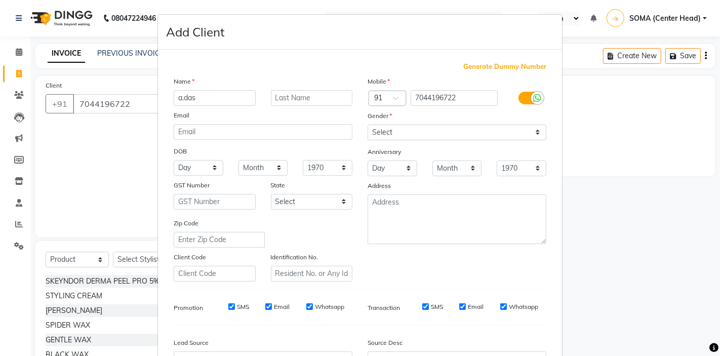
type input "a.das"
click at [386, 128] on select "Select [DEMOGRAPHIC_DATA] [DEMOGRAPHIC_DATA] Other Prefer Not To Say" at bounding box center [457, 133] width 179 height 16
select select "[DEMOGRAPHIC_DATA]"
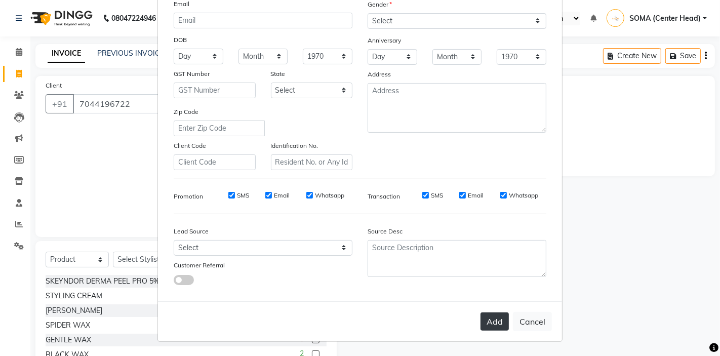
click at [504, 323] on button "Add" at bounding box center [495, 322] width 28 height 18
select select
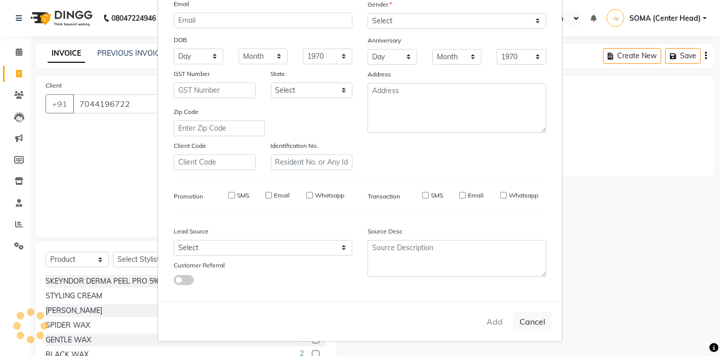
select select
checkbox input "false"
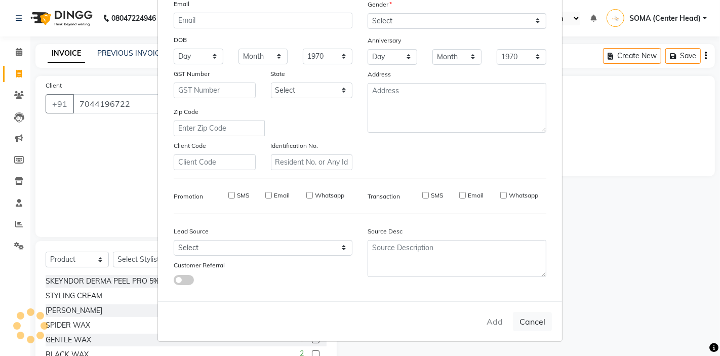
checkbox input "false"
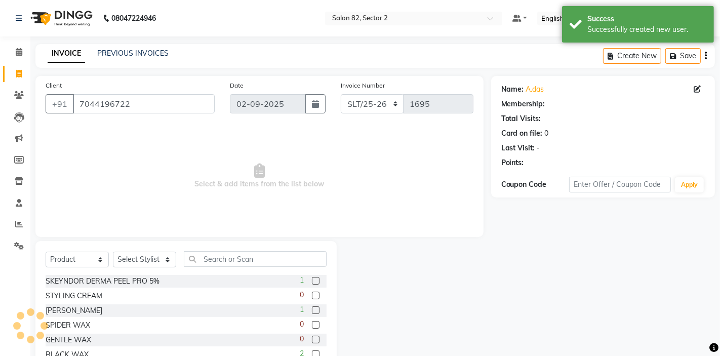
select select "1: Object"
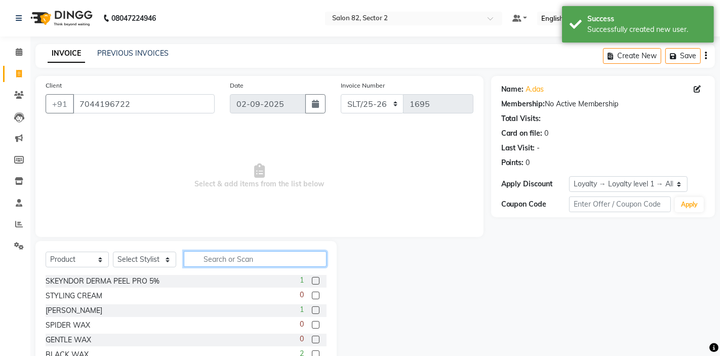
click at [209, 262] on input "text" at bounding box center [255, 259] width 143 height 16
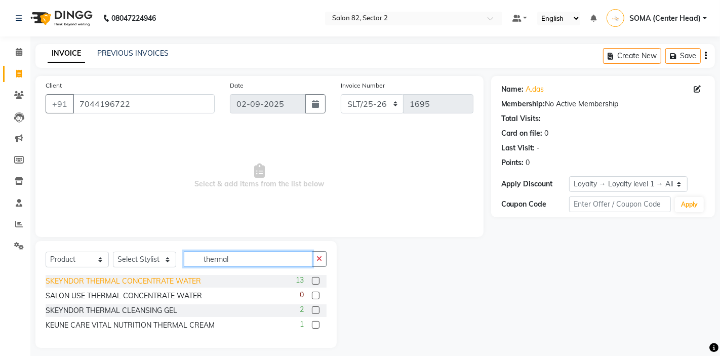
type input "thermal"
click at [162, 281] on div "SKEYNDOR THERMAL CONCENTRATE WATER" at bounding box center [124, 281] width 156 height 11
checkbox input "false"
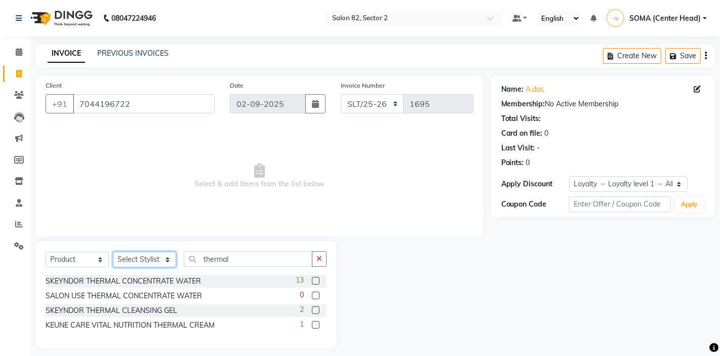
click at [146, 258] on select "Select Stylist AKTAR (level-1) ARZOO (level-2) BUNNY (level-1) FAIZAL (level-2)…" at bounding box center [144, 260] width 63 height 16
select select "83820"
click at [171, 283] on div "SKEYNDOR THERMAL CONCENTRATE WATER" at bounding box center [124, 281] width 156 height 11
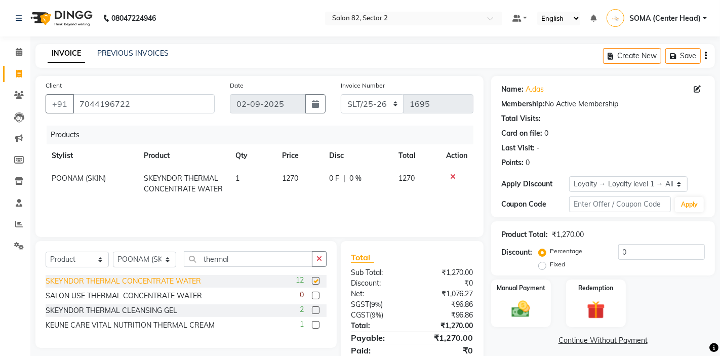
checkbox input "false"
click at [300, 179] on td "1270" at bounding box center [299, 183] width 47 height 33
select select "83820"
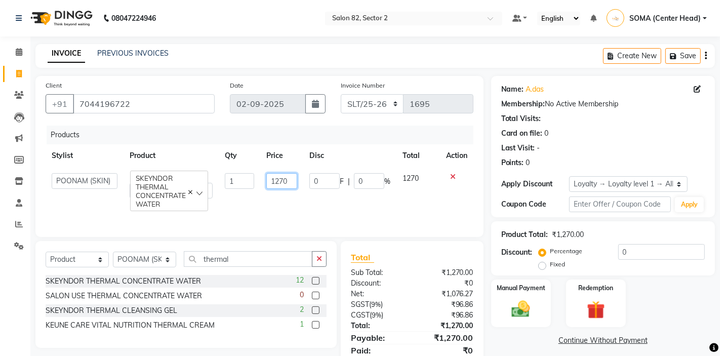
click at [292, 180] on input "1270" at bounding box center [281, 181] width 31 height 16
type input "1"
type input "1530"
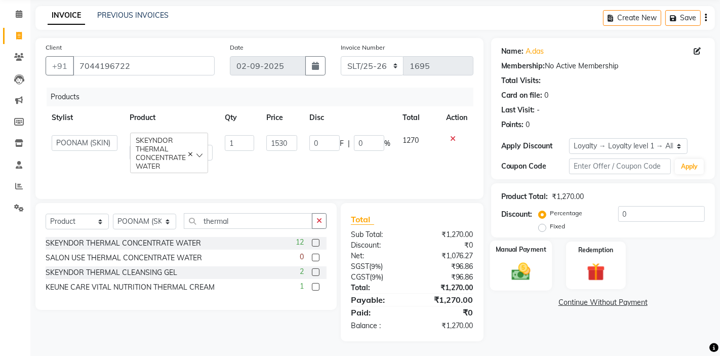
click at [534, 269] on img at bounding box center [521, 271] width 31 height 22
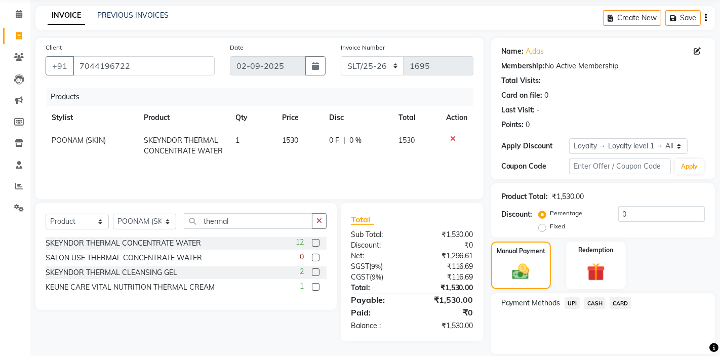
click at [576, 302] on span "UPI" at bounding box center [573, 303] width 16 height 12
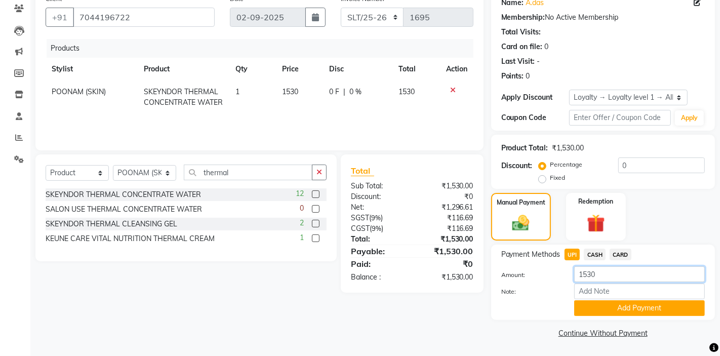
click at [604, 279] on input "1530" at bounding box center [640, 274] width 131 height 16
type input "1"
type input "1270"
click at [613, 304] on button "Add Payment" at bounding box center [640, 308] width 131 height 16
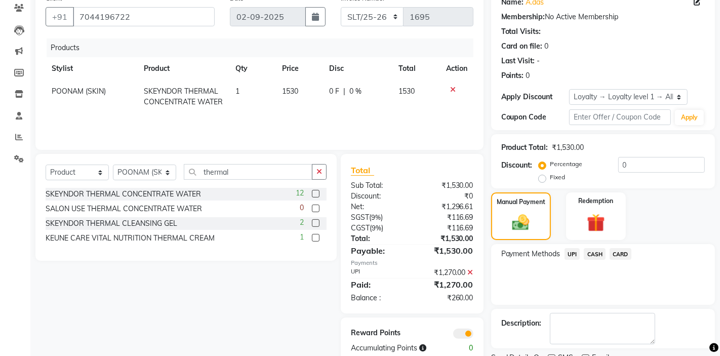
click at [597, 254] on span "CASH" at bounding box center [595, 254] width 22 height 12
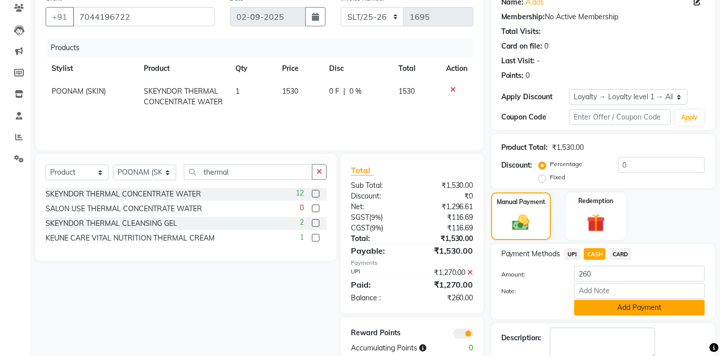
click at [611, 307] on button "Add Payment" at bounding box center [640, 308] width 131 height 16
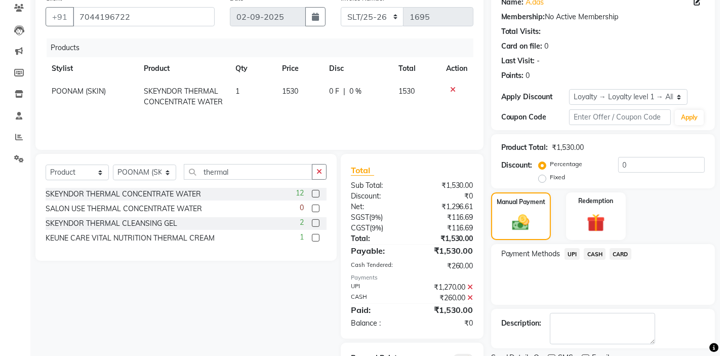
scroll to position [135, 0]
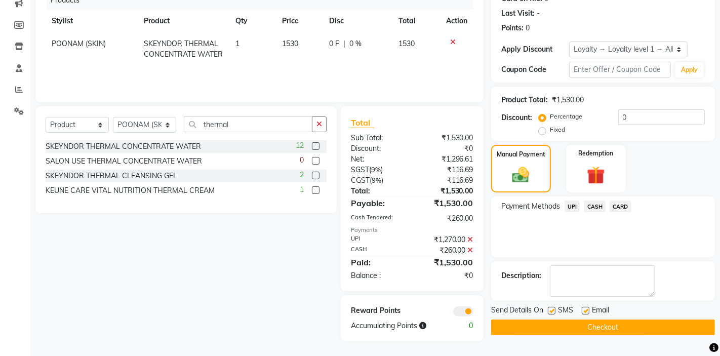
click at [472, 240] on icon at bounding box center [471, 239] width 6 height 7
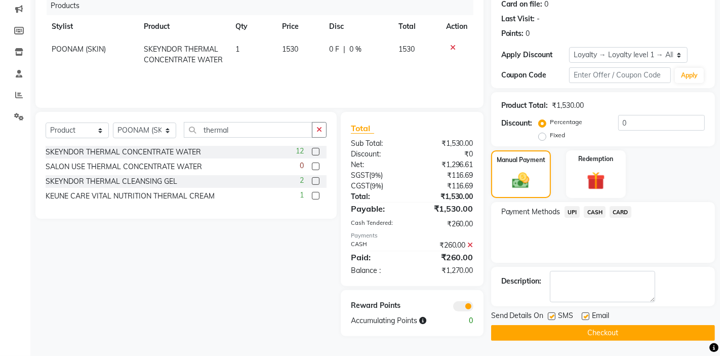
click at [472, 245] on icon at bounding box center [471, 245] width 6 height 7
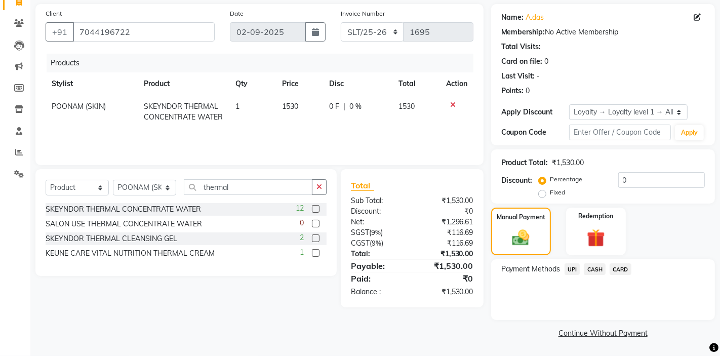
scroll to position [72, 0]
click at [606, 230] on img at bounding box center [596, 238] width 31 height 24
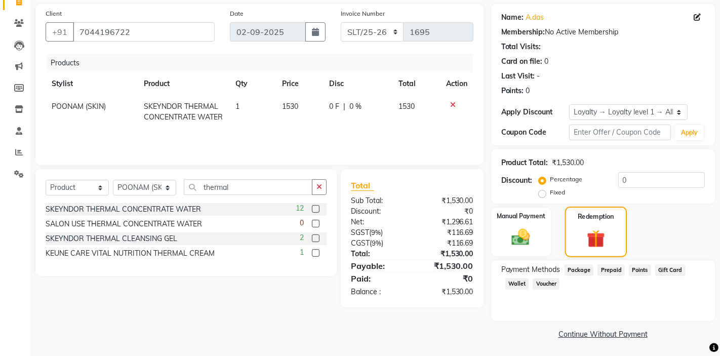
scroll to position [72, 0]
click at [530, 228] on img at bounding box center [521, 237] width 31 height 22
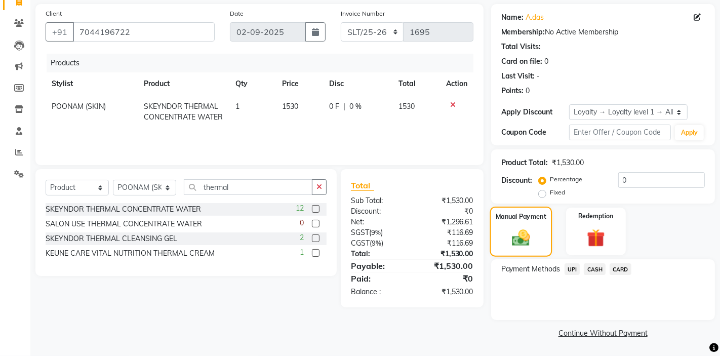
scroll to position [72, 0]
click at [575, 272] on span "UPI" at bounding box center [573, 269] width 16 height 12
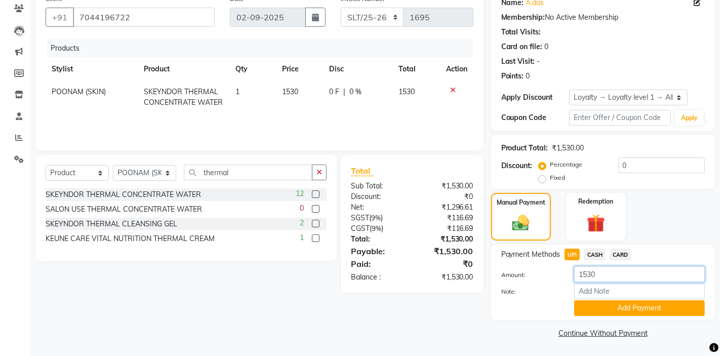
click at [602, 276] on input "1530" at bounding box center [640, 274] width 131 height 16
type input "1"
type input "1230"
click at [603, 310] on button "Add Payment" at bounding box center [640, 308] width 131 height 16
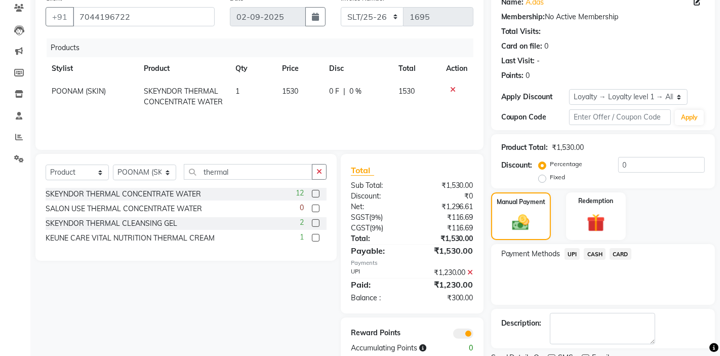
click at [594, 252] on span "CASH" at bounding box center [595, 254] width 22 height 12
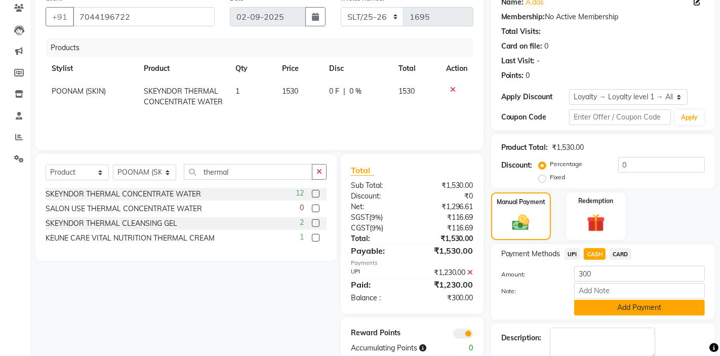
click at [600, 309] on button "Add Payment" at bounding box center [640, 308] width 131 height 16
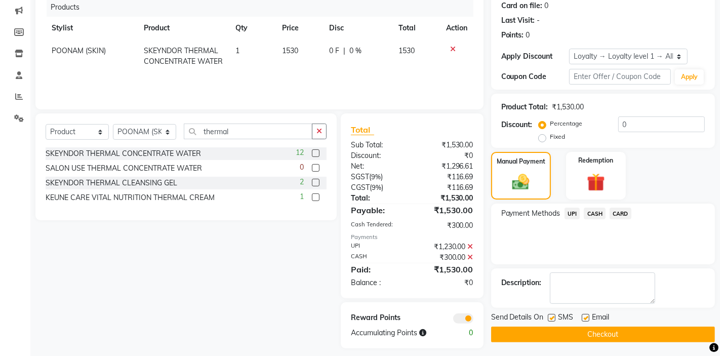
scroll to position [129, 0]
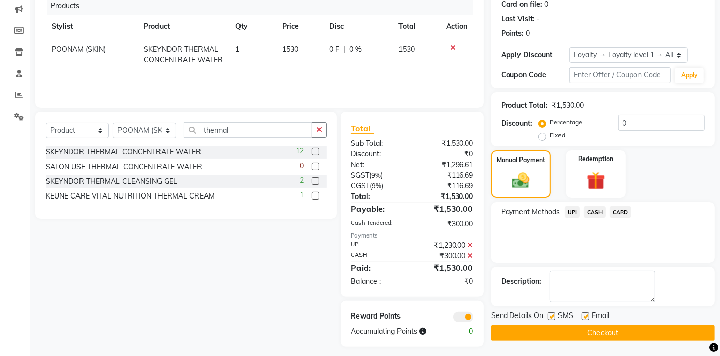
click at [595, 331] on button "Checkout" at bounding box center [603, 333] width 224 height 16
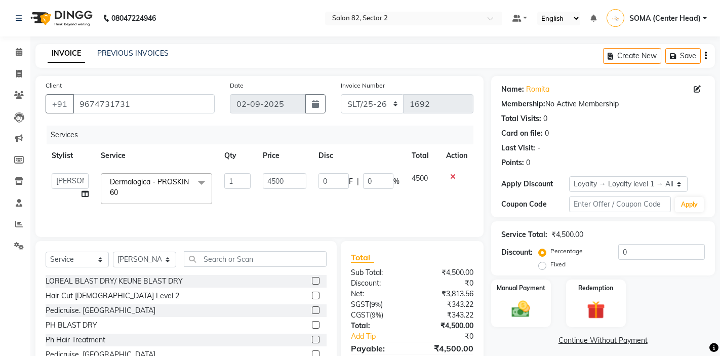
select select "83819"
select select "service"
select select "83819"
select select "1: Object"
click at [202, 180] on span at bounding box center [202, 182] width 20 height 19
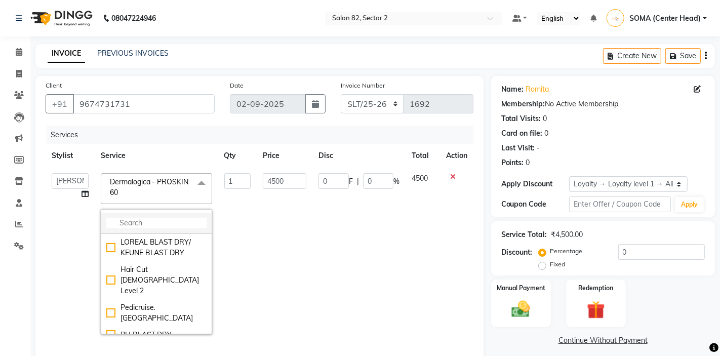
click at [187, 225] on input "multiselect-search" at bounding box center [156, 223] width 100 height 11
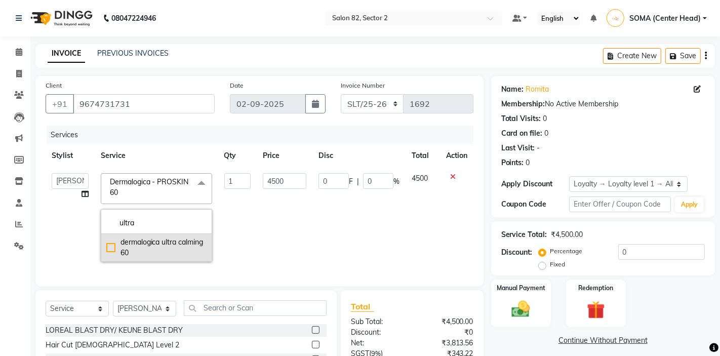
type input "ultra"
click at [156, 248] on div "dermalogica ultra calming 60" at bounding box center [156, 247] width 100 height 21
click at [165, 245] on div "dermalogica ultra calming 60" at bounding box center [156, 247] width 100 height 21
checkbox input "false"
type input "0"
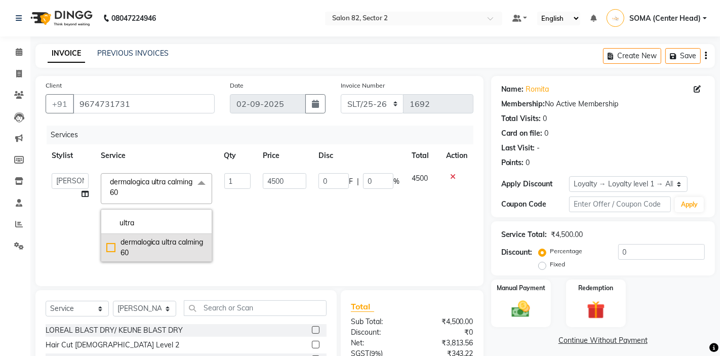
type input "0"
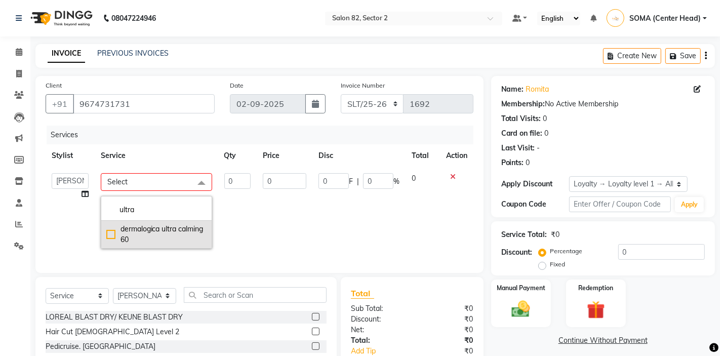
click at [164, 231] on div "dermalogica ultra calming 60" at bounding box center [156, 234] width 100 height 21
checkbox input "true"
type input "1"
type input "4500"
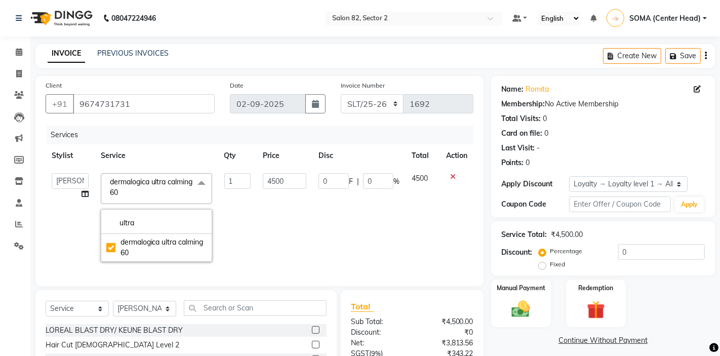
click at [268, 240] on td "4500" at bounding box center [285, 217] width 56 height 101
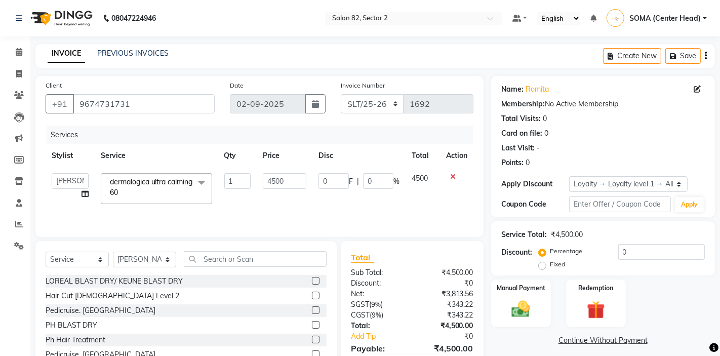
scroll to position [49, 0]
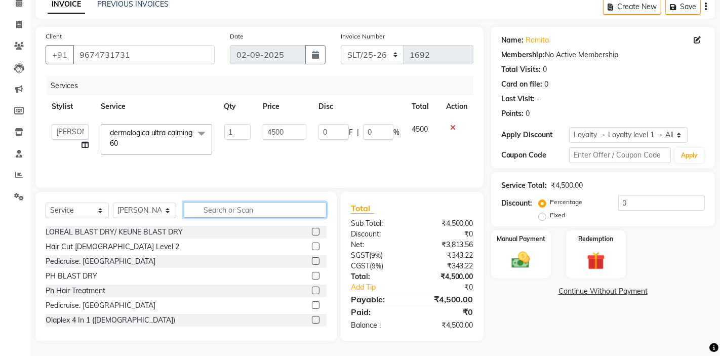
click at [274, 208] on input "text" at bounding box center [255, 210] width 143 height 16
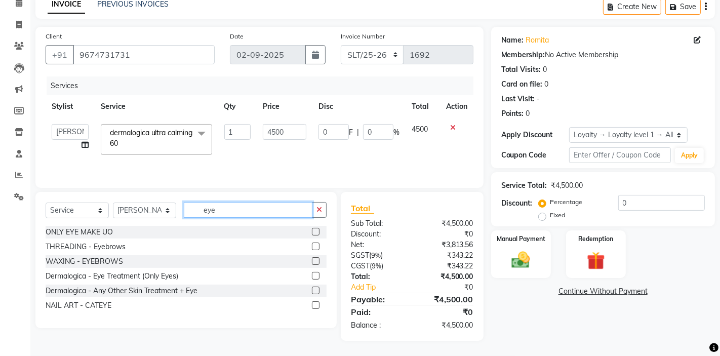
scroll to position [49, 0]
type input "eye"
click at [101, 245] on div "THREADING - Eyebrows" at bounding box center [86, 247] width 80 height 11
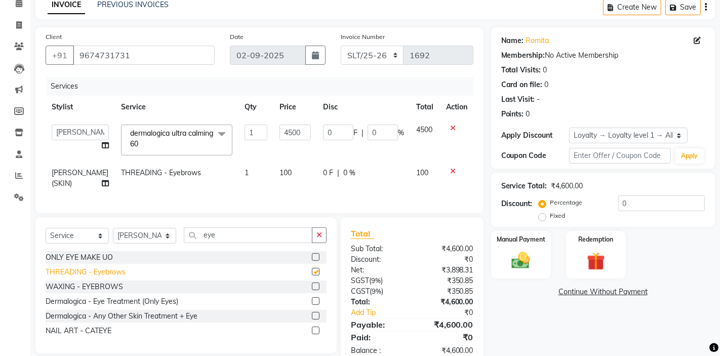
checkbox input "false"
click at [318, 233] on icon "button" at bounding box center [320, 235] width 6 height 7
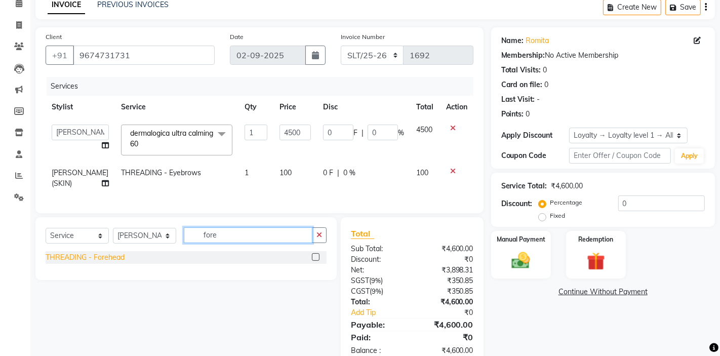
type input "fore"
click at [113, 254] on div "THREADING - Forehead" at bounding box center [85, 257] width 79 height 11
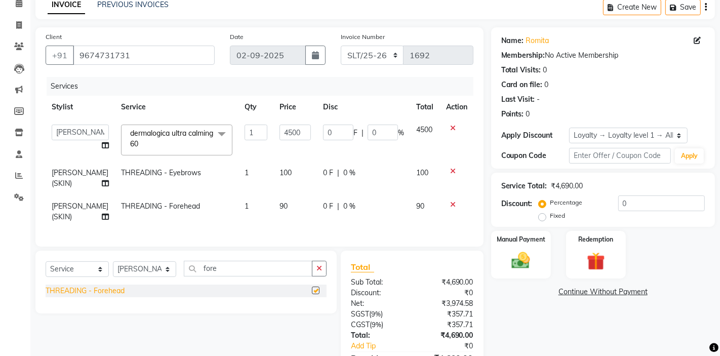
checkbox input "false"
click at [325, 263] on button "button" at bounding box center [319, 269] width 15 height 16
type input "upp"
click at [107, 291] on div "THREADING - Upper Lip" at bounding box center [86, 291] width 80 height 11
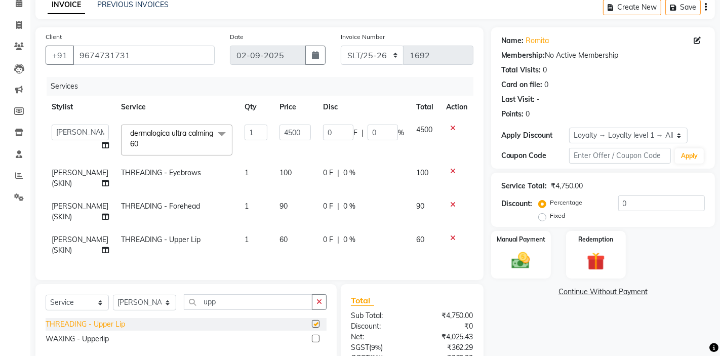
checkbox input "false"
click at [319, 305] on icon "button" at bounding box center [320, 301] width 6 height 7
type input "[PERSON_NAME]"
click at [125, 327] on div "THREADING - LOWER LIP" at bounding box center [89, 324] width 87 height 11
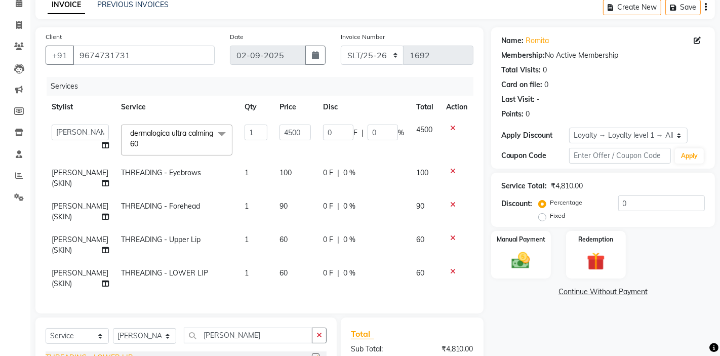
checkbox input "false"
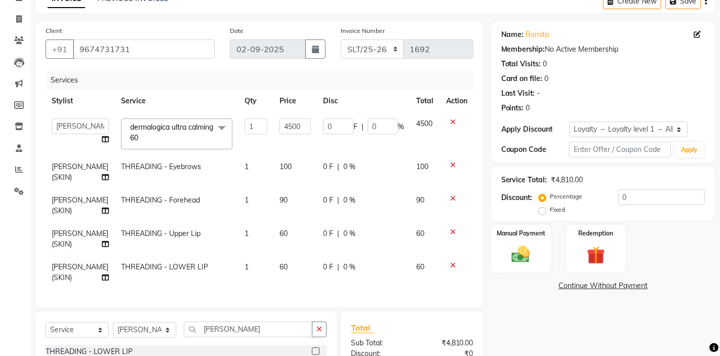
scroll to position [63, 0]
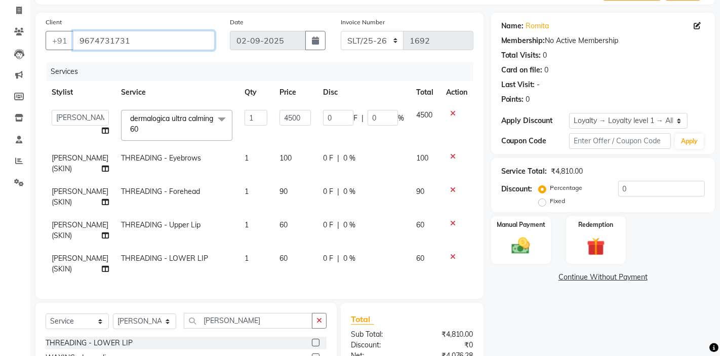
click at [156, 44] on input "9674731731" at bounding box center [144, 40] width 142 height 19
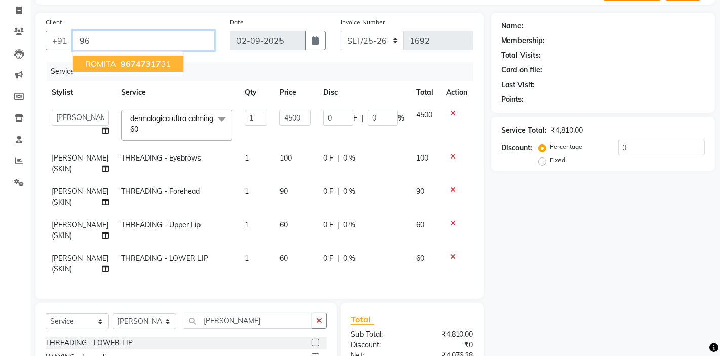
type input "9"
type input "9874198351"
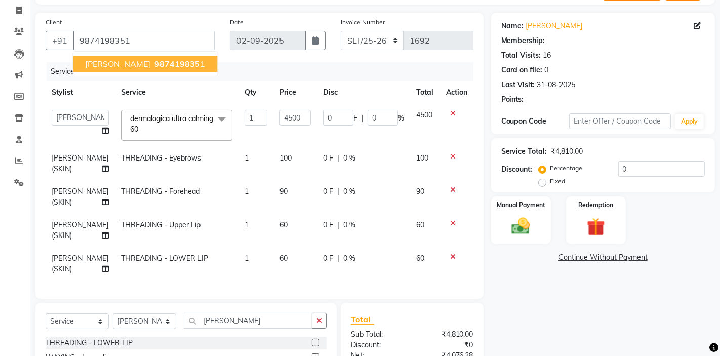
select select "1: Object"
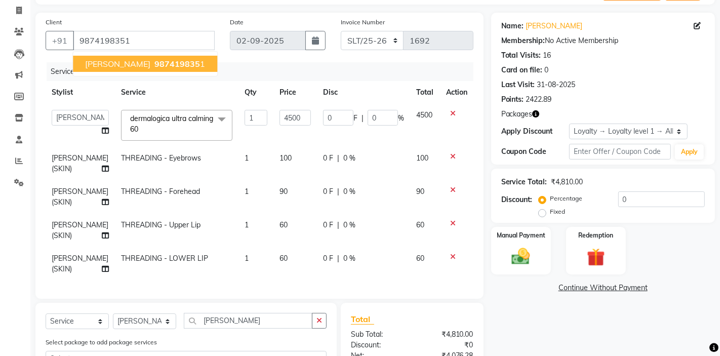
click at [122, 60] on span "[PERSON_NAME]" at bounding box center [117, 64] width 65 height 10
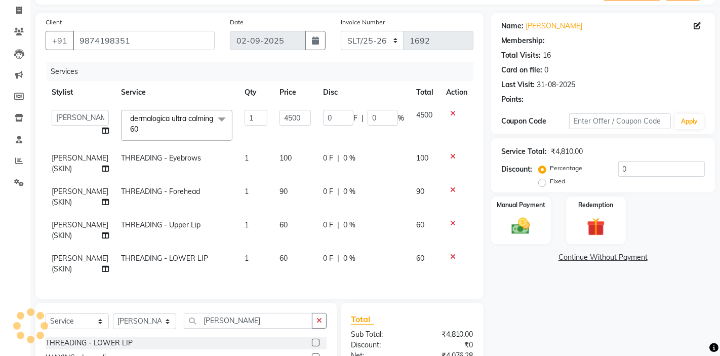
select select "1: Object"
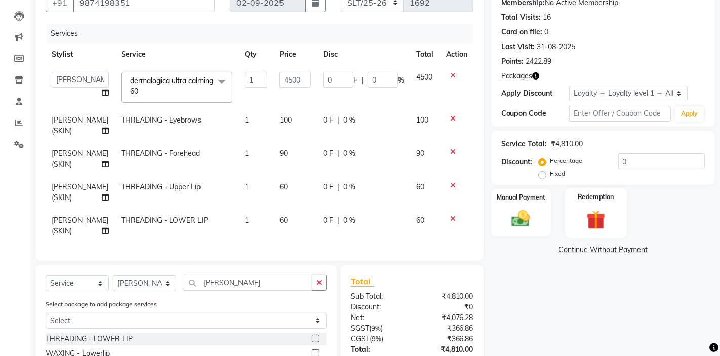
scroll to position [174, 0]
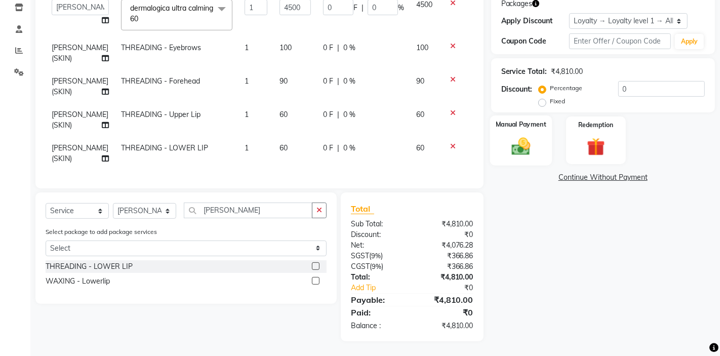
click at [515, 130] on div "Manual Payment" at bounding box center [521, 141] width 62 height 50
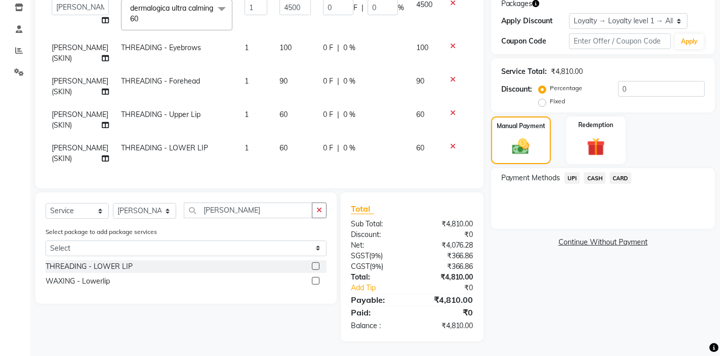
click at [597, 177] on span "CASH" at bounding box center [595, 178] width 22 height 12
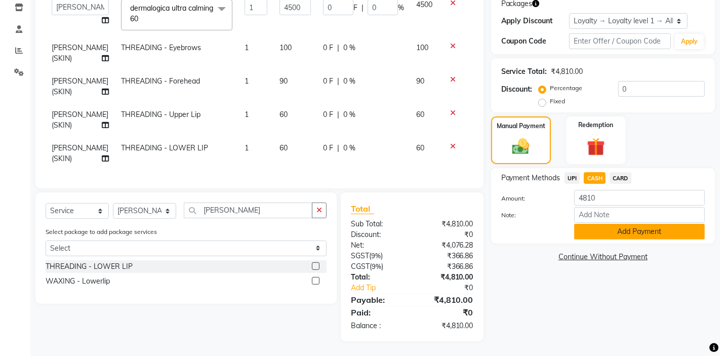
click at [605, 232] on button "Add Payment" at bounding box center [640, 232] width 131 height 16
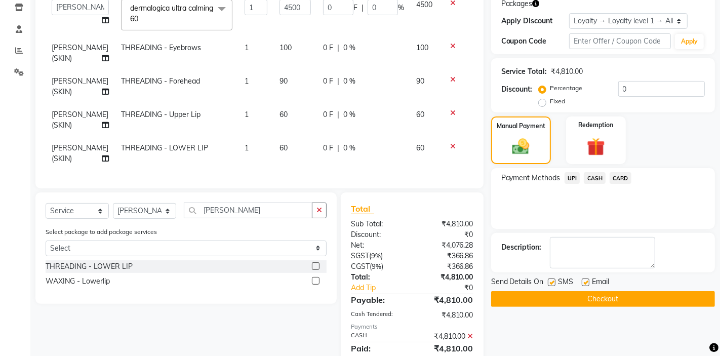
click at [594, 300] on button "Checkout" at bounding box center [603, 299] width 224 height 16
click at [596, 297] on button "Checkout" at bounding box center [603, 299] width 224 height 16
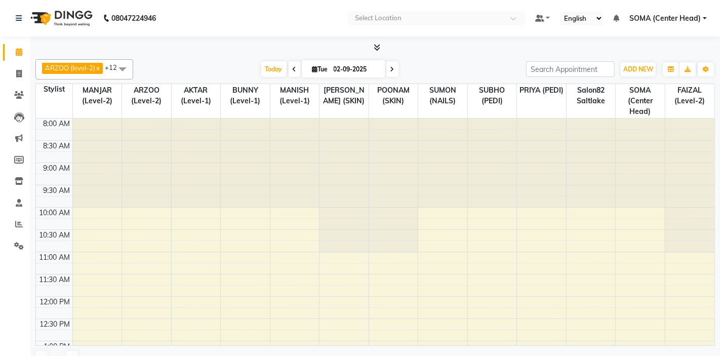
select select "en"
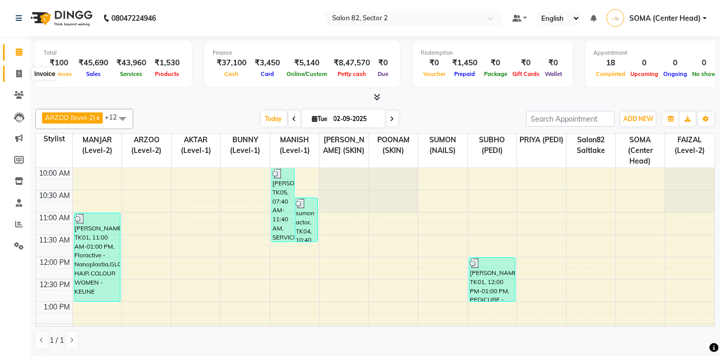
click at [17, 73] on icon at bounding box center [19, 74] width 6 height 8
select select "service"
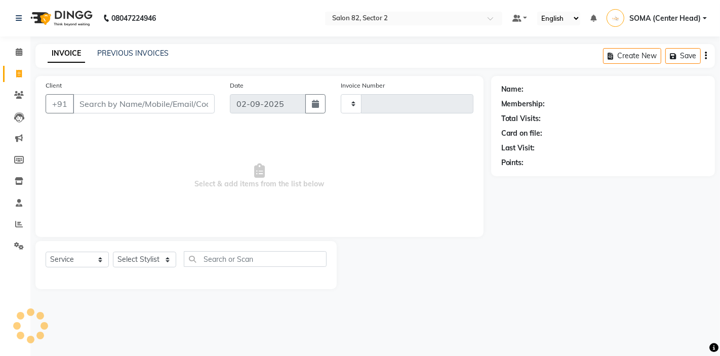
type input "1696"
select select "8703"
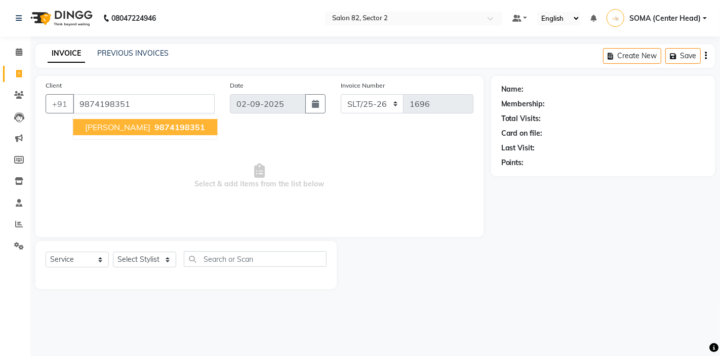
type input "9874198351"
select select "1: Object"
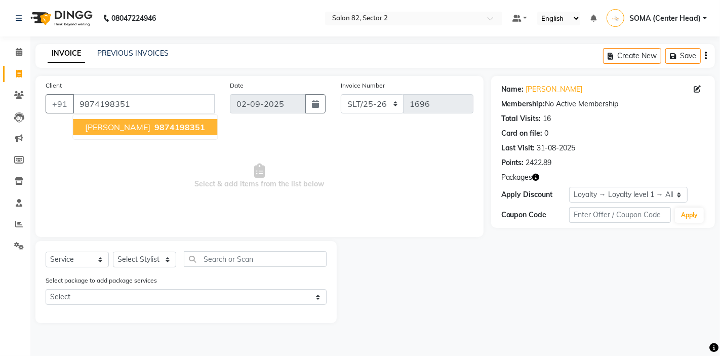
click at [106, 126] on span "[PERSON_NAME]" at bounding box center [117, 127] width 65 height 10
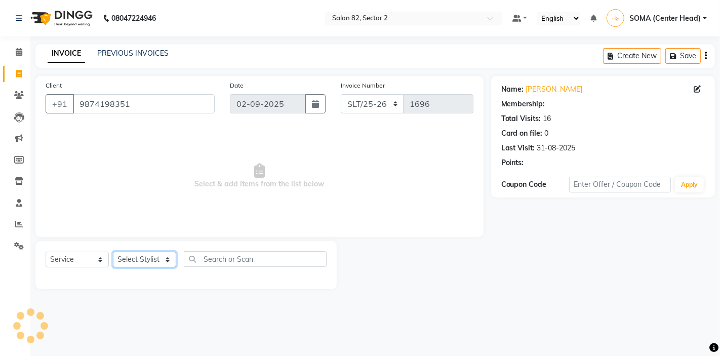
click at [139, 260] on select "Select Stylist AKTAR (level-1) ARZOO (level-2) BUNNY (level-1) FAIZAL (level-2)…" at bounding box center [144, 260] width 63 height 16
select select "1: Object"
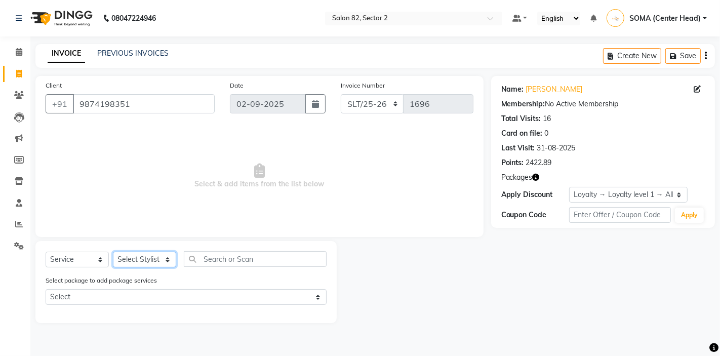
select select "83819"
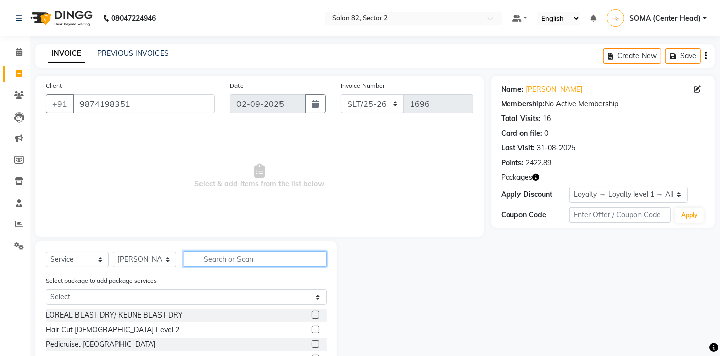
click at [218, 256] on input "text" at bounding box center [255, 259] width 143 height 16
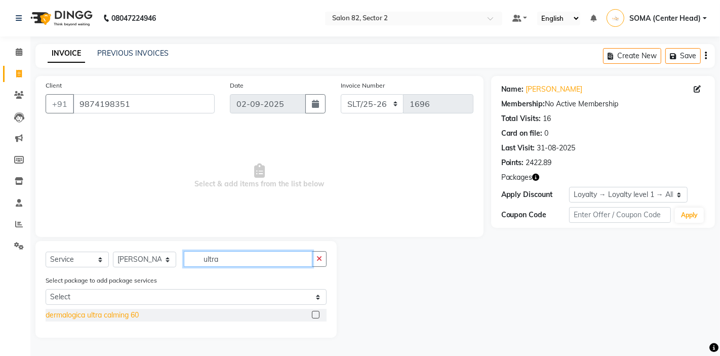
type input "ultra"
click at [111, 315] on div "dermalogica ultra calming 60" at bounding box center [92, 315] width 93 height 11
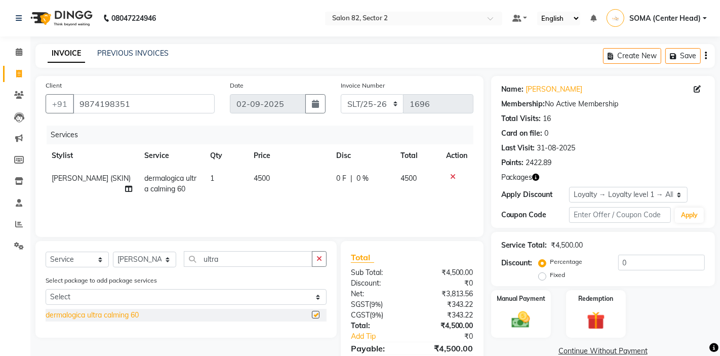
checkbox input "false"
click at [317, 262] on icon "button" at bounding box center [320, 258] width 6 height 7
type input "fore"
click at [109, 316] on div "THREADING - Forehead" at bounding box center [85, 315] width 79 height 11
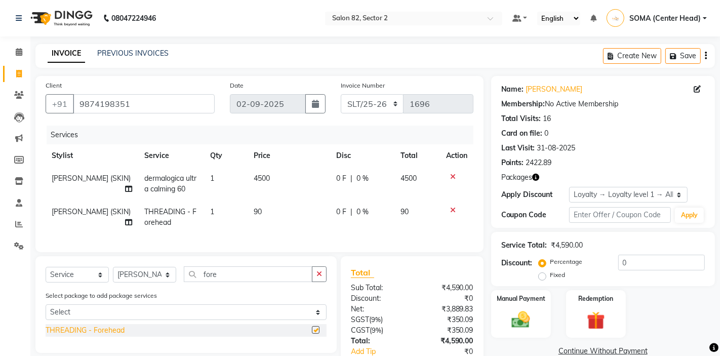
checkbox input "false"
click at [321, 274] on icon "button" at bounding box center [320, 274] width 6 height 7
type input "eye"
click at [119, 342] on div "THREADING - Eyebrows" at bounding box center [86, 345] width 80 height 11
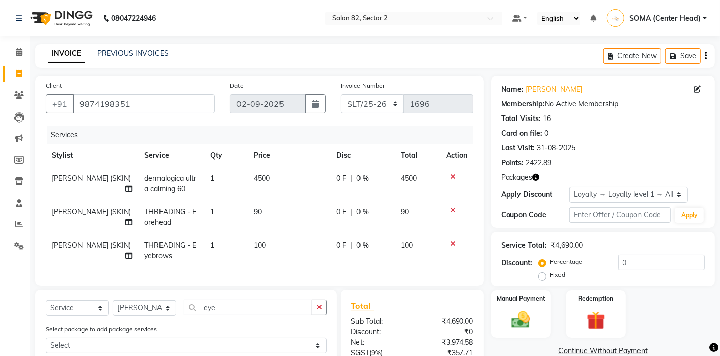
checkbox input "false"
click at [321, 307] on icon "button" at bounding box center [320, 307] width 6 height 7
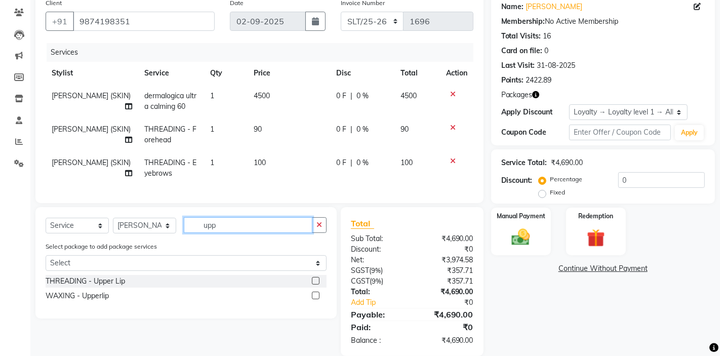
scroll to position [82, 0]
type input "upp"
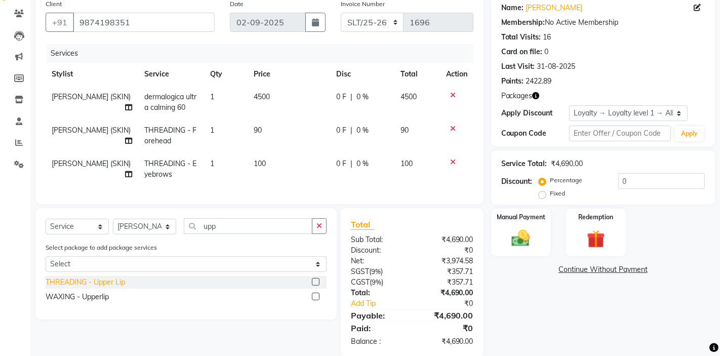
click at [118, 281] on div "THREADING - Upper Lip" at bounding box center [86, 282] width 80 height 11
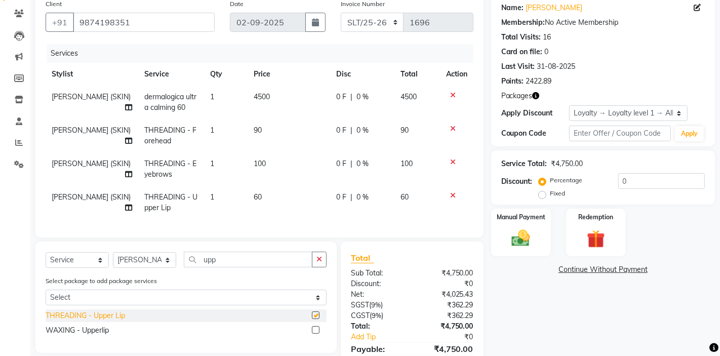
checkbox input "false"
click at [322, 257] on button "button" at bounding box center [319, 260] width 15 height 16
type input "lower"
click at [88, 318] on div "THREADING - LOWER LIP" at bounding box center [89, 316] width 87 height 11
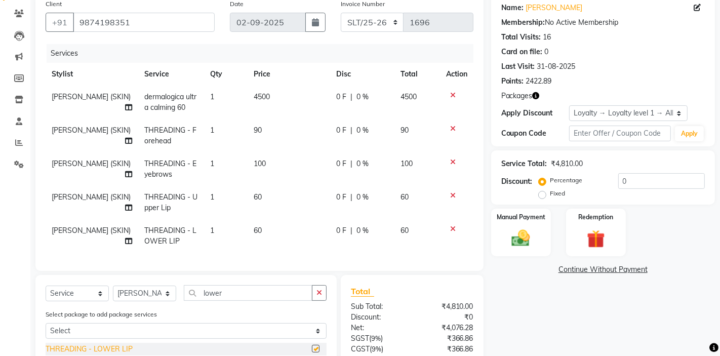
checkbox input "false"
click at [530, 229] on img at bounding box center [521, 238] width 31 height 22
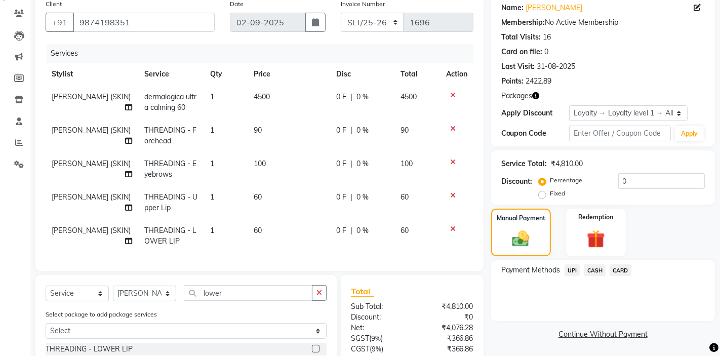
click at [593, 272] on span "CASH" at bounding box center [595, 270] width 22 height 12
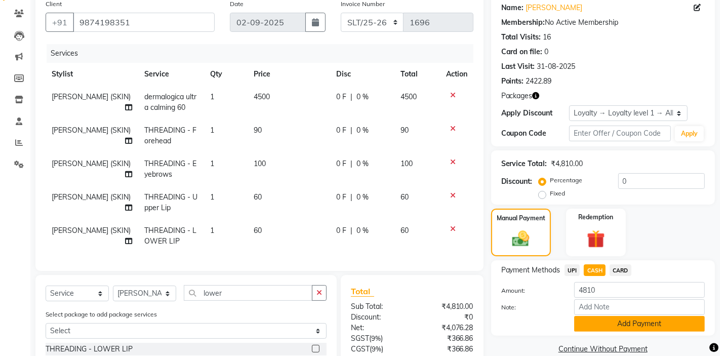
click at [605, 327] on button "Add Payment" at bounding box center [640, 324] width 131 height 16
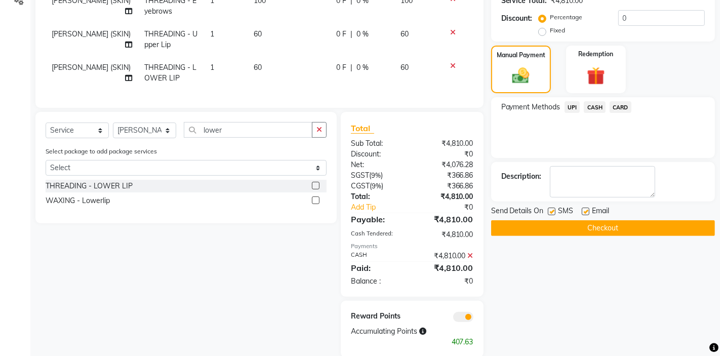
scroll to position [245, 0]
click at [594, 227] on button "Checkout" at bounding box center [603, 228] width 224 height 16
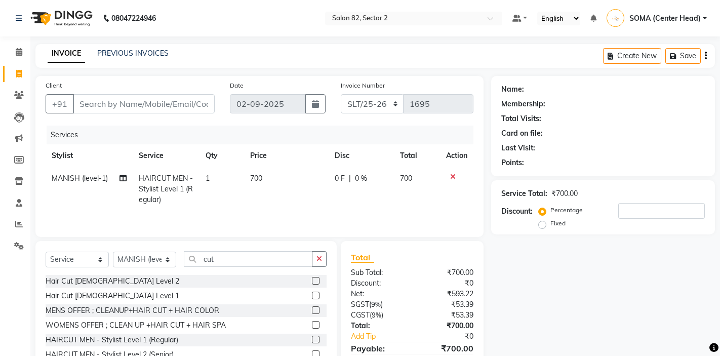
select select "service"
select select "67954"
click at [159, 97] on input "Client" at bounding box center [144, 103] width 142 height 19
click at [135, 104] on input "Client" at bounding box center [144, 103] width 142 height 19
click at [168, 102] on input "Client" at bounding box center [144, 103] width 142 height 19
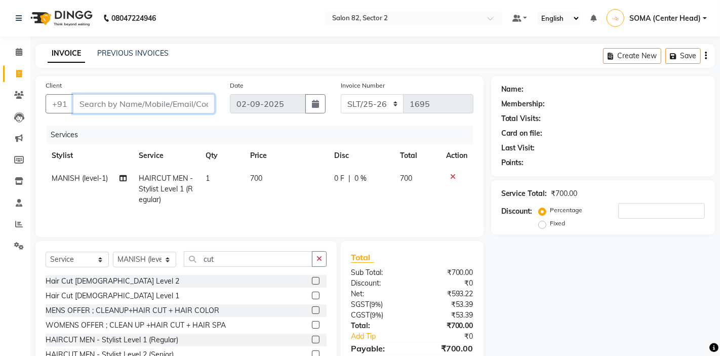
type input "8"
type input "0"
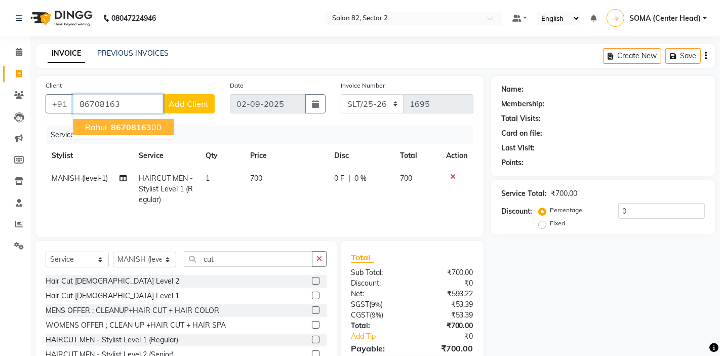
click at [124, 129] on span "86708163" at bounding box center [131, 127] width 41 height 10
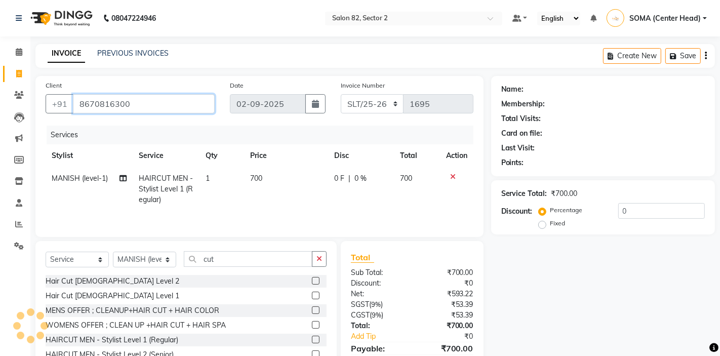
type input "8670816300"
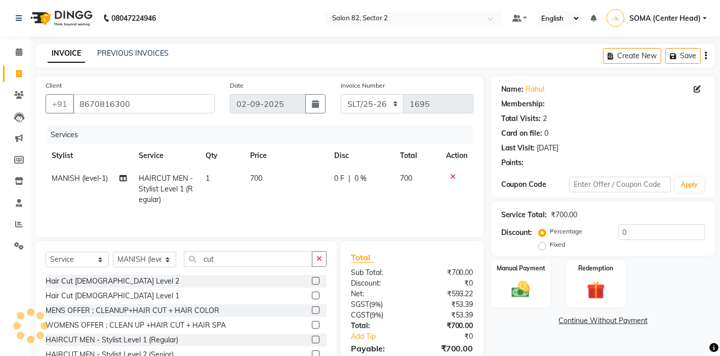
select select "1: Object"
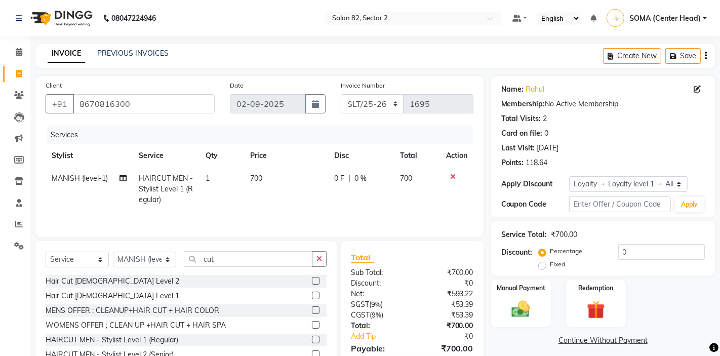
scroll to position [49, 0]
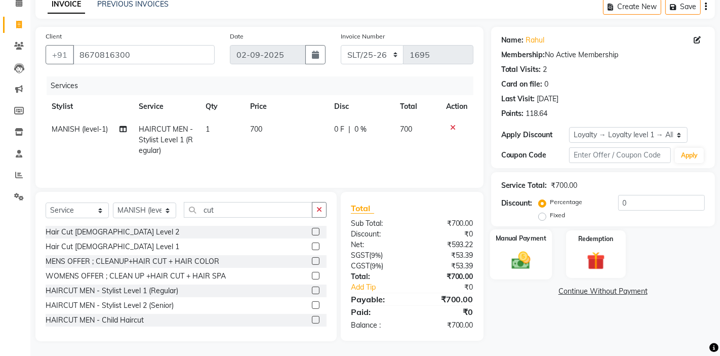
click at [531, 251] on img at bounding box center [521, 260] width 31 height 22
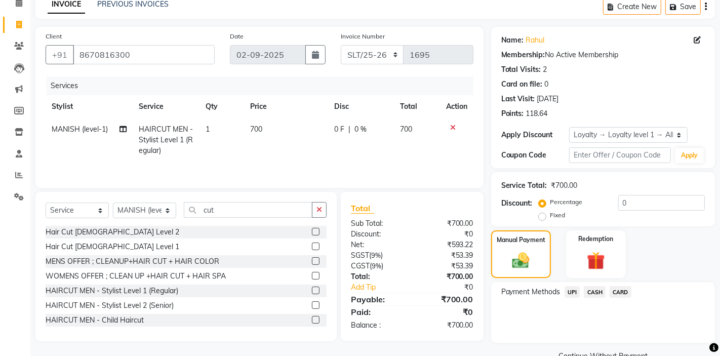
click at [572, 292] on span "UPI" at bounding box center [573, 292] width 16 height 12
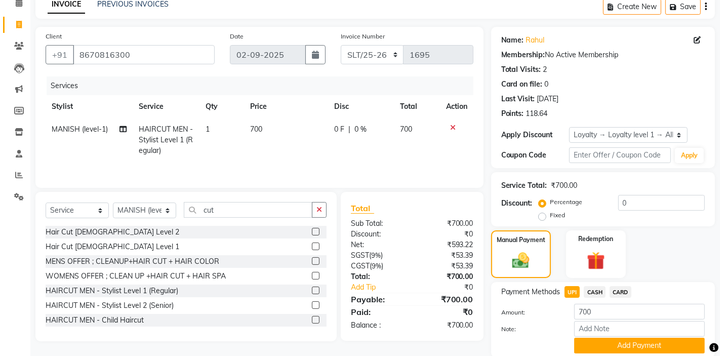
scroll to position [87, 0]
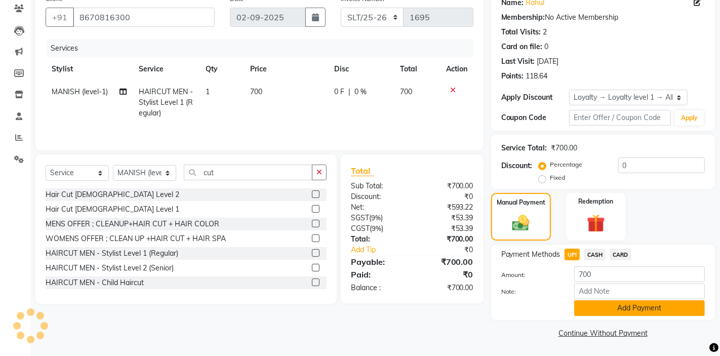
click at [602, 310] on button "Add Payment" at bounding box center [640, 308] width 131 height 16
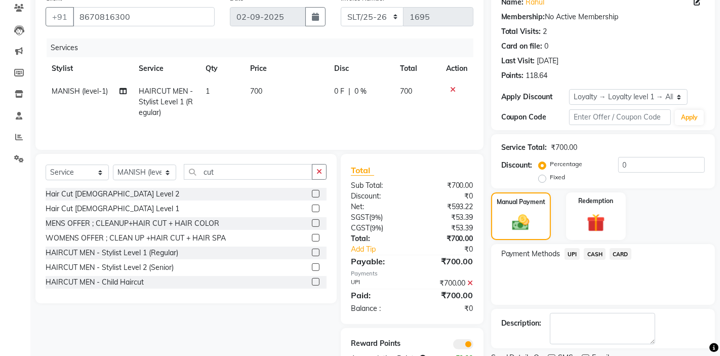
scroll to position [129, 0]
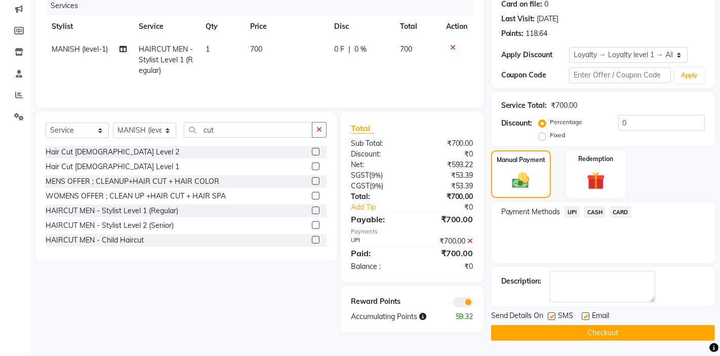
click at [580, 330] on button "Checkout" at bounding box center [603, 333] width 224 height 16
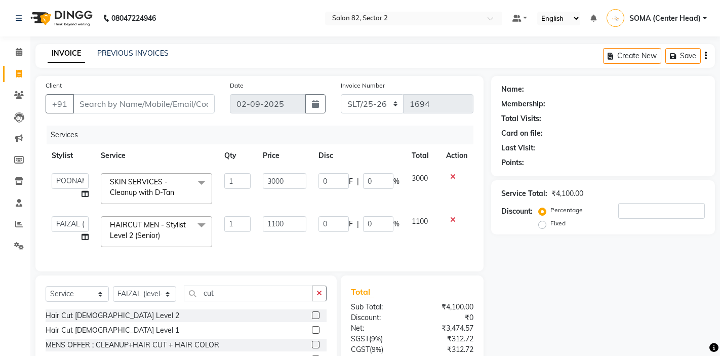
select select "83820"
select select "86868"
select select "service"
select select "86868"
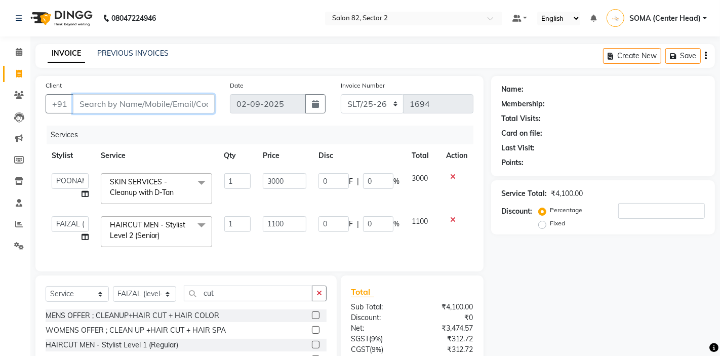
scroll to position [84, 0]
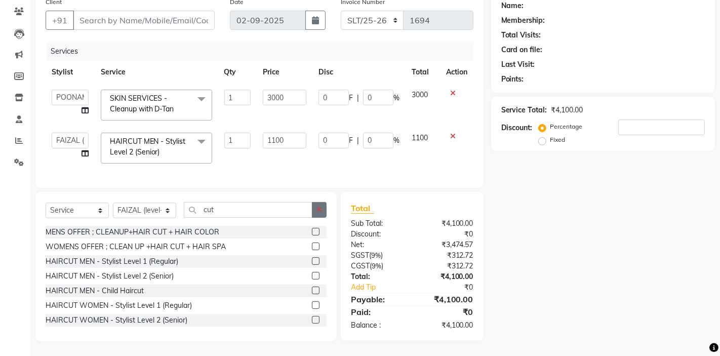
click at [317, 212] on icon "button" at bounding box center [320, 209] width 6 height 7
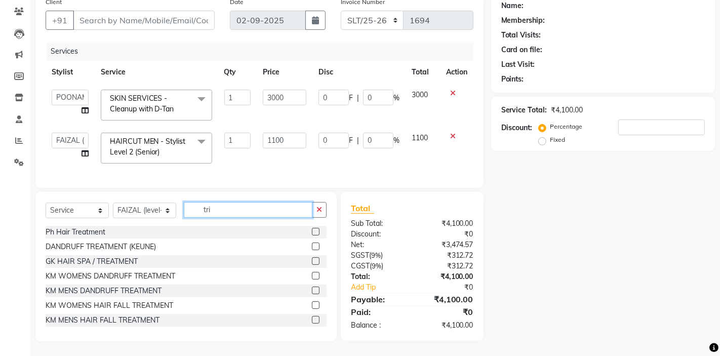
scroll to position [83, 0]
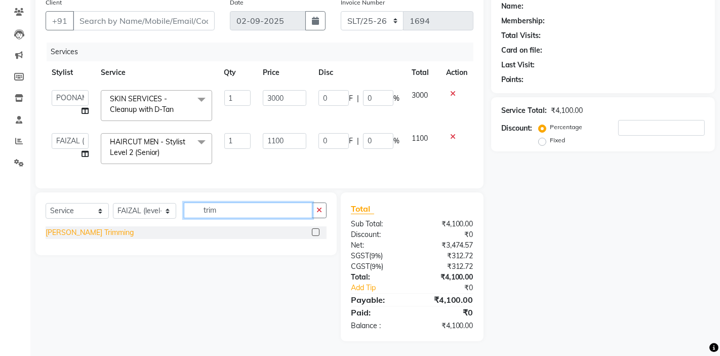
type input "trim"
click at [89, 234] on div "[PERSON_NAME] Trimming" at bounding box center [90, 232] width 88 height 11
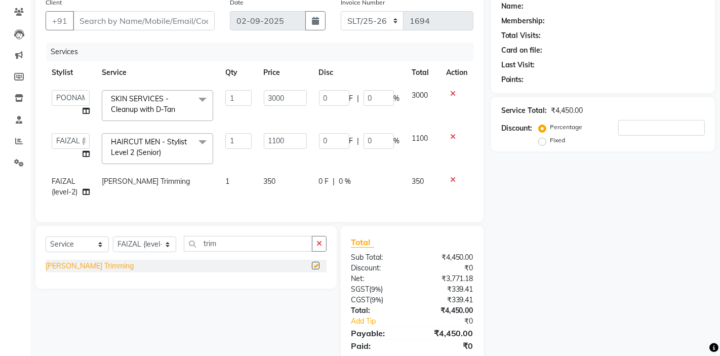
checkbox input "false"
click at [152, 178] on span "[PERSON_NAME] Trimming" at bounding box center [146, 181] width 88 height 9
select select "86868"
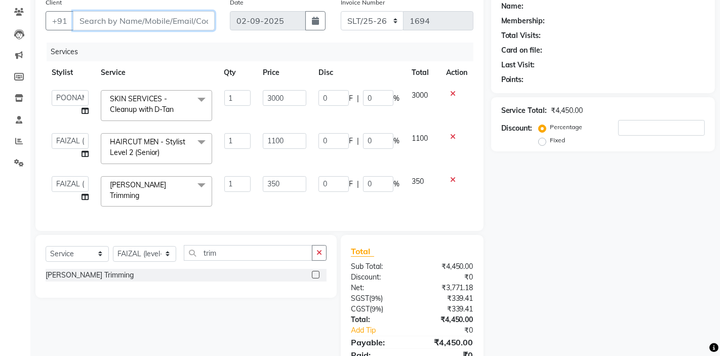
click at [184, 19] on input "Client" at bounding box center [144, 20] width 142 height 19
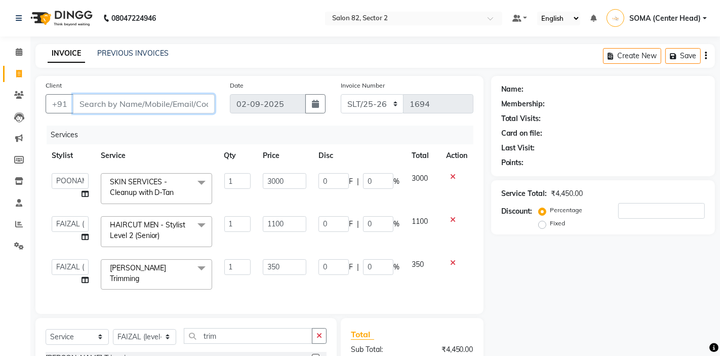
type input "8"
type input "0"
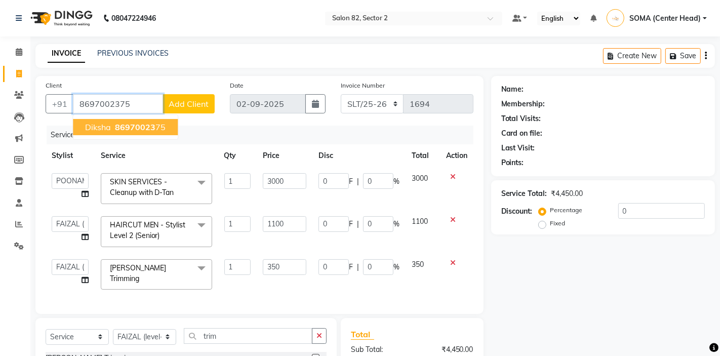
type input "8697002375"
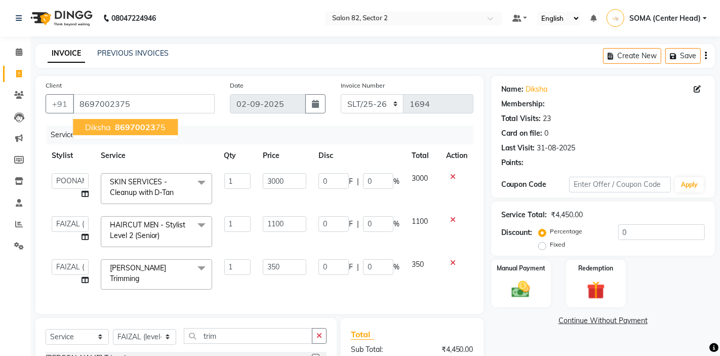
select select "1: Object"
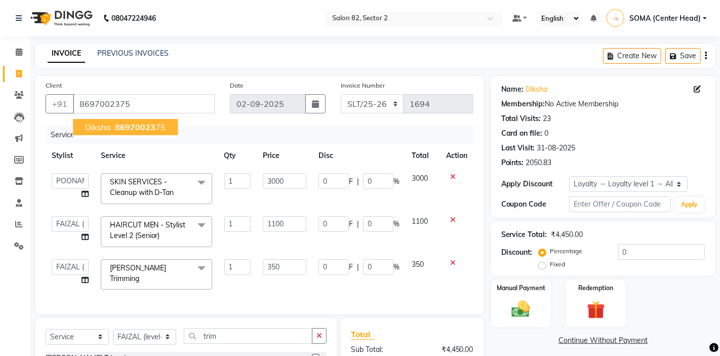
click at [109, 130] on span "diksha" at bounding box center [98, 127] width 26 height 10
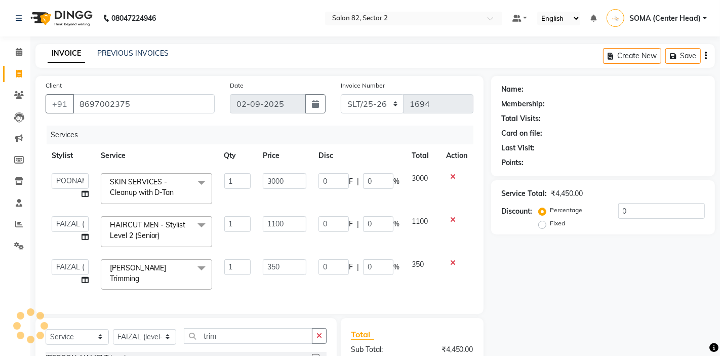
select select "1: Object"
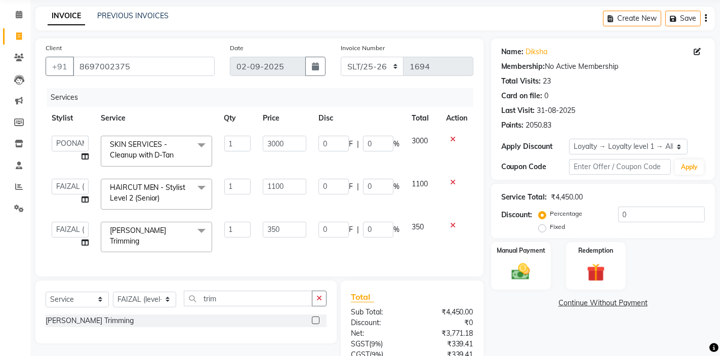
scroll to position [64, 0]
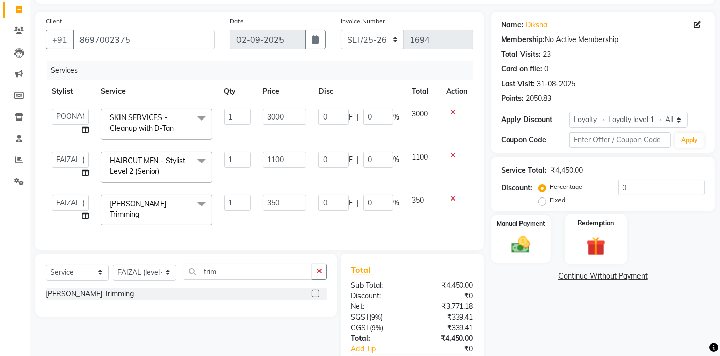
click at [606, 236] on img at bounding box center [596, 246] width 31 height 24
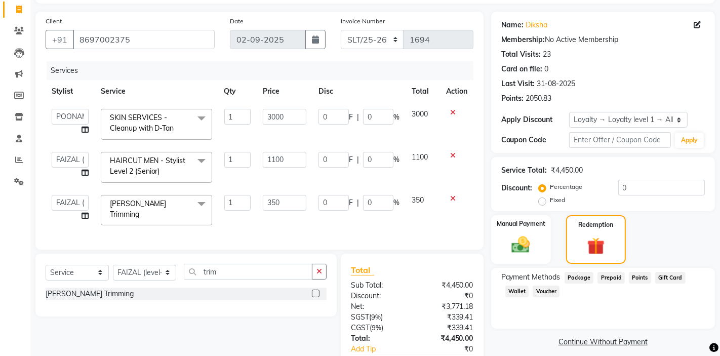
click at [638, 278] on span "Points" at bounding box center [640, 278] width 22 height 12
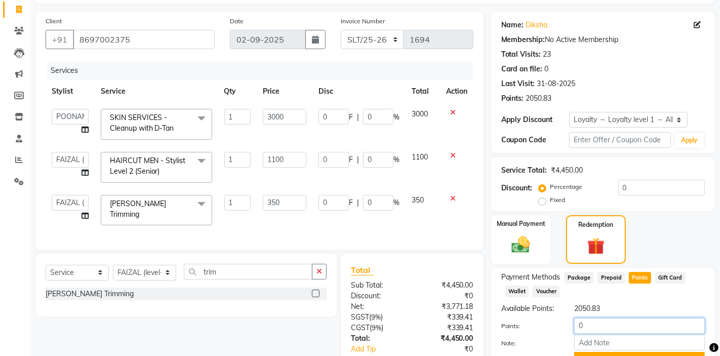
click at [608, 329] on input "0" at bounding box center [640, 326] width 131 height 16
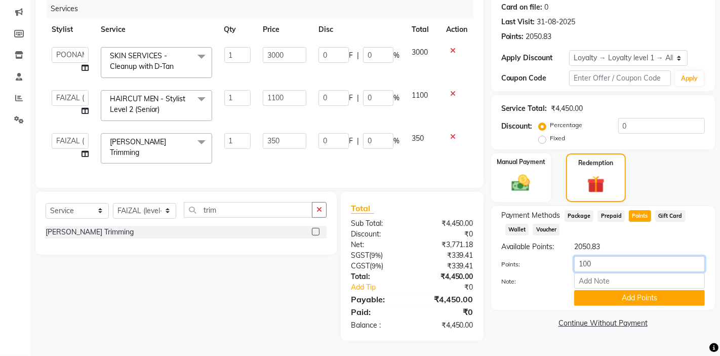
type input "1000"
click at [620, 293] on button "Add Points" at bounding box center [640, 298] width 131 height 16
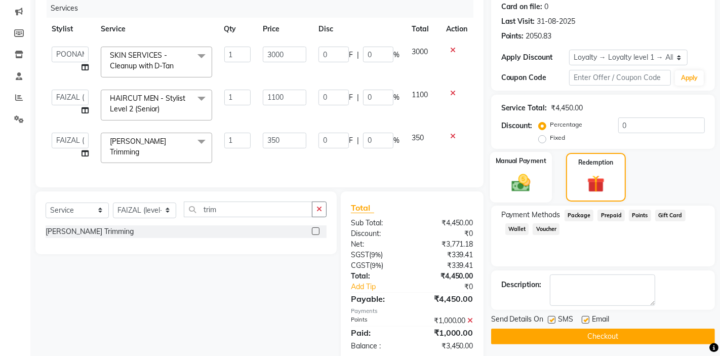
click at [526, 177] on img at bounding box center [521, 183] width 31 height 22
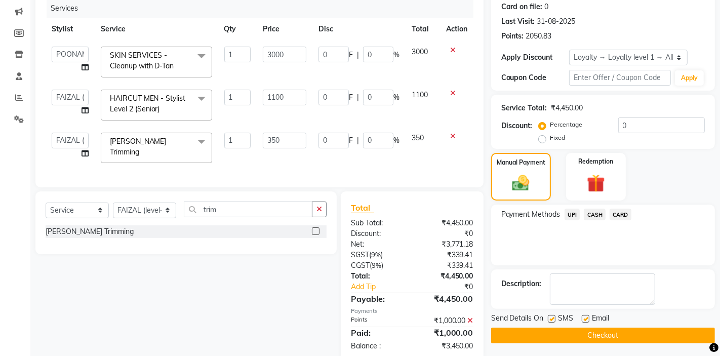
click at [593, 213] on span "CASH" at bounding box center [595, 215] width 22 height 12
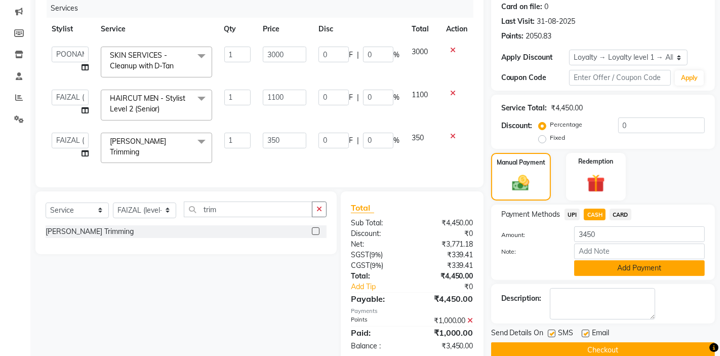
click at [615, 267] on button "Add Payment" at bounding box center [640, 268] width 131 height 16
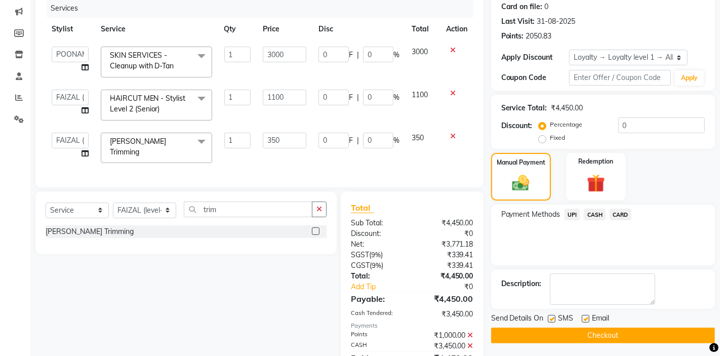
scroll to position [234, 0]
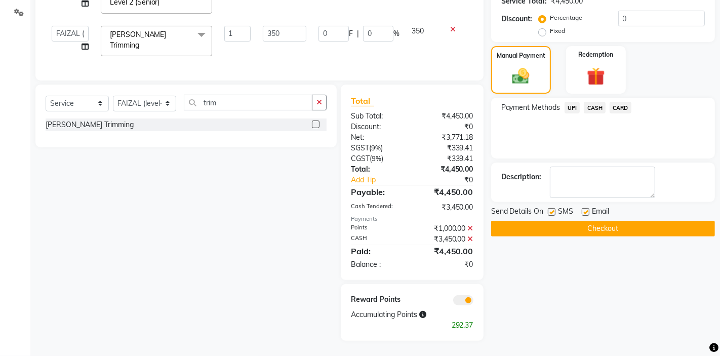
click at [591, 228] on button "Checkout" at bounding box center [603, 229] width 224 height 16
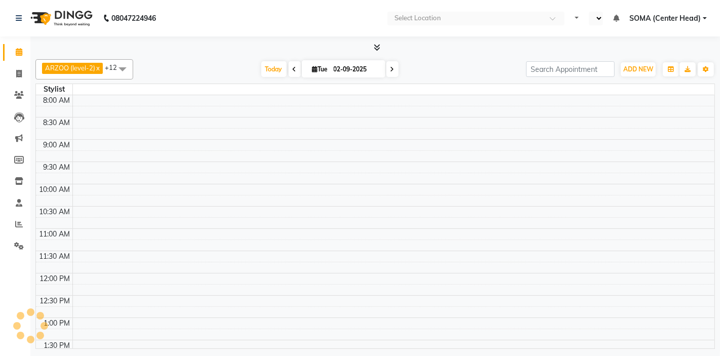
select select "en"
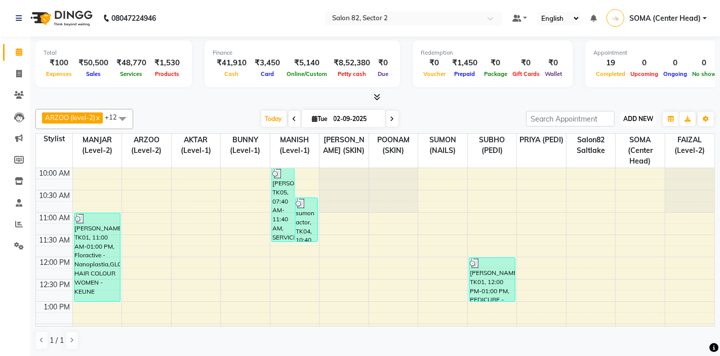
click at [630, 118] on span "ADD NEW" at bounding box center [639, 119] width 30 height 8
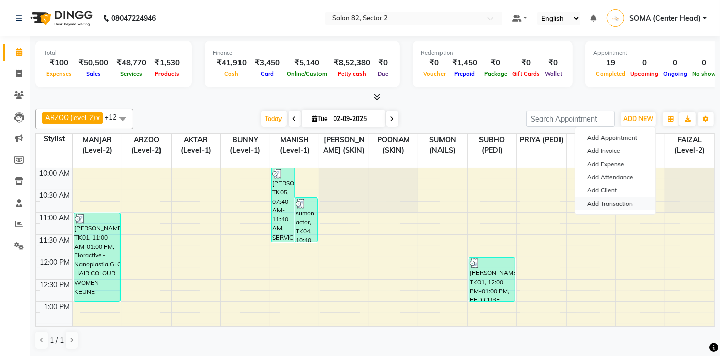
click at [622, 204] on link "Add Transaction" at bounding box center [616, 203] width 80 height 13
select select "direct"
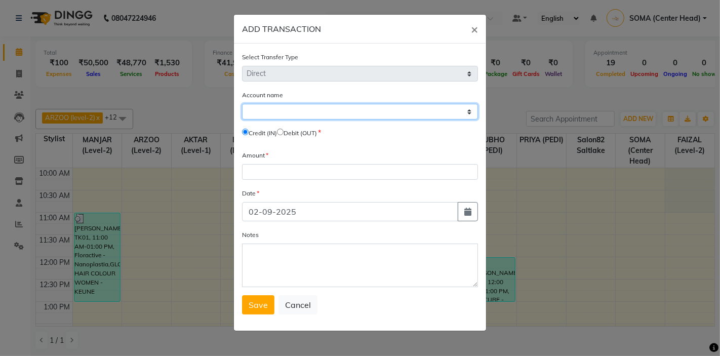
click at [344, 113] on select "Select [PERSON_NAME] Cash Default Account" at bounding box center [360, 112] width 236 height 16
select select "4098"
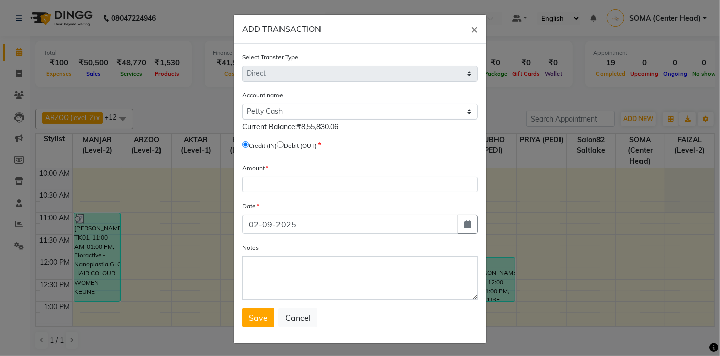
click at [303, 146] on label "Debit (OUT)" at bounding box center [300, 145] width 33 height 9
click at [289, 145] on label "Debit (OUT)" at bounding box center [300, 145] width 33 height 9
click at [284, 145] on input "radio" at bounding box center [280, 144] width 7 height 7
radio input "true"
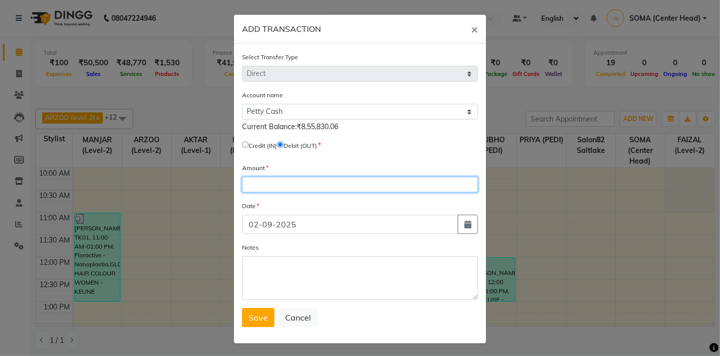
click at [281, 187] on input "number" at bounding box center [360, 185] width 236 height 16
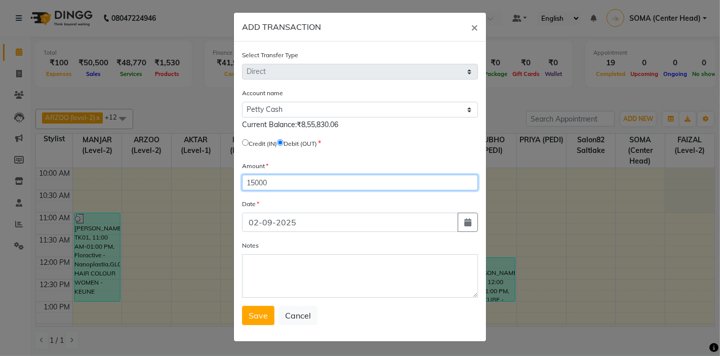
type input "15000"
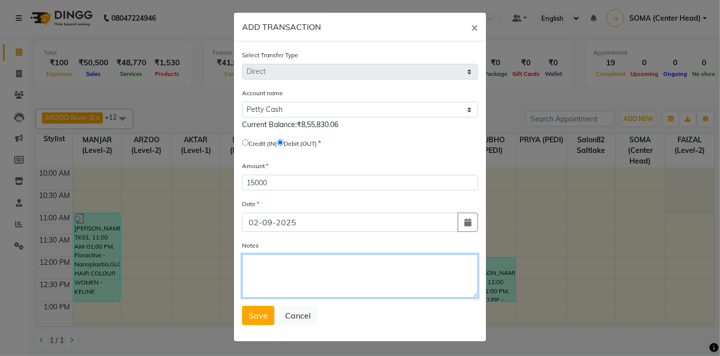
click at [281, 267] on textarea "Notes" at bounding box center [360, 276] width 236 height 44
click at [309, 263] on textarea "CASH OUT REF.[PERSON_NAME] SIR" at bounding box center [360, 276] width 236 height 44
click at [395, 282] on textarea "CASH OUT REF. [PERSON_NAME] SIR" at bounding box center [360, 276] width 236 height 44
type textarea "CASH OUT REF. [PERSON_NAME] SIR"
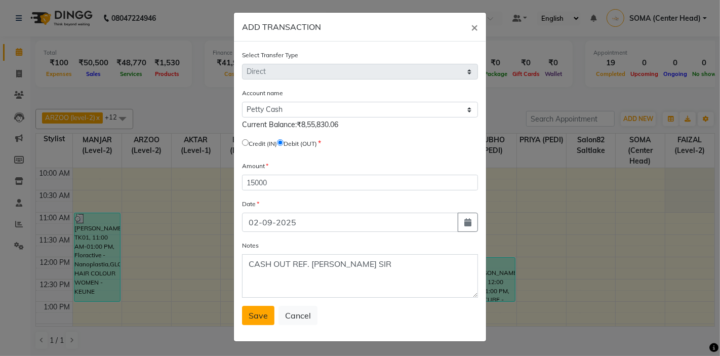
click at [262, 316] on span "Save" at bounding box center [258, 316] width 19 height 10
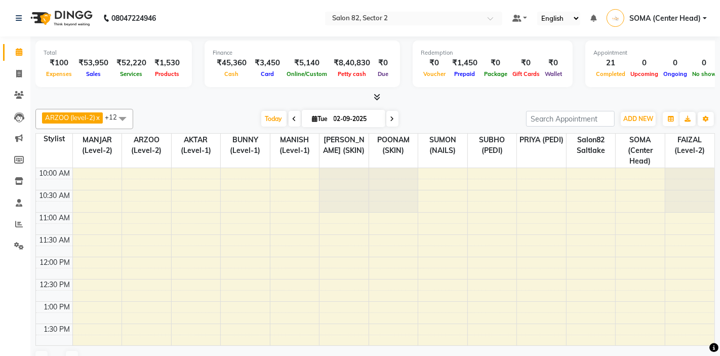
select select "en"
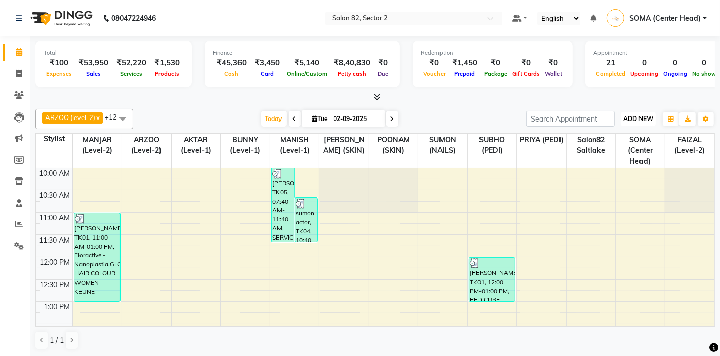
click at [644, 120] on span "ADD NEW" at bounding box center [639, 119] width 30 height 8
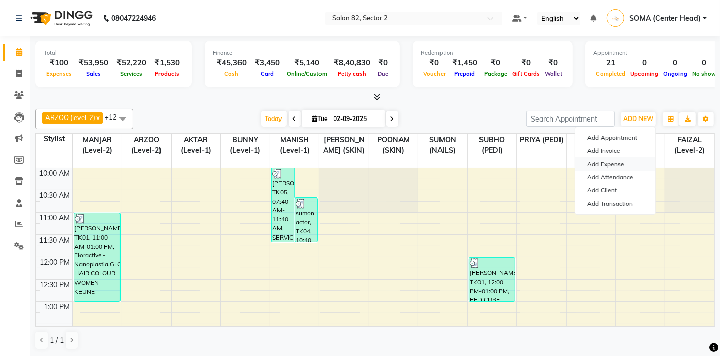
click at [610, 163] on link "Add Expense" at bounding box center [616, 164] width 80 height 13
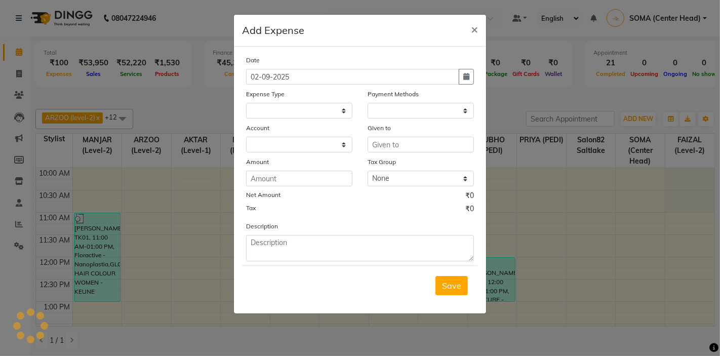
select select
select select "1"
select select "4098"
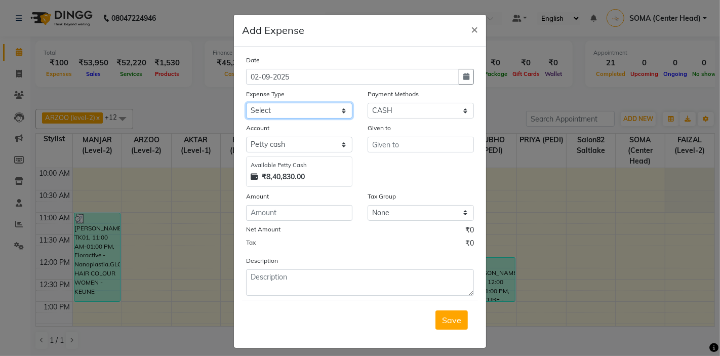
click at [328, 113] on select "Select Advance Salary Bank charges Car maintenance Cash transfer to bank Client…" at bounding box center [299, 111] width 106 height 16
select select "11448"
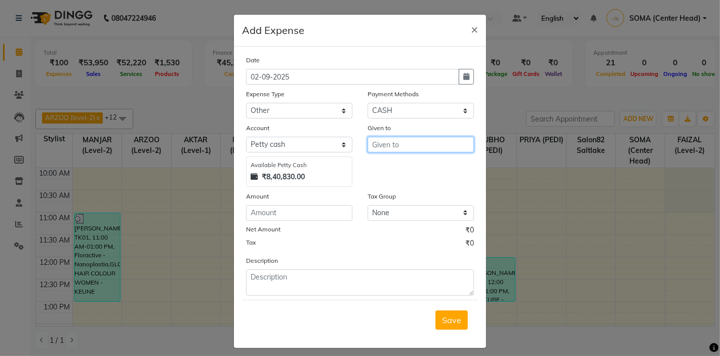
click at [385, 140] on input "text" at bounding box center [421, 145] width 106 height 16
click at [395, 166] on ngb-highlight "NU PUR (SKIN)" at bounding box center [407, 166] width 54 height 10
type input "NUPUR (SKIN)"
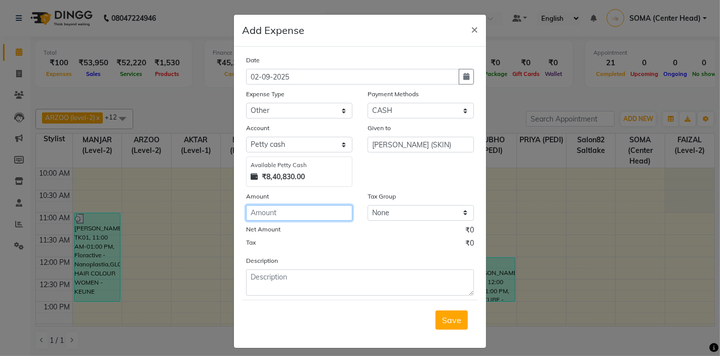
click at [293, 210] on input "number" at bounding box center [299, 213] width 106 height 16
type input "200"
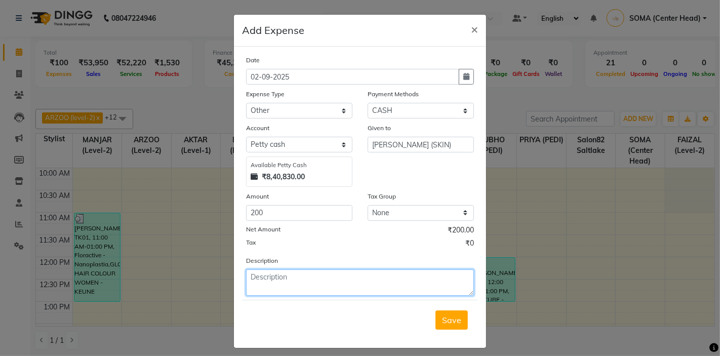
click at [303, 292] on textarea at bounding box center [360, 283] width 228 height 26
type textarea "TIPS PAID BY CLIENT THROUGH UPI"
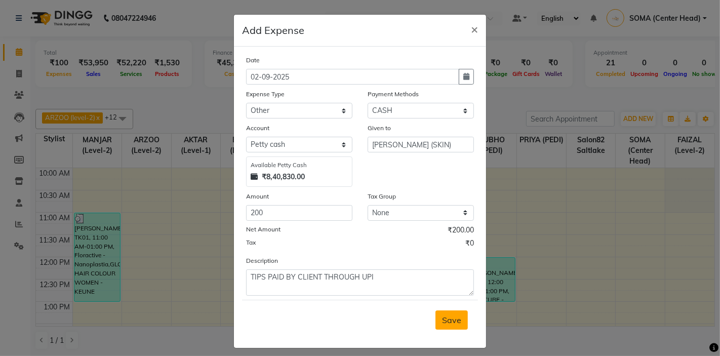
click at [449, 318] on span "Save" at bounding box center [451, 320] width 19 height 10
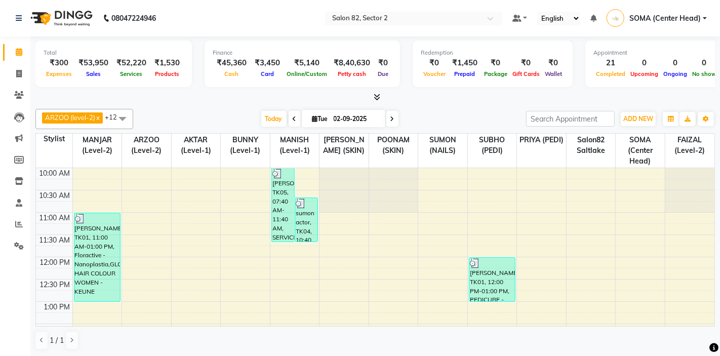
scroll to position [333, 0]
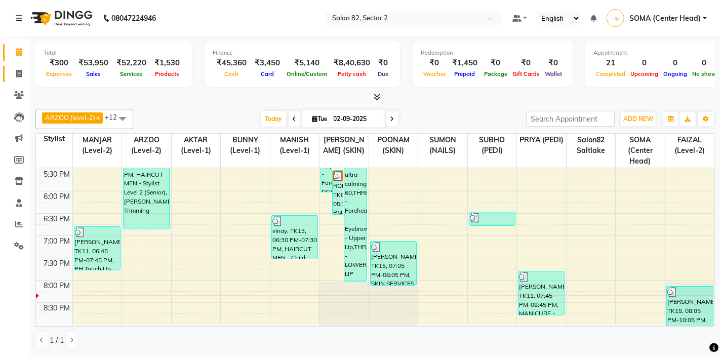
click at [19, 75] on icon at bounding box center [19, 74] width 6 height 8
select select "service"
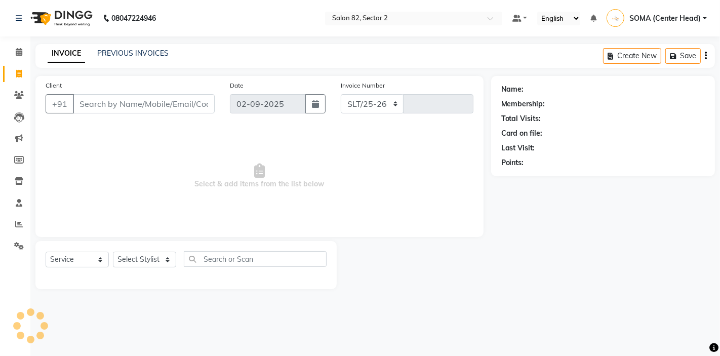
select select "8703"
type input "1698"
click at [136, 50] on link "PREVIOUS INVOICES" at bounding box center [132, 53] width 71 height 9
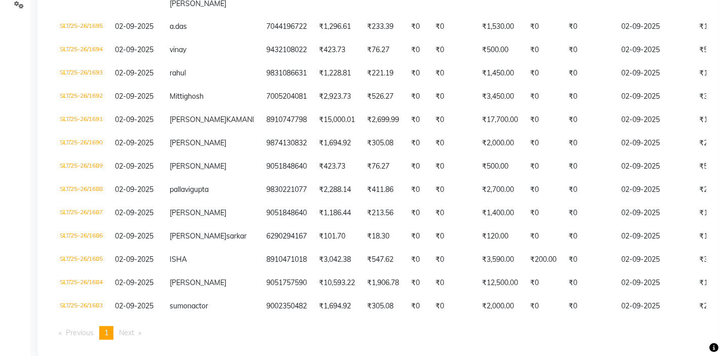
scroll to position [276, 0]
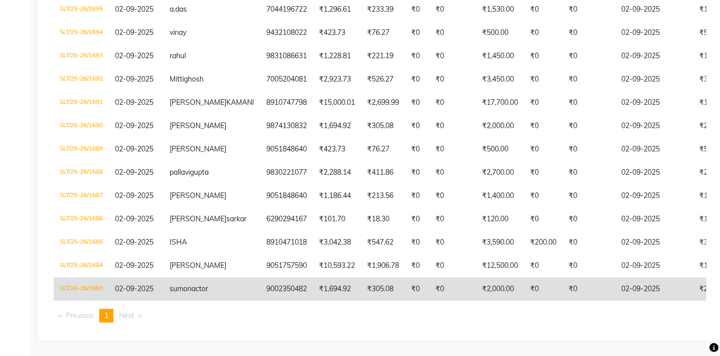
click at [260, 287] on td "9002350482" at bounding box center [286, 289] width 53 height 23
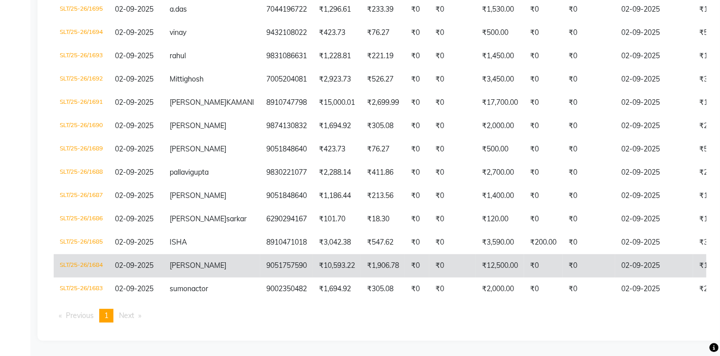
click at [361, 264] on td "₹1,906.78" at bounding box center [383, 265] width 44 height 23
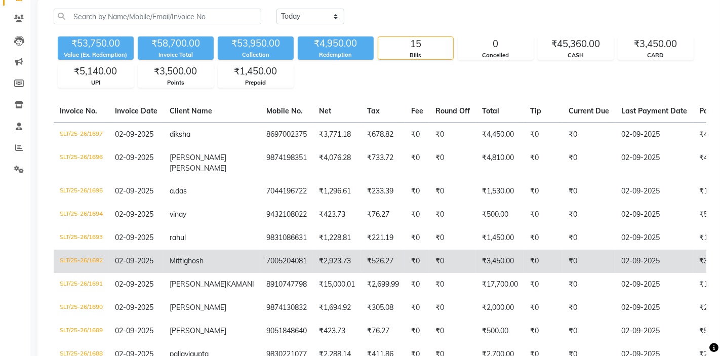
scroll to position [0, 0]
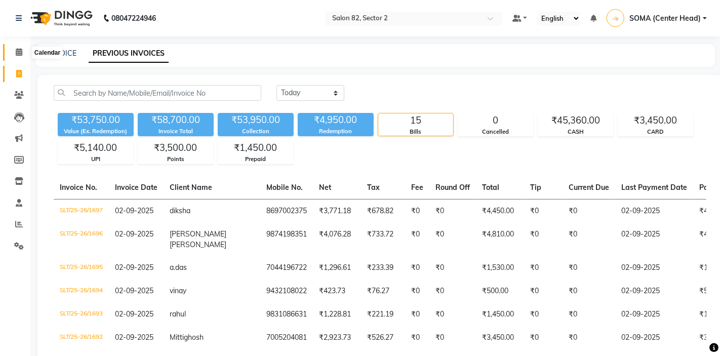
click at [19, 51] on icon at bounding box center [19, 52] width 7 height 8
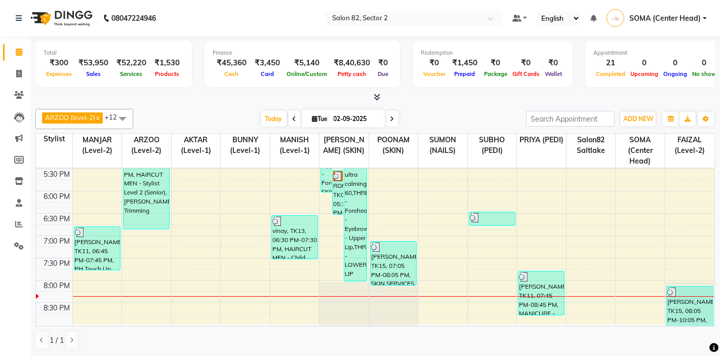
scroll to position [1, 0]
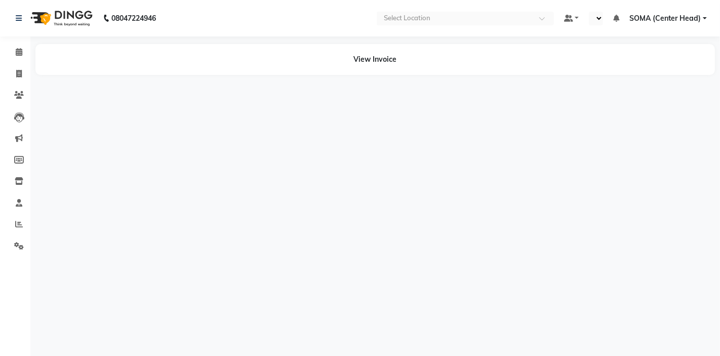
select select "en"
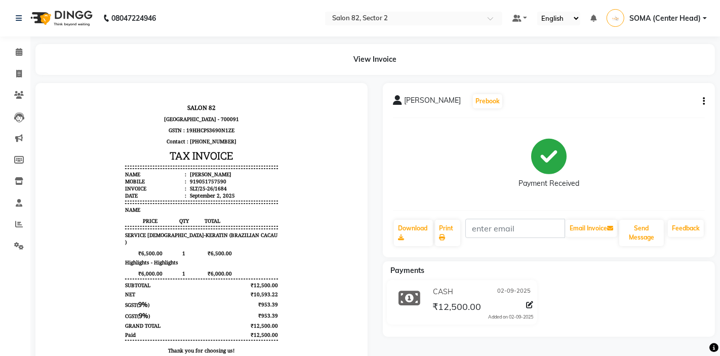
scroll to position [29, 0]
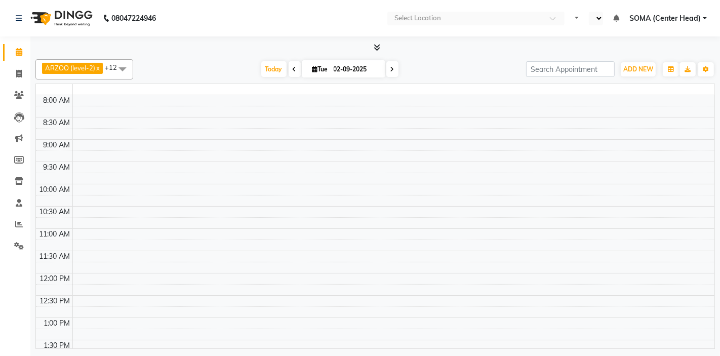
select select "en"
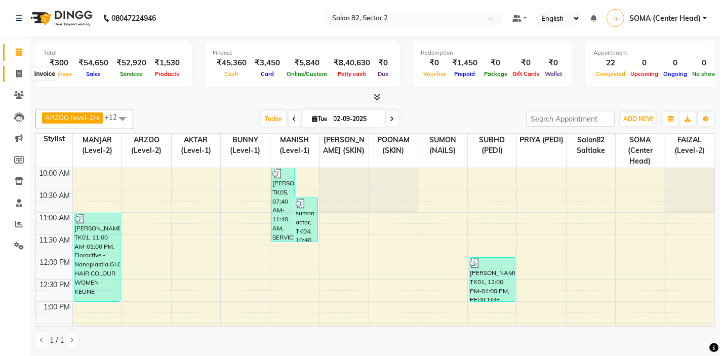
click at [20, 77] on icon at bounding box center [19, 74] width 6 height 8
select select "service"
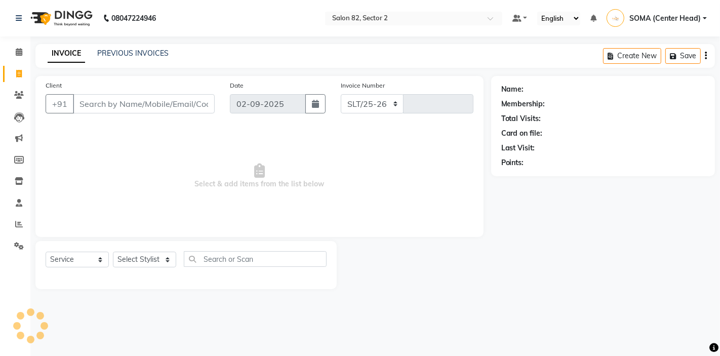
select select "8703"
type input "1699"
click at [129, 50] on link "PREVIOUS INVOICES" at bounding box center [132, 53] width 71 height 9
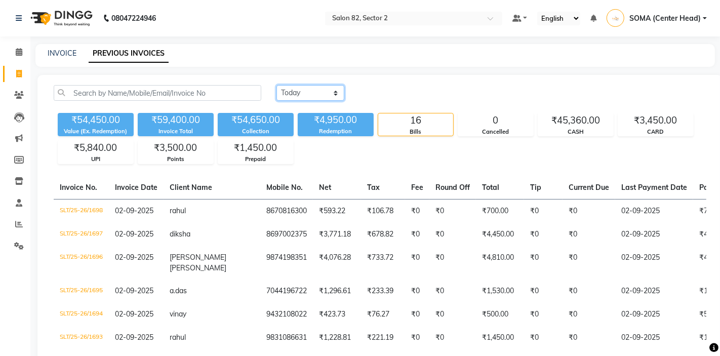
click at [307, 92] on select "[DATE] [DATE] Custom Range" at bounding box center [311, 93] width 68 height 16
select select "range"
click at [393, 92] on input "02-09-2025" at bounding box center [393, 93] width 71 height 14
select select "9"
select select "2025"
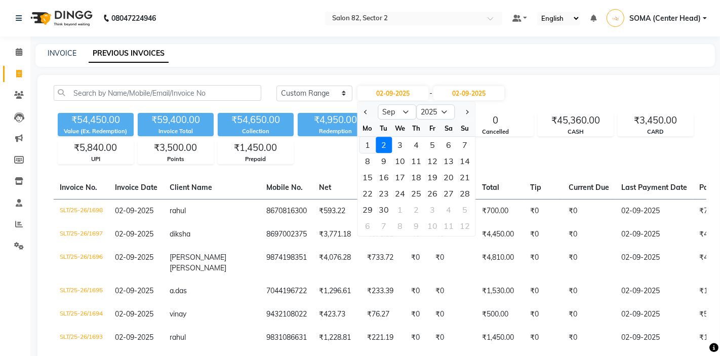
click at [370, 142] on div "1" at bounding box center [368, 145] width 16 height 16
type input "01-09-2025"
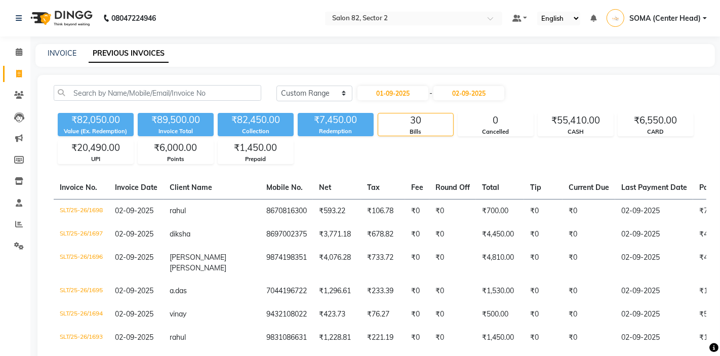
click at [493, 152] on div "₹82,050.00 Value (Ex. Redemption) ₹89,500.00 Invoice Total ₹82,450.00 Collectio…" at bounding box center [380, 136] width 653 height 55
